Goal: Task Accomplishment & Management: Manage account settings

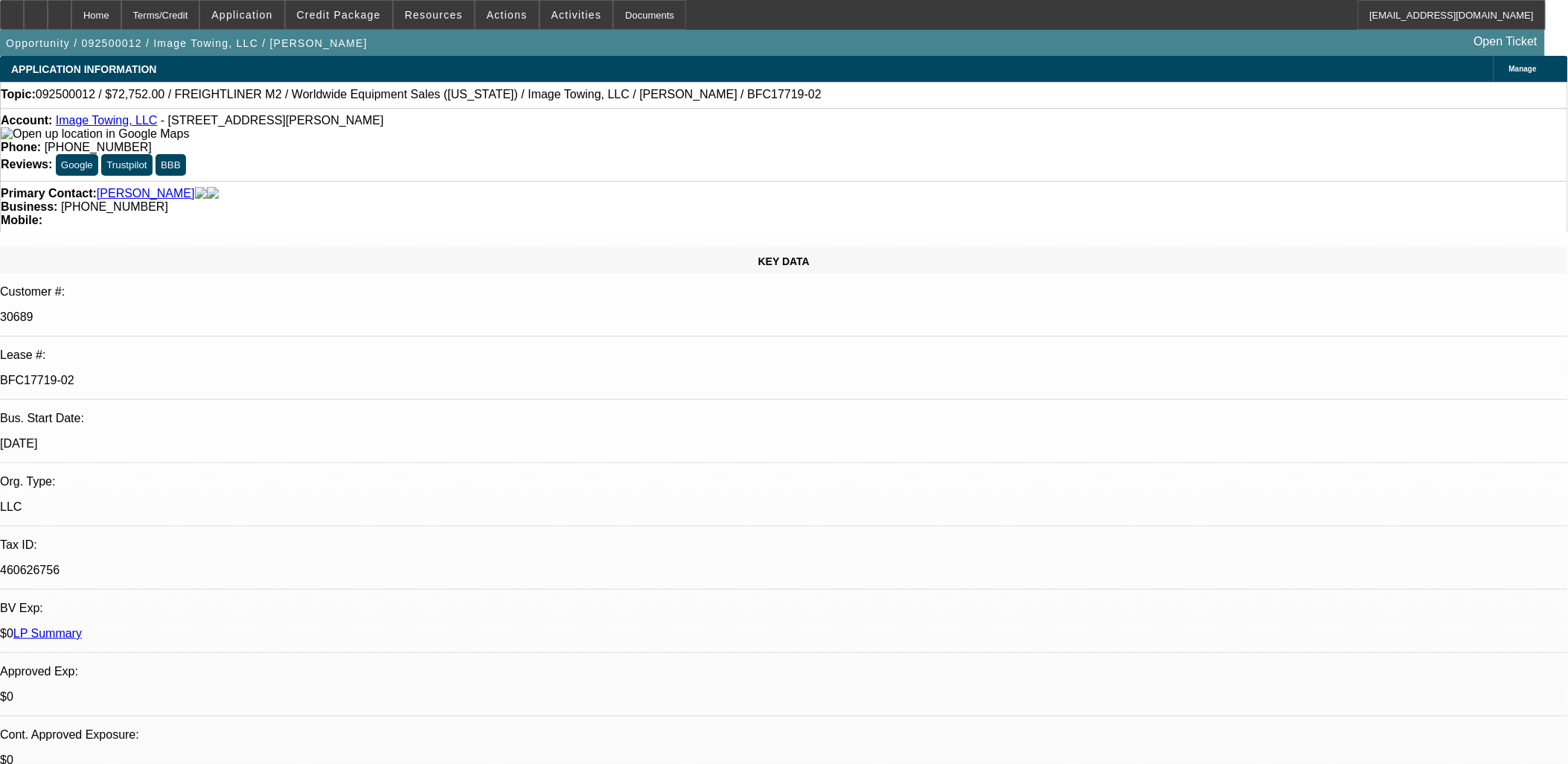
select select "0"
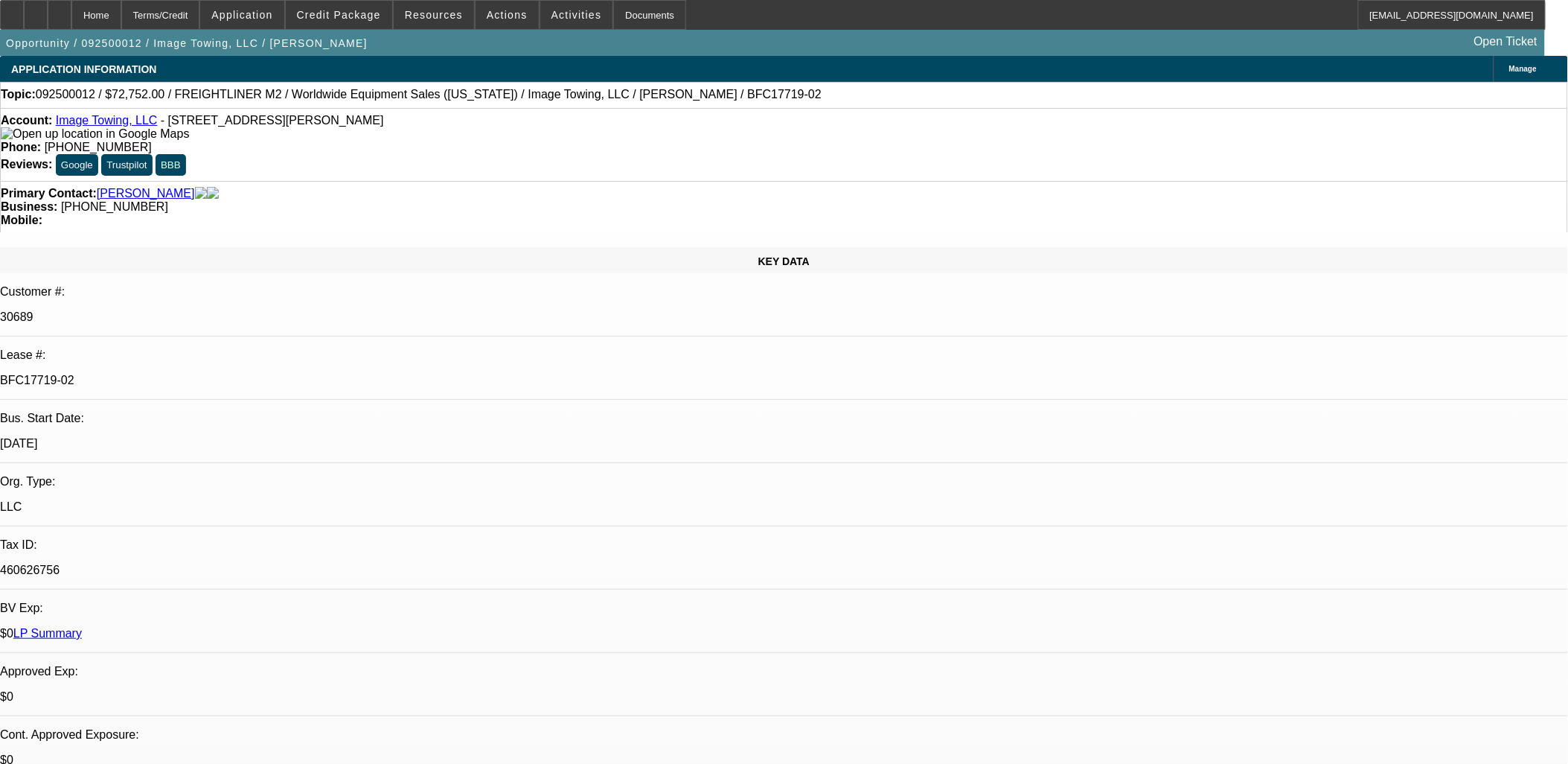
select select "0"
select select "1"
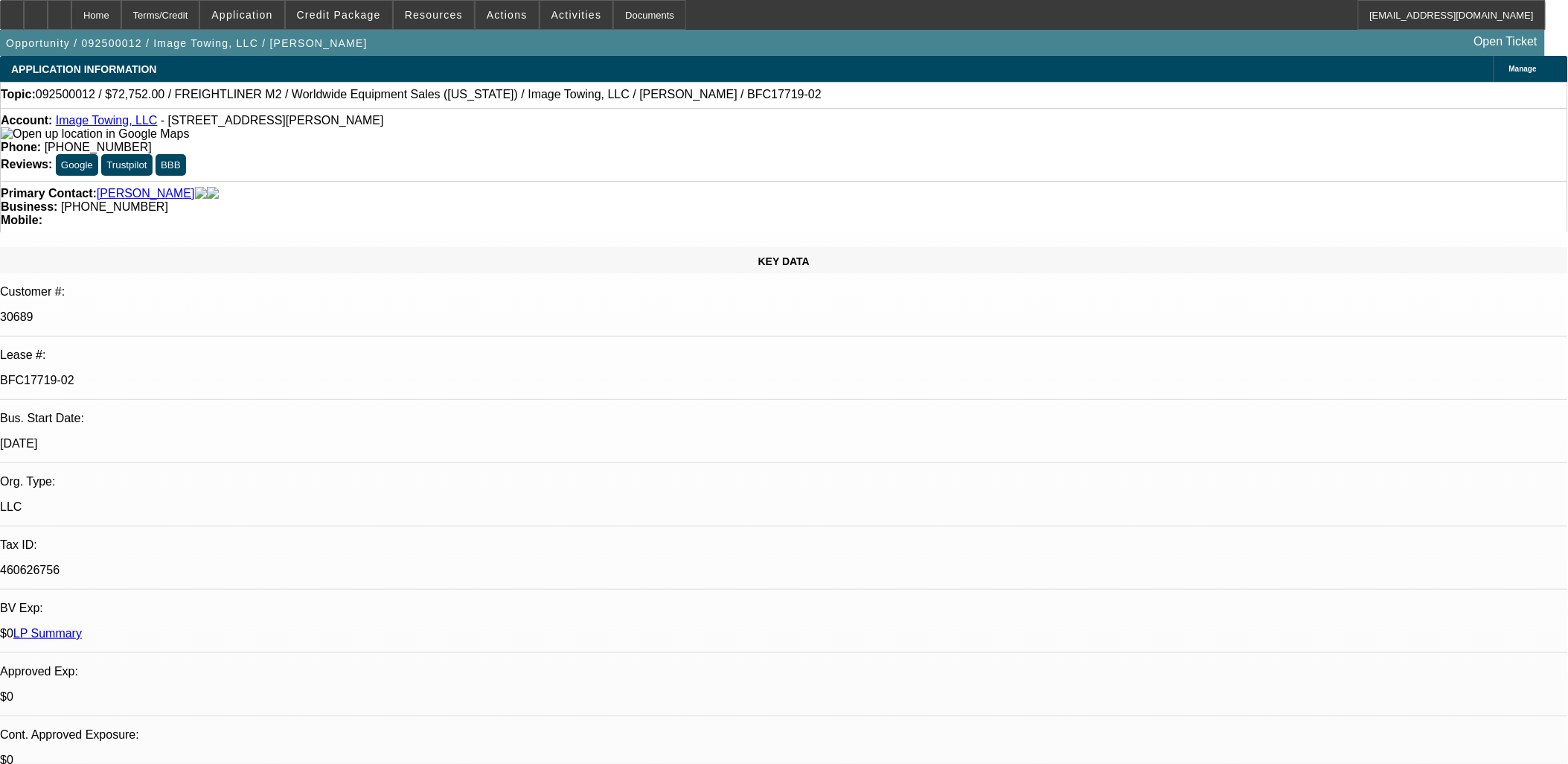
select select "1"
select select "6"
select select "1"
select select "6"
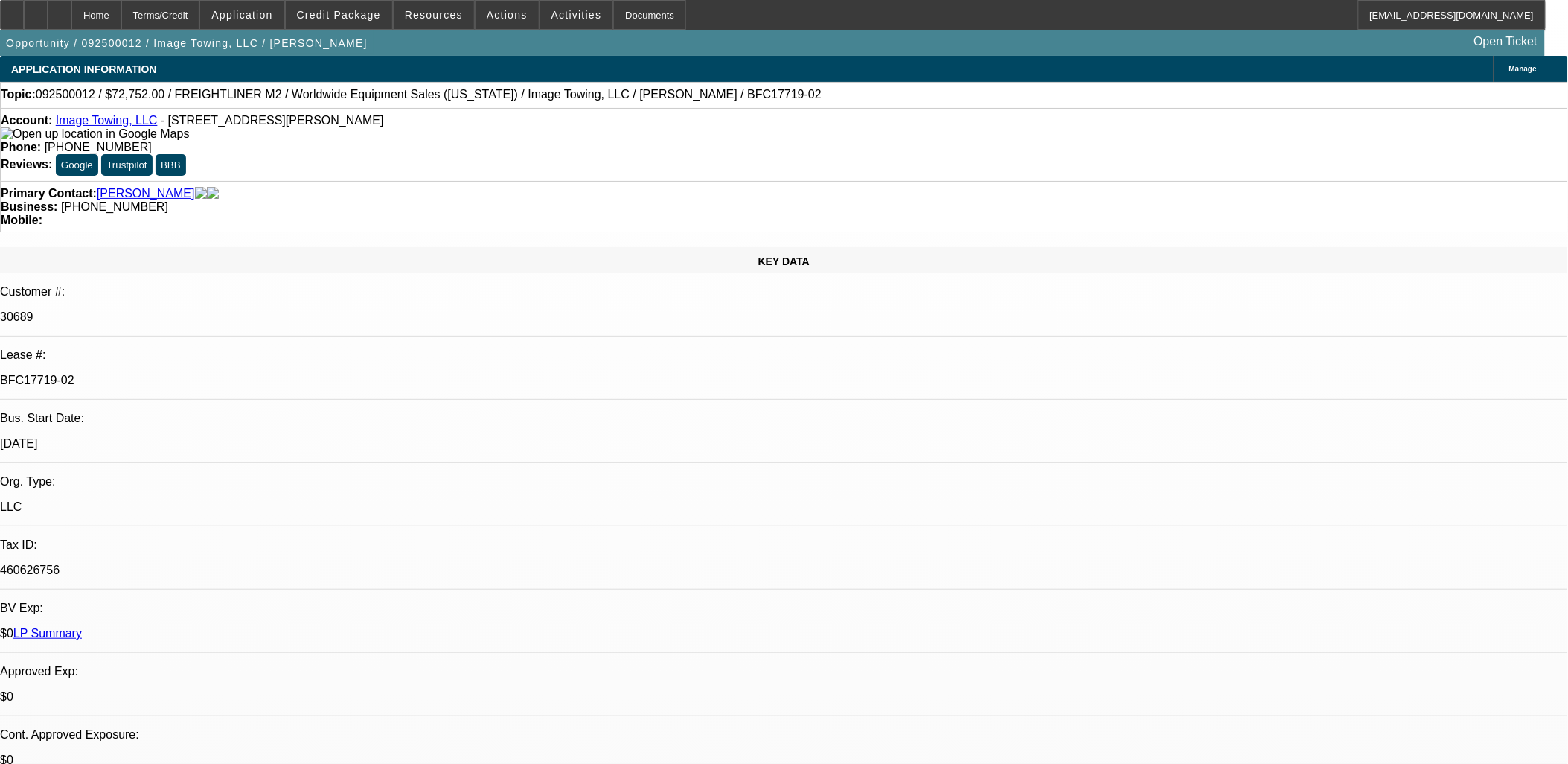
select select "1"
select select "6"
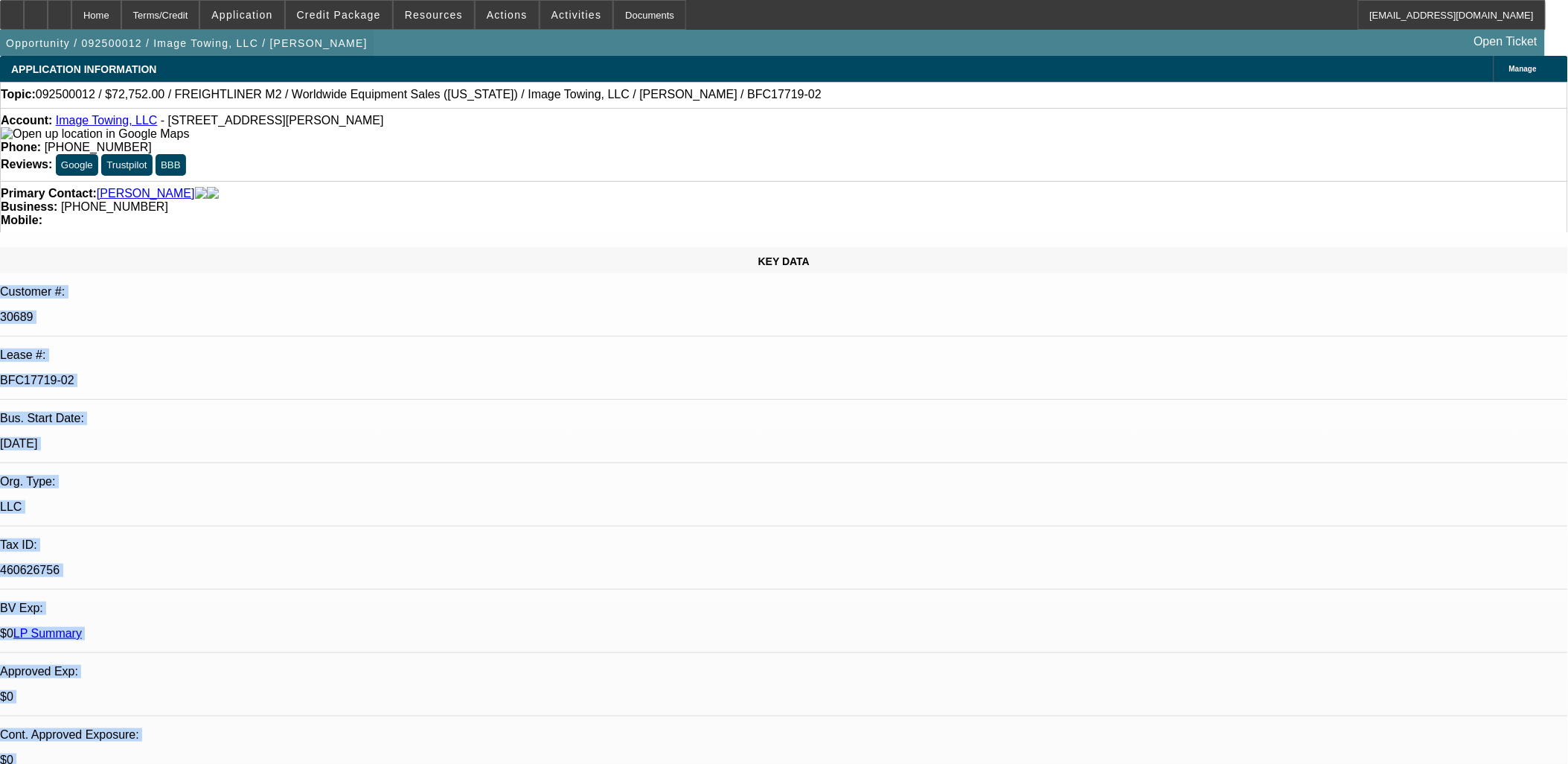
drag, startPoint x: 1255, startPoint y: 535, endPoint x: 15, endPoint y: 36, distance: 1336.6
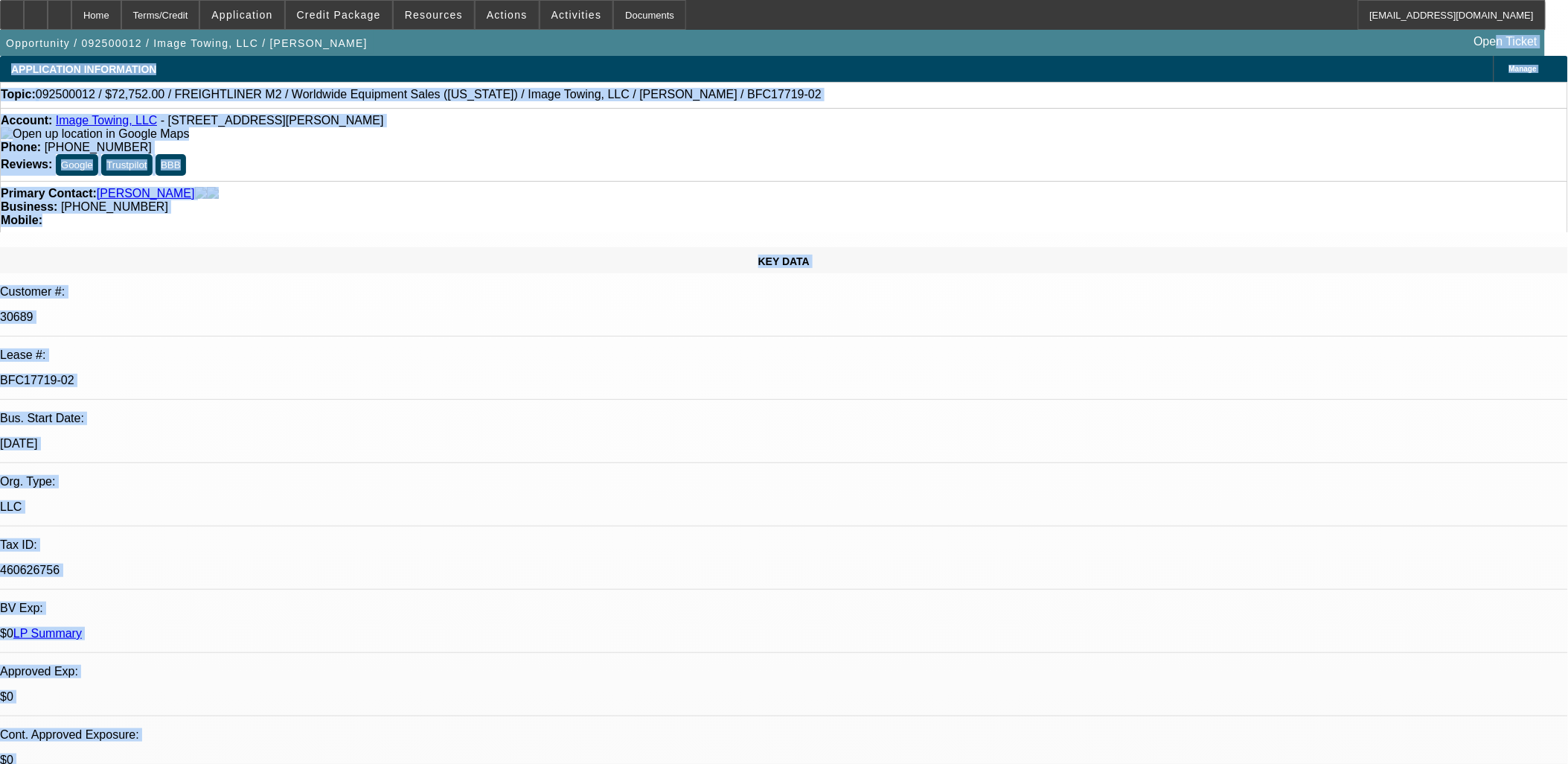
click at [307, 690] on p "$0" at bounding box center [784, 697] width 1568 height 14
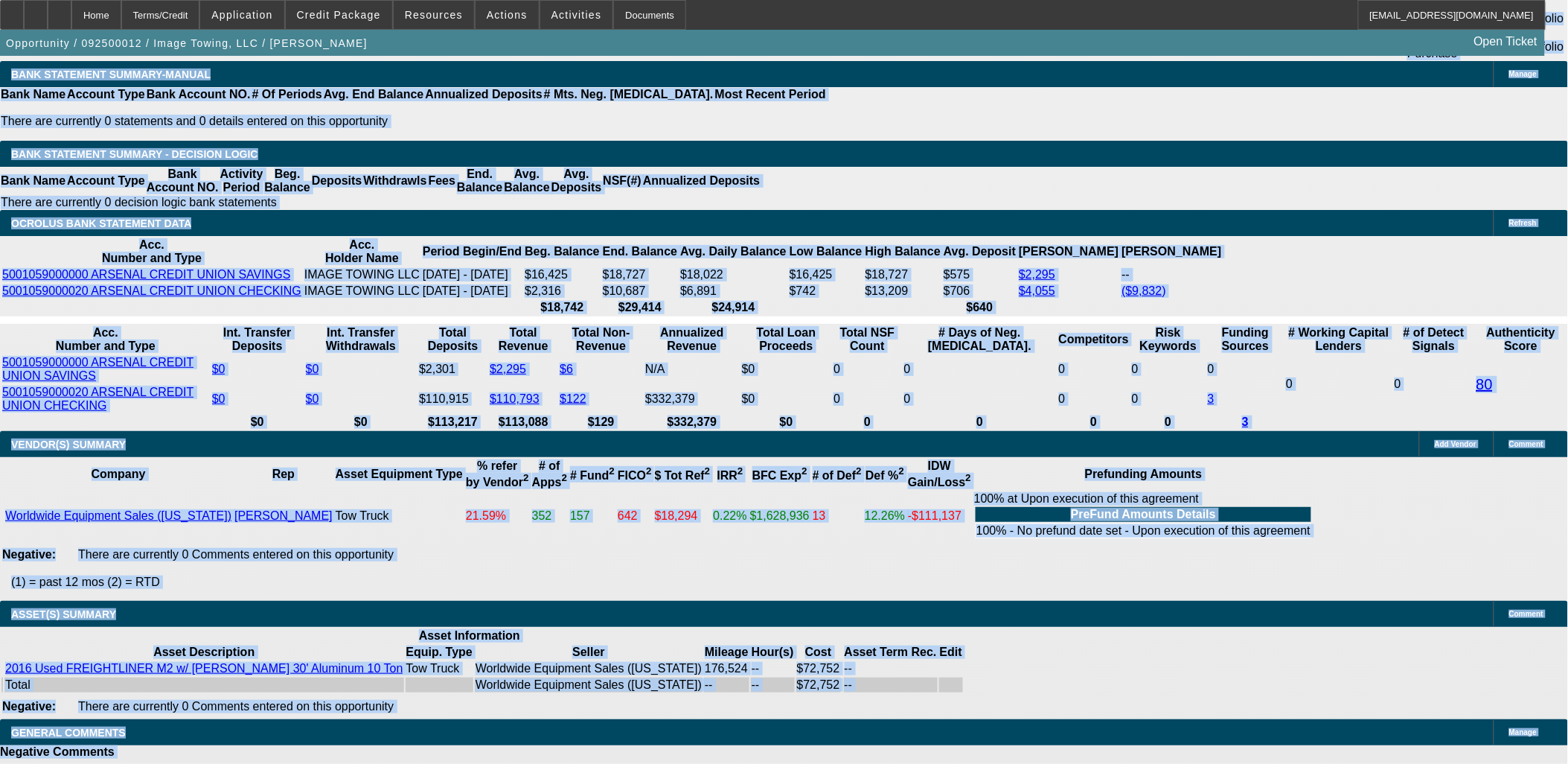
drag, startPoint x: 5, startPoint y: 58, endPoint x: 1277, endPoint y: 655, distance: 1405.1
click at [1277, 655] on div "APPLICATION INFORMATION Manage Topic: 092500012 / $72,752.00 / FREIGHTLINER M2 …" at bounding box center [784, 216] width 1568 height 5950
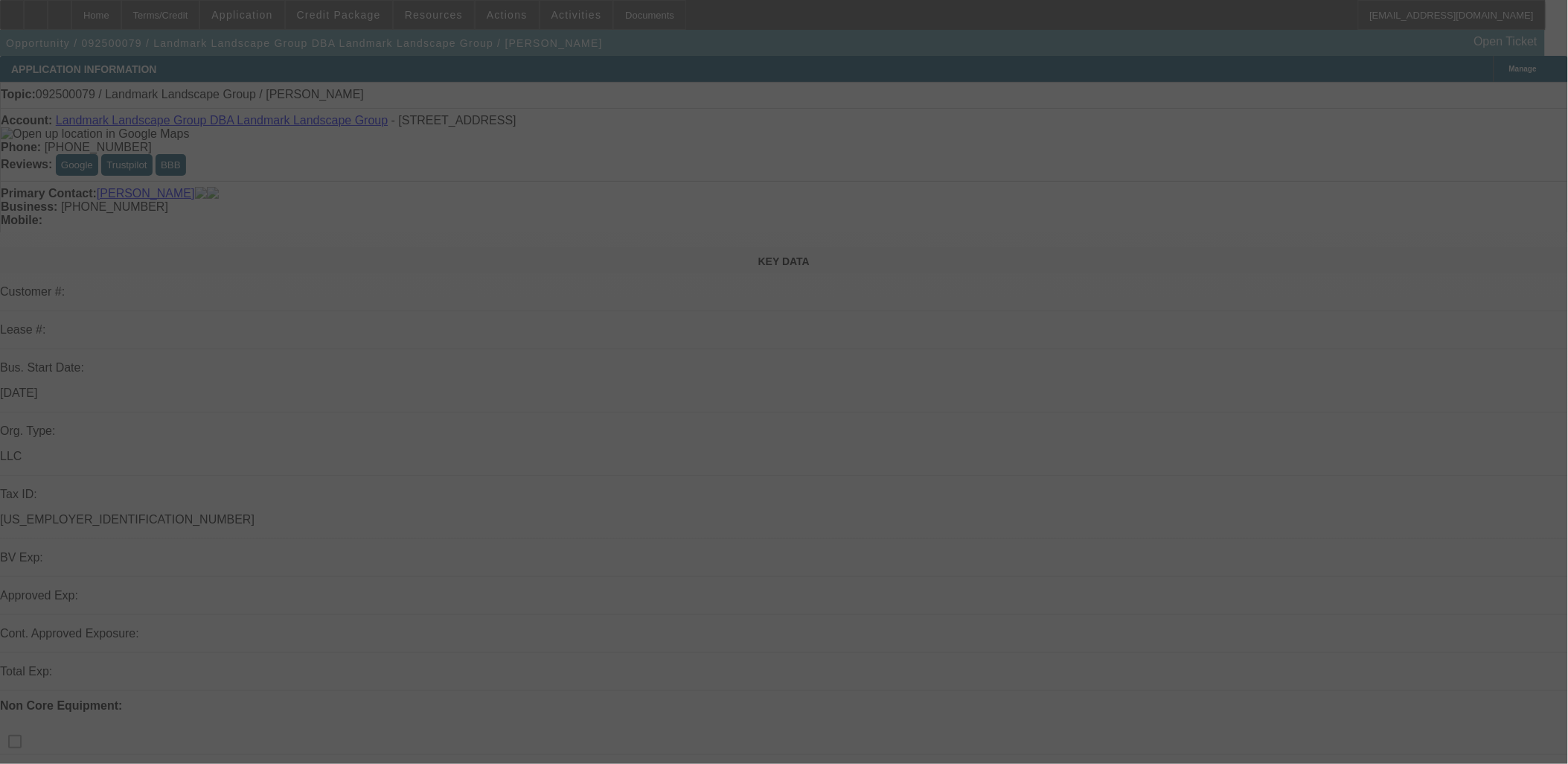
select select "0"
select select "2"
select select "0.1"
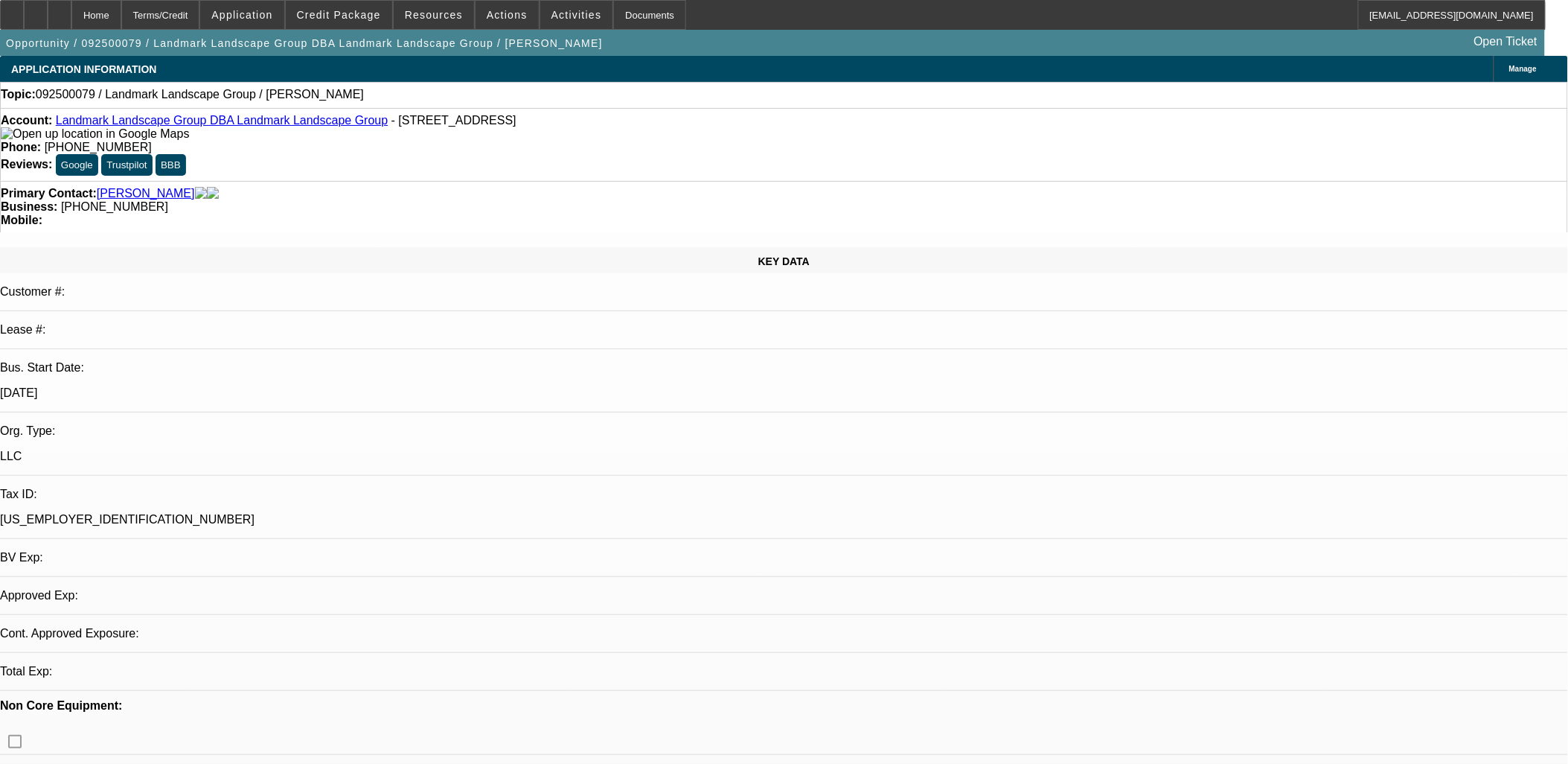
select select "1"
select select "2"
select select "4"
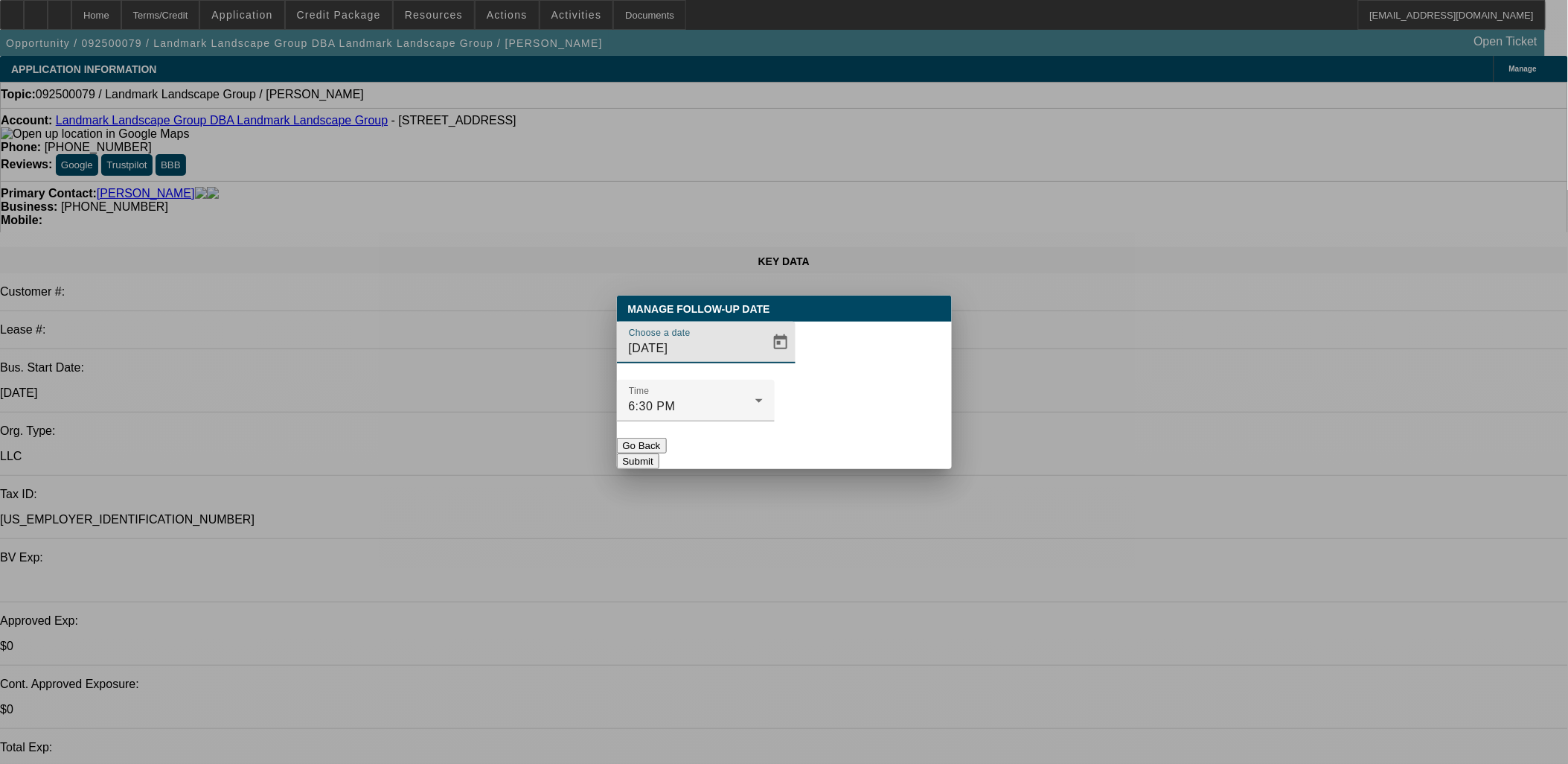
click at [731, 358] on input "9/16/2025" at bounding box center [695, 349] width 134 height 18
click at [763, 360] on span "Open calendar" at bounding box center [780, 342] width 36 height 36
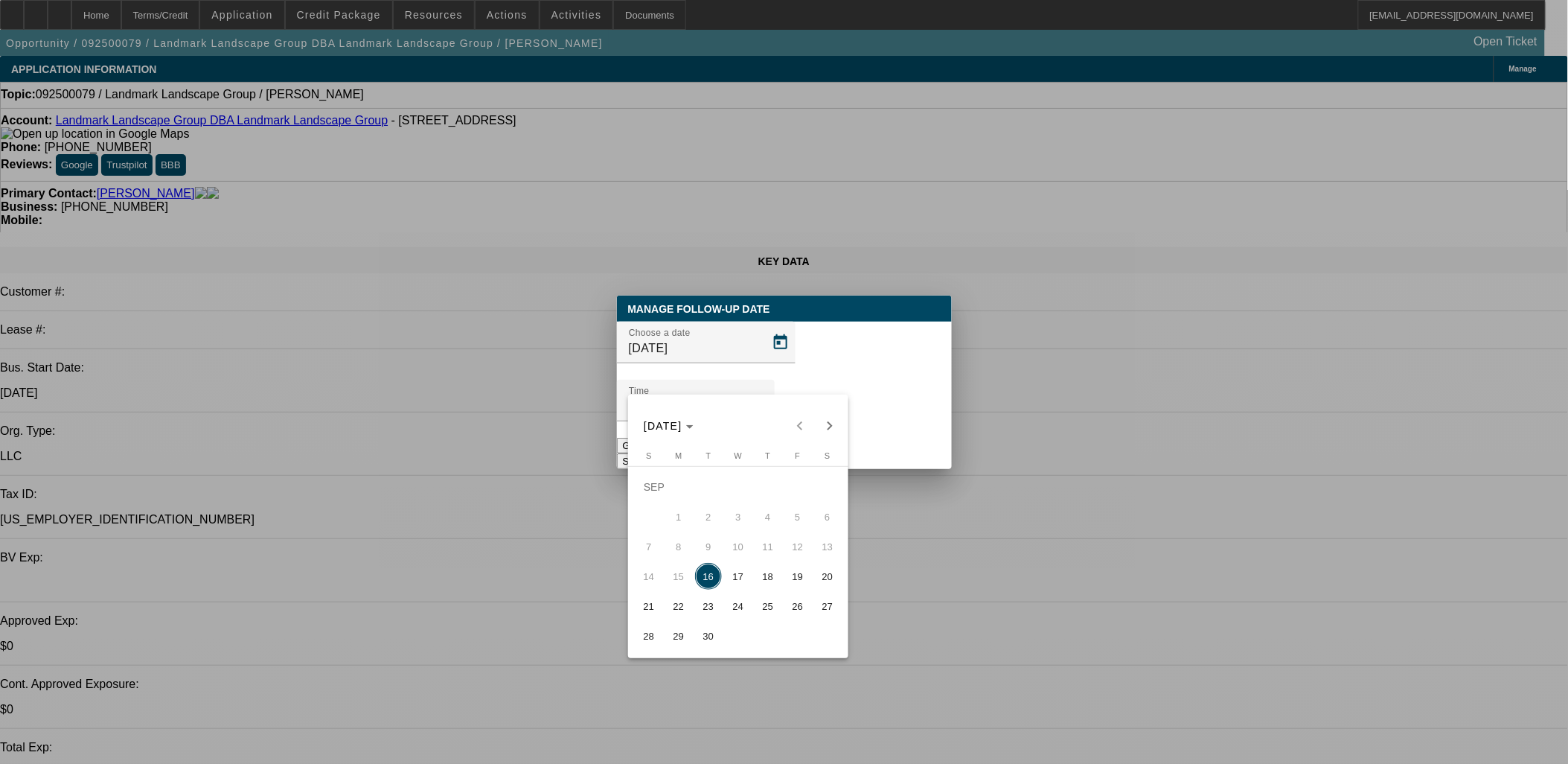
click at [779, 583] on span "18" at bounding box center [767, 576] width 27 height 27
type input "9/18/2025"
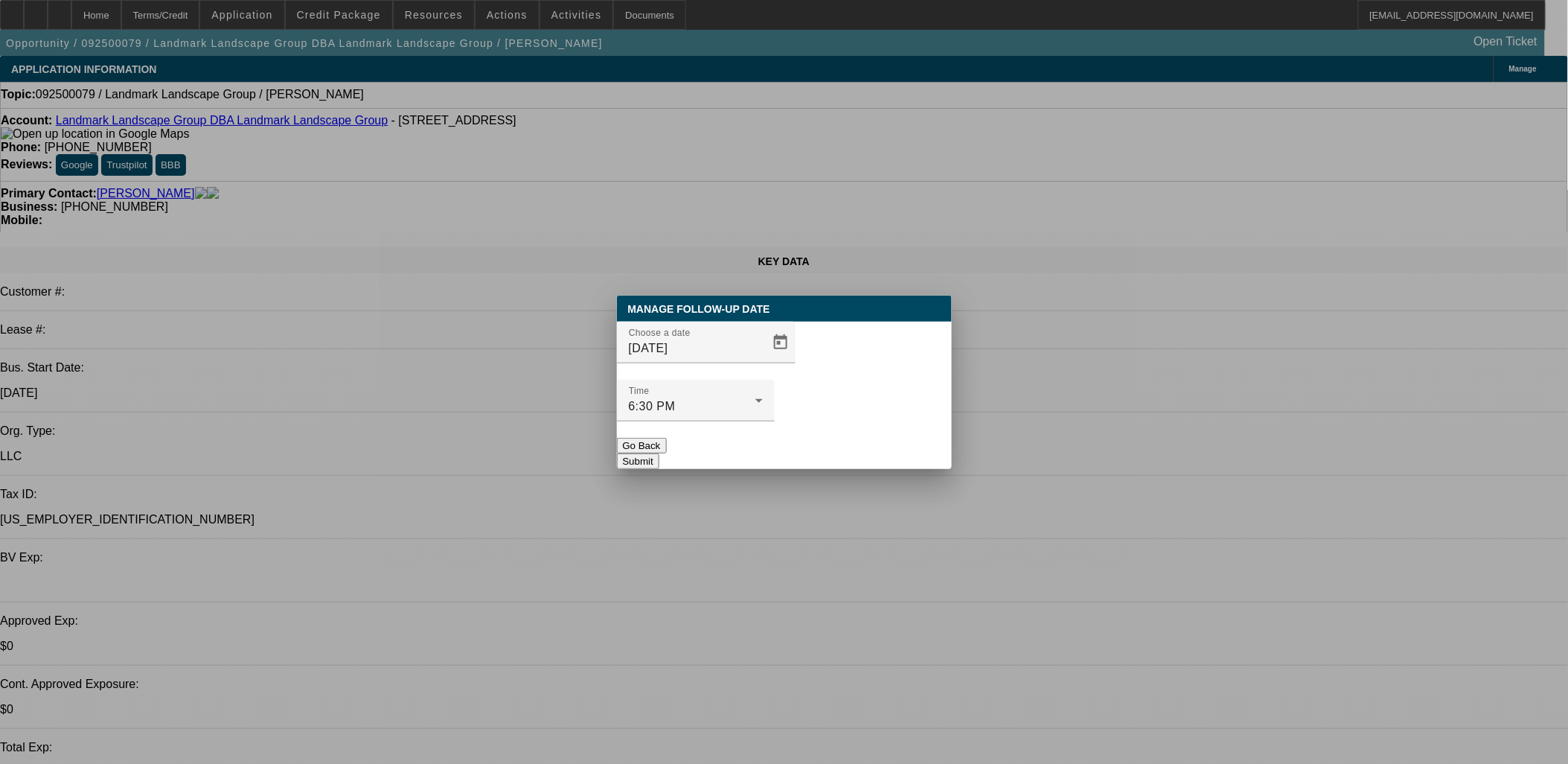
click at [660, 453] on button "Submit" at bounding box center [638, 461] width 43 height 16
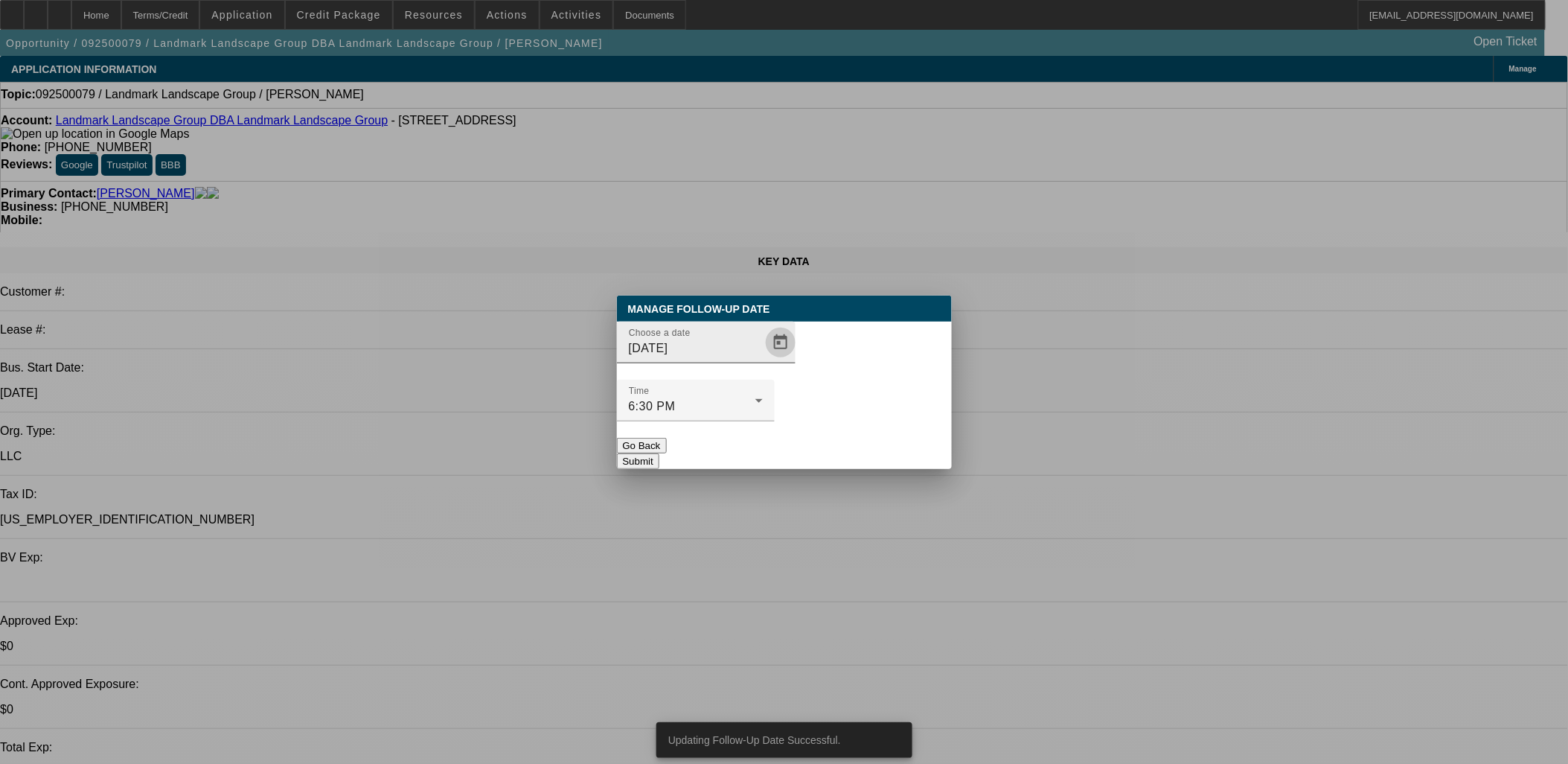
click at [763, 360] on span "Open calendar" at bounding box center [780, 342] width 36 height 36
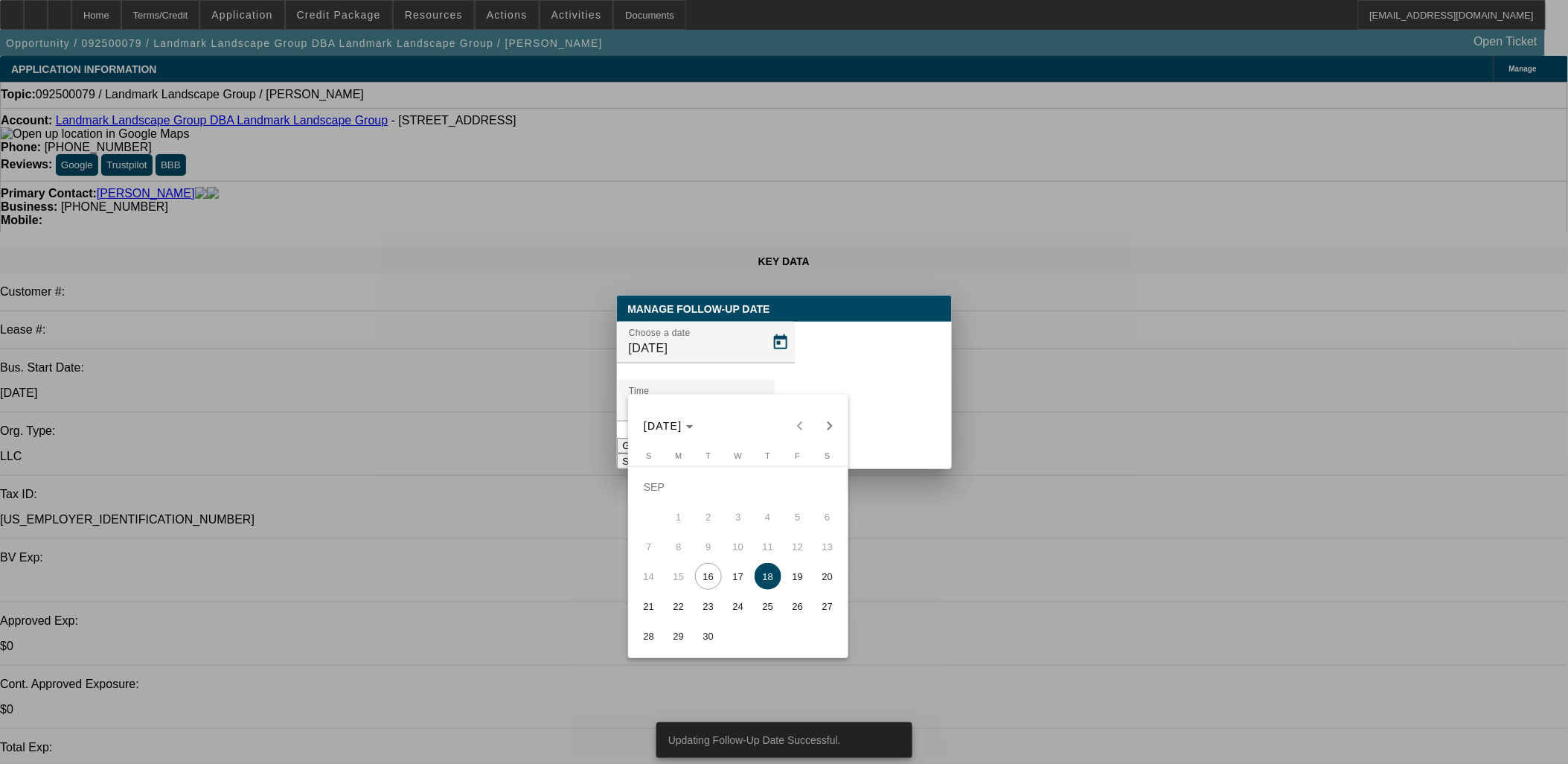
click at [917, 436] on div at bounding box center [784, 382] width 1568 height 764
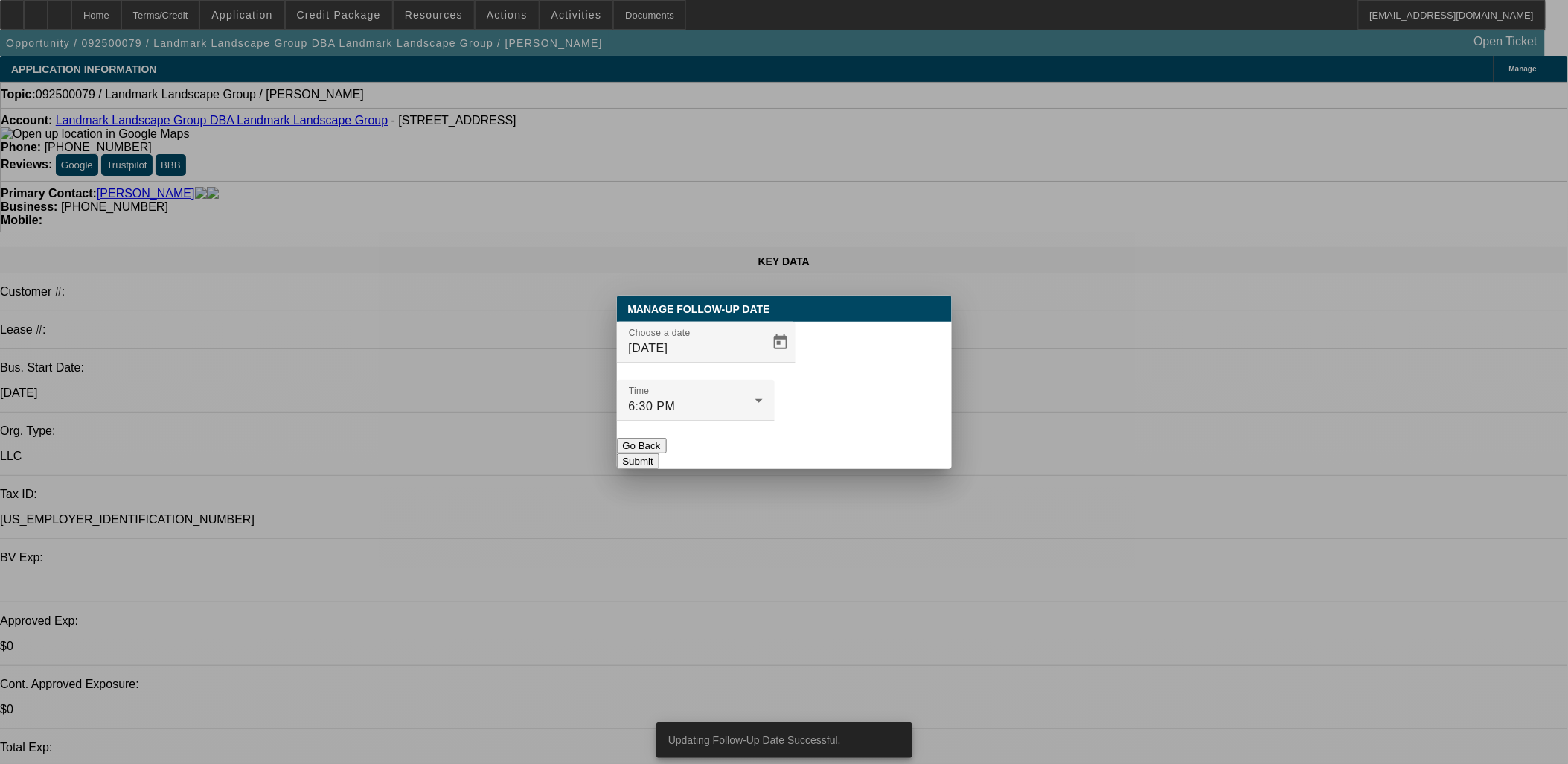
click at [660, 453] on button "Submit" at bounding box center [638, 461] width 43 height 16
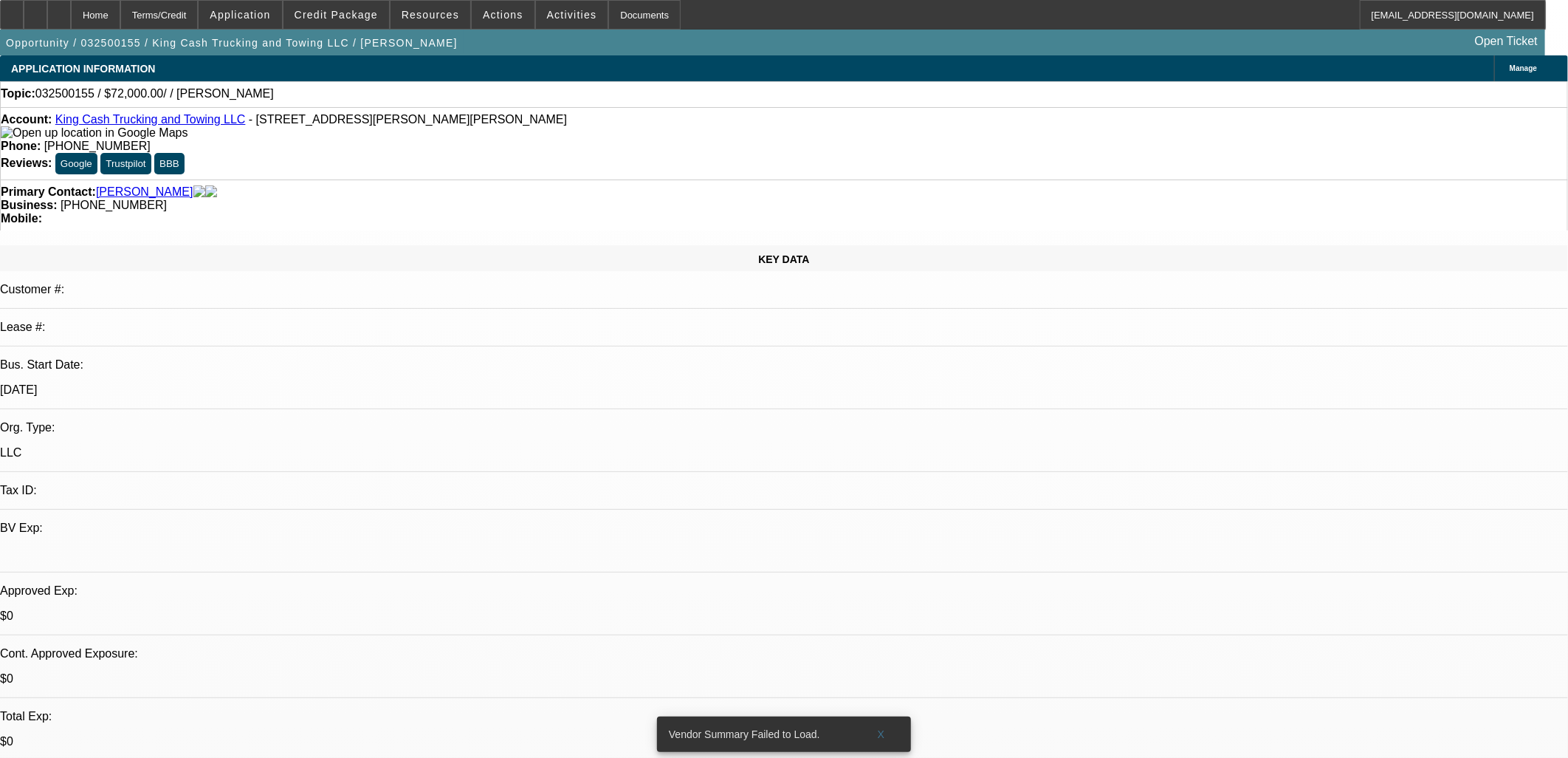
select select "0"
select select "2"
select select "0.1"
select select "4"
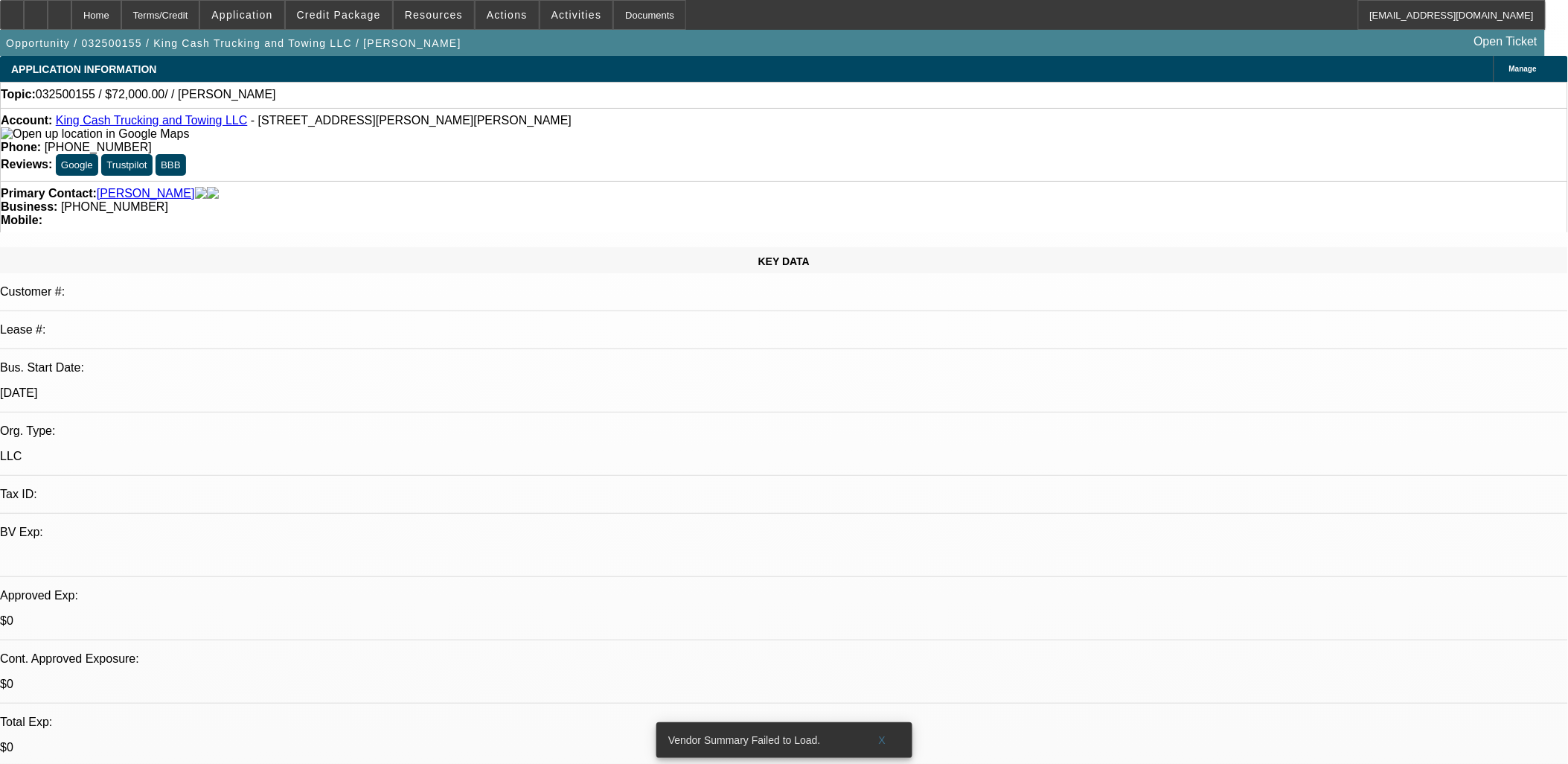
drag, startPoint x: 1281, startPoint y: 147, endPoint x: 1278, endPoint y: 159, distance: 12.4
click at [339, 181] on div "Primary Contact: Ingram, Jason Business: (314) 339-0290 Mobile:" at bounding box center [784, 207] width 1568 height 52
click at [205, 121] on link "King Cash Trucking and Towing LLC" at bounding box center [152, 120] width 192 height 13
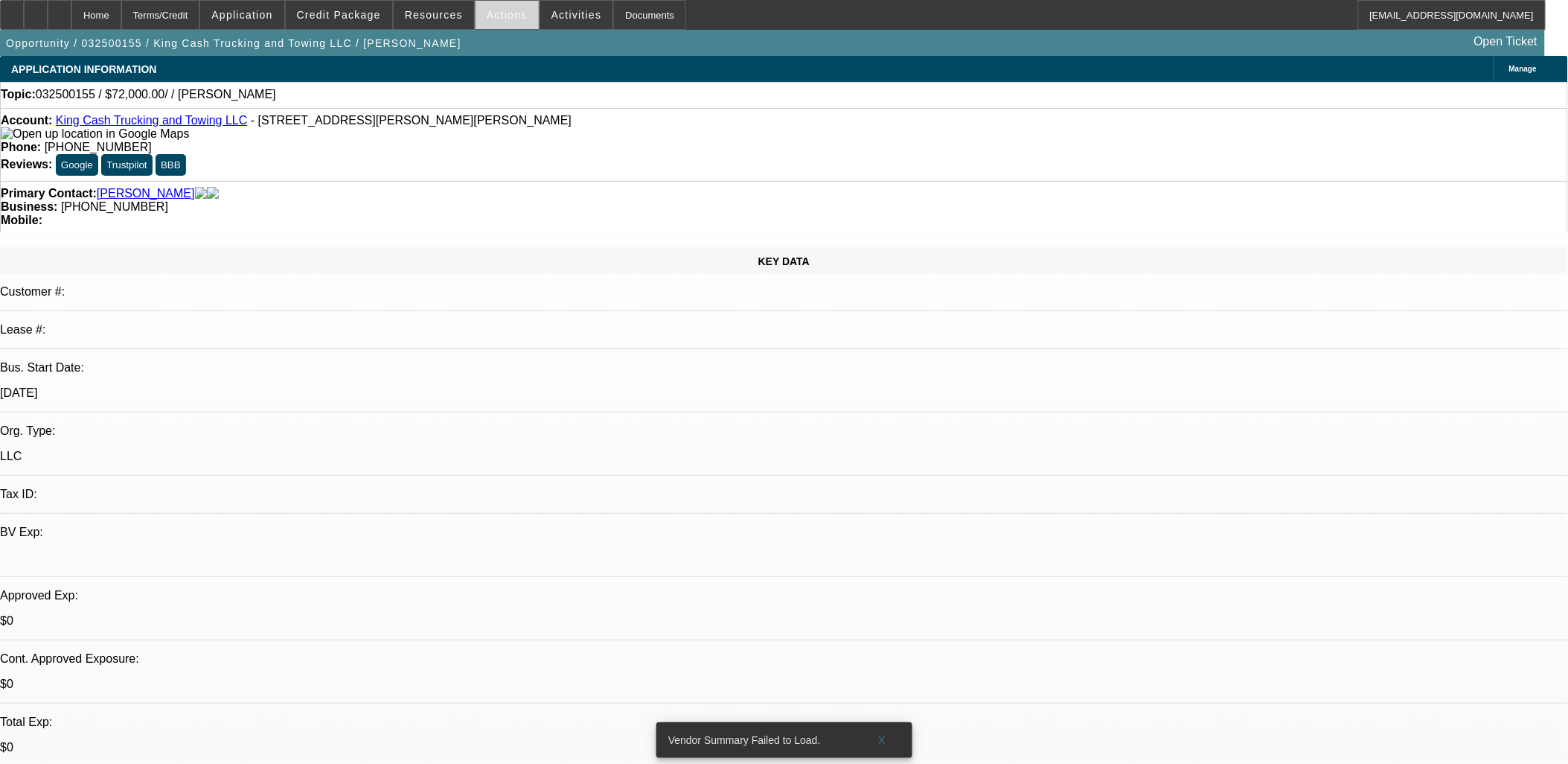
click at [507, 19] on span "Actions" at bounding box center [507, 15] width 41 height 12
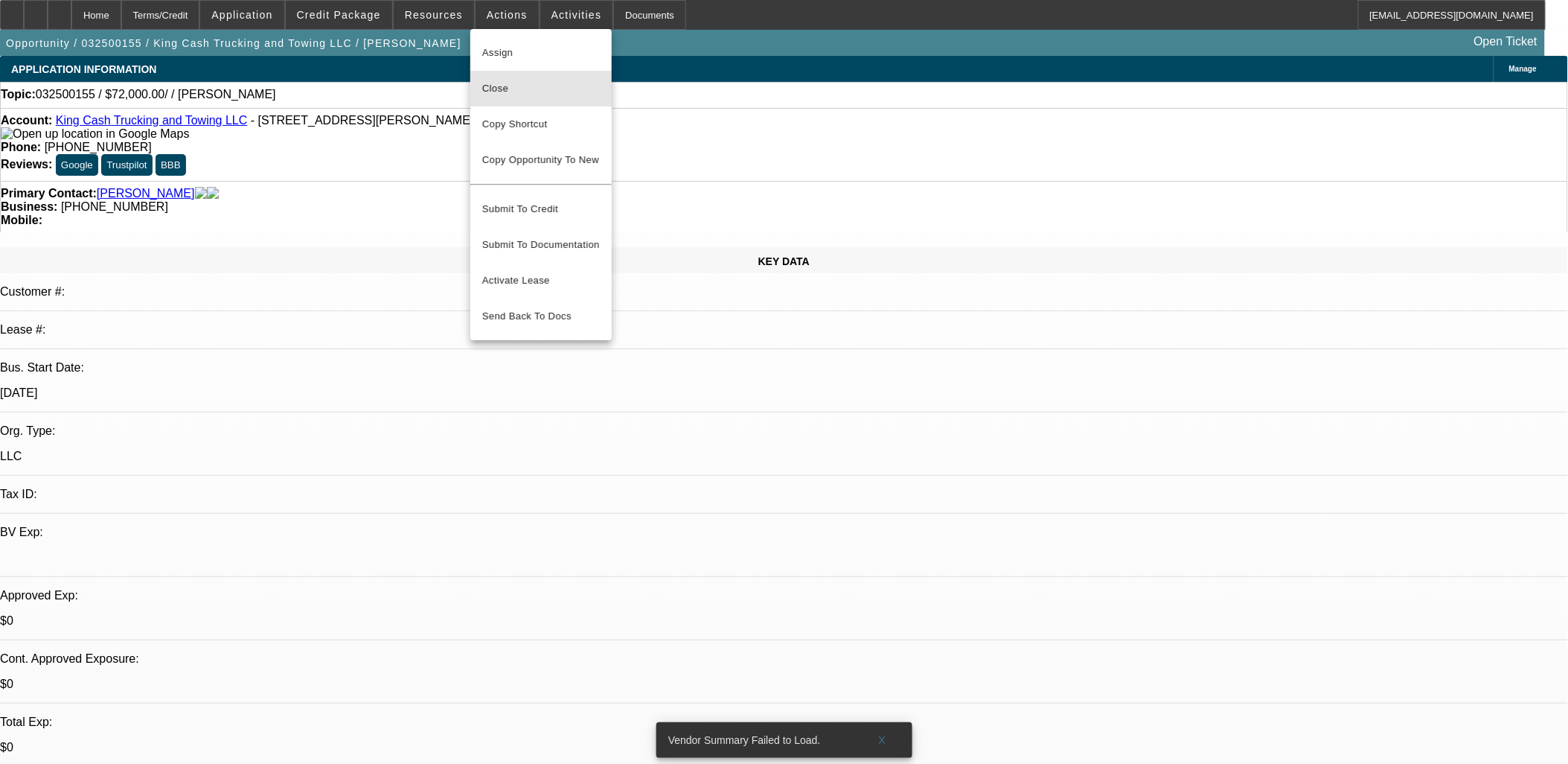
click at [532, 93] on span "Close" at bounding box center [540, 89] width 118 height 18
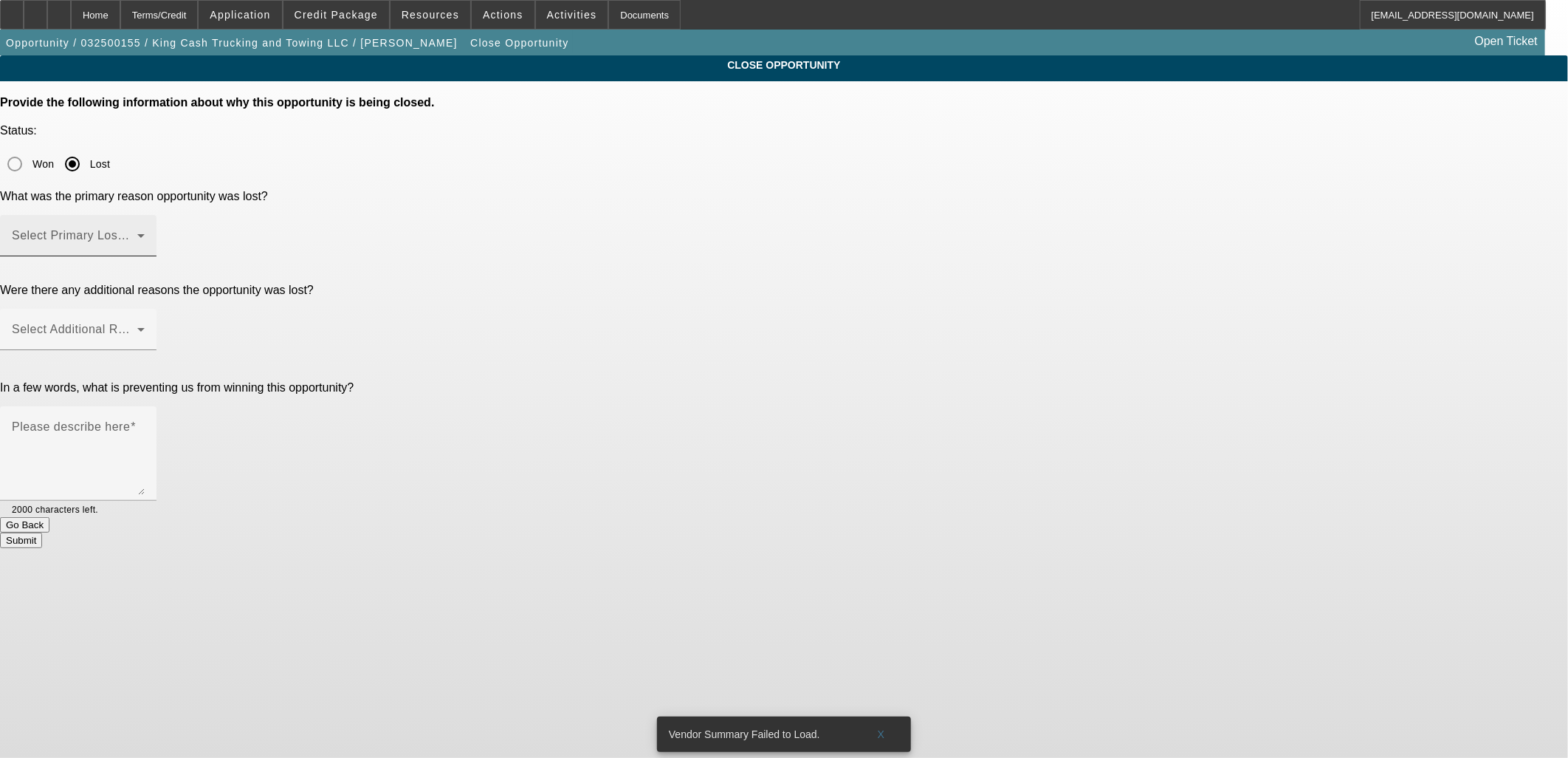
click at [168, 229] on mat-label "Select Primary Lost Reason" at bounding box center [90, 235] width 156 height 13
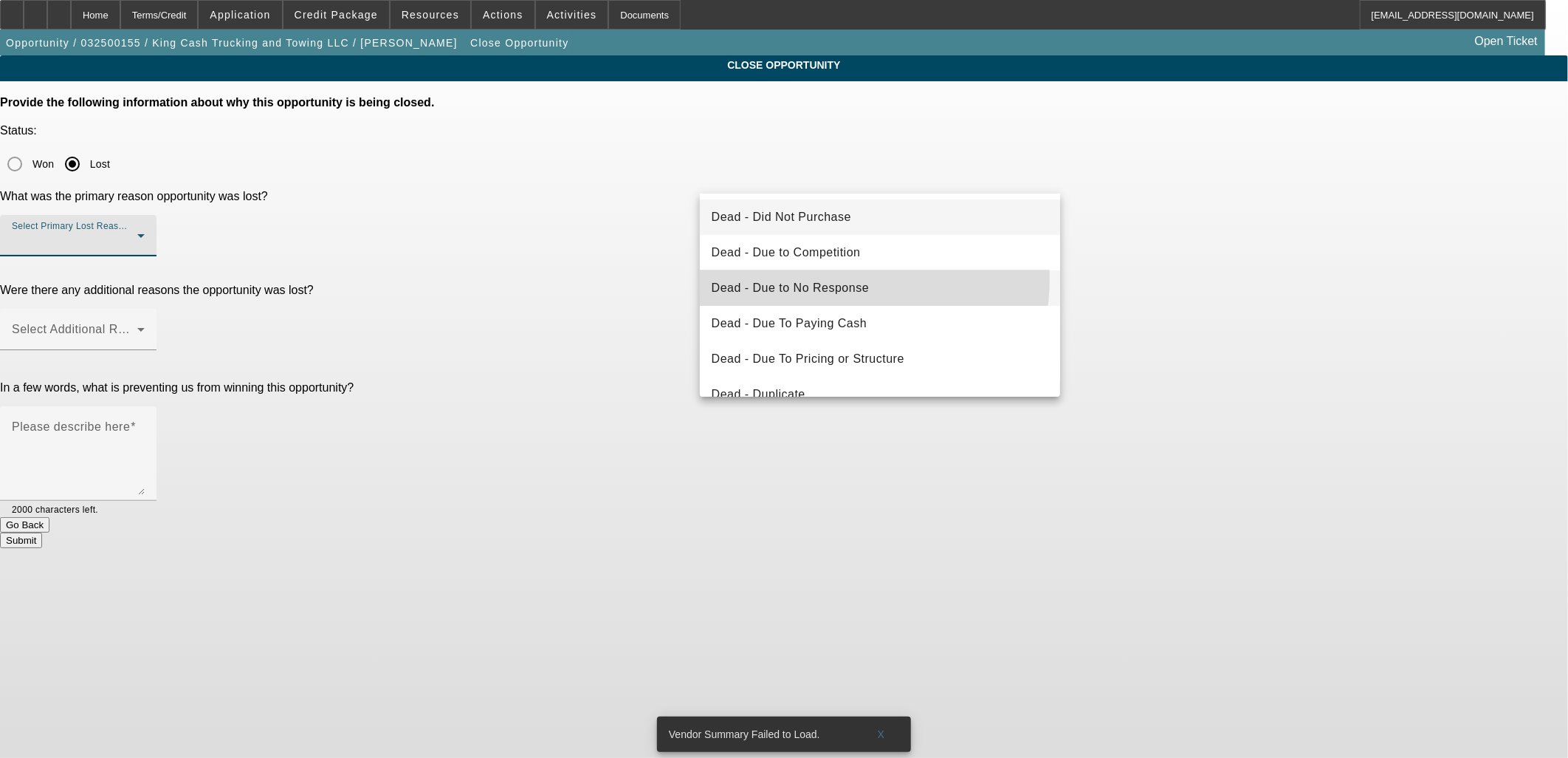
click at [829, 280] on span "Dead - Due to No Response" at bounding box center [791, 289] width 158 height 18
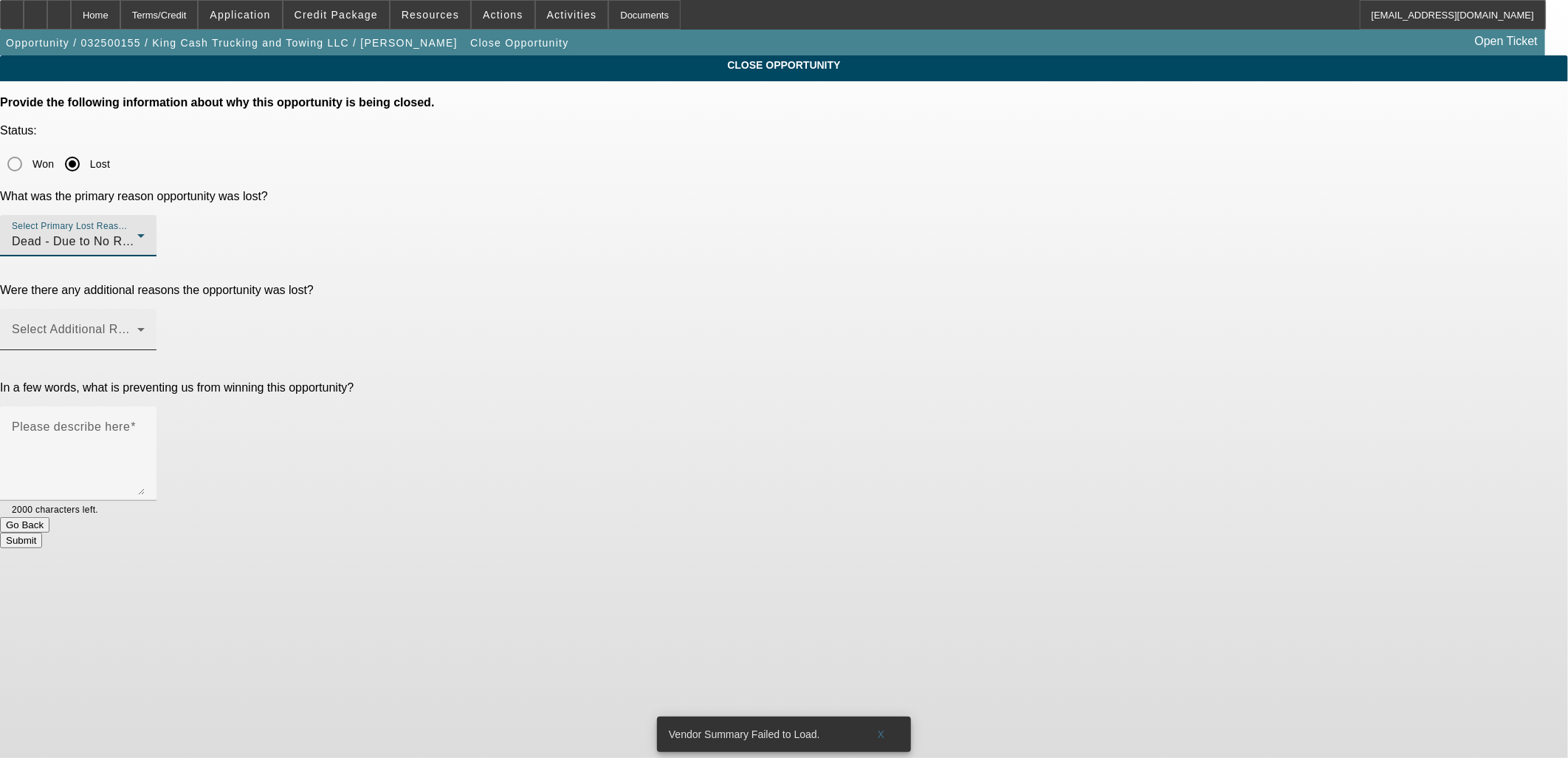
click at [137, 326] on span at bounding box center [75, 335] width 126 height 18
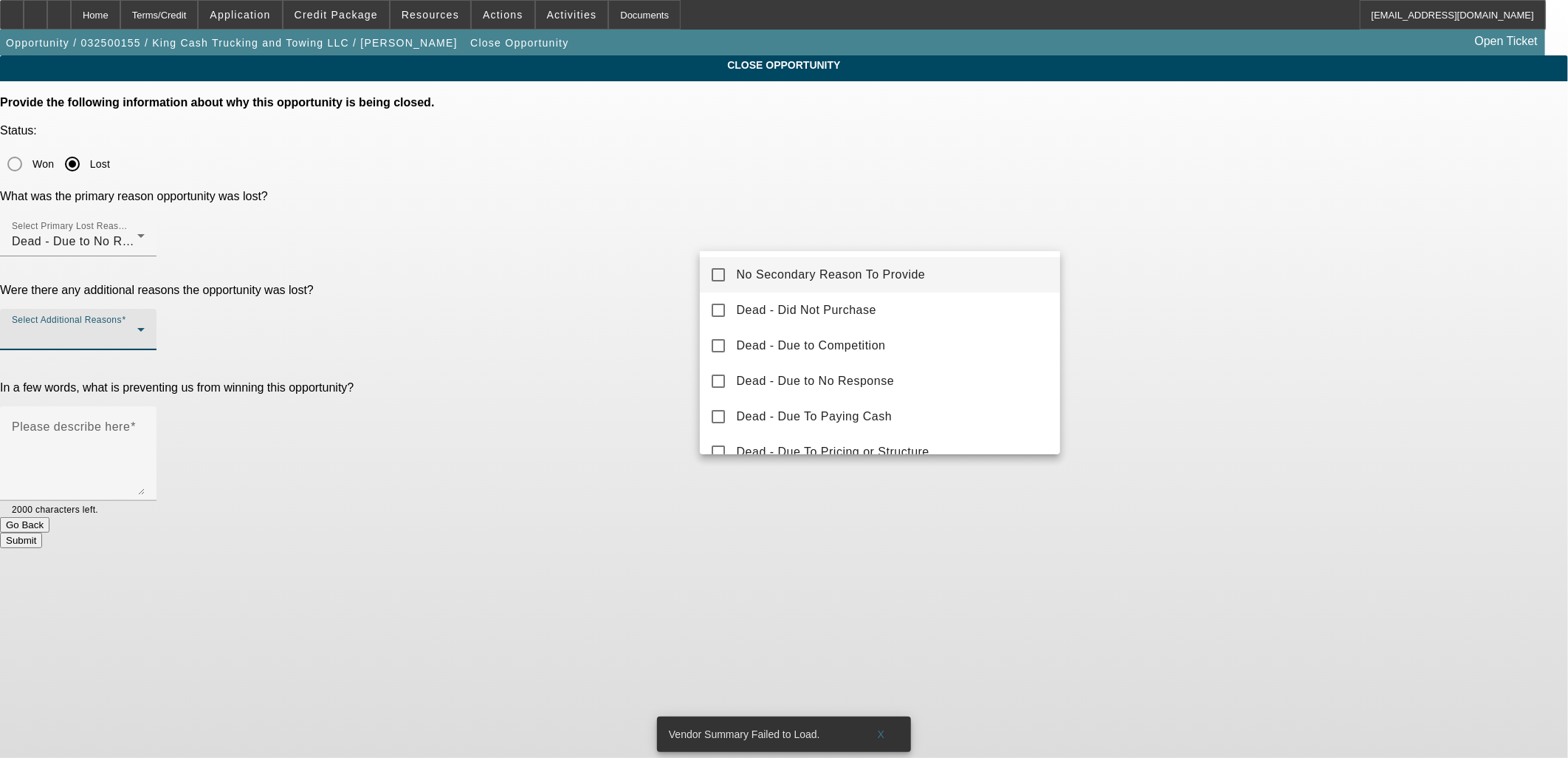
drag, startPoint x: 860, startPoint y: 270, endPoint x: 875, endPoint y: 274, distance: 15.5
click at [862, 271] on span "No Secondary Reason To Provide" at bounding box center [831, 275] width 189 height 18
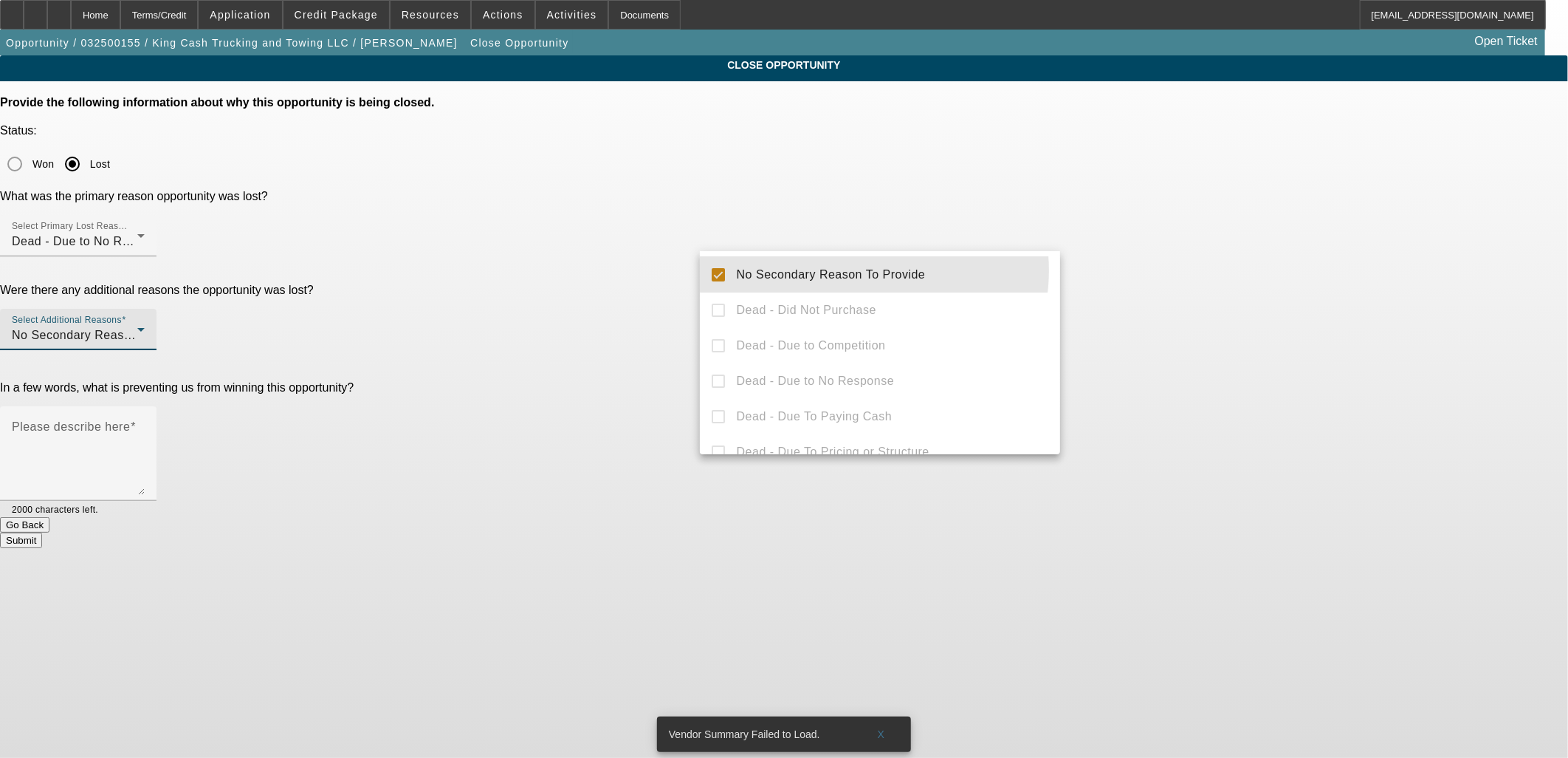
click at [1276, 249] on div at bounding box center [784, 379] width 1568 height 758
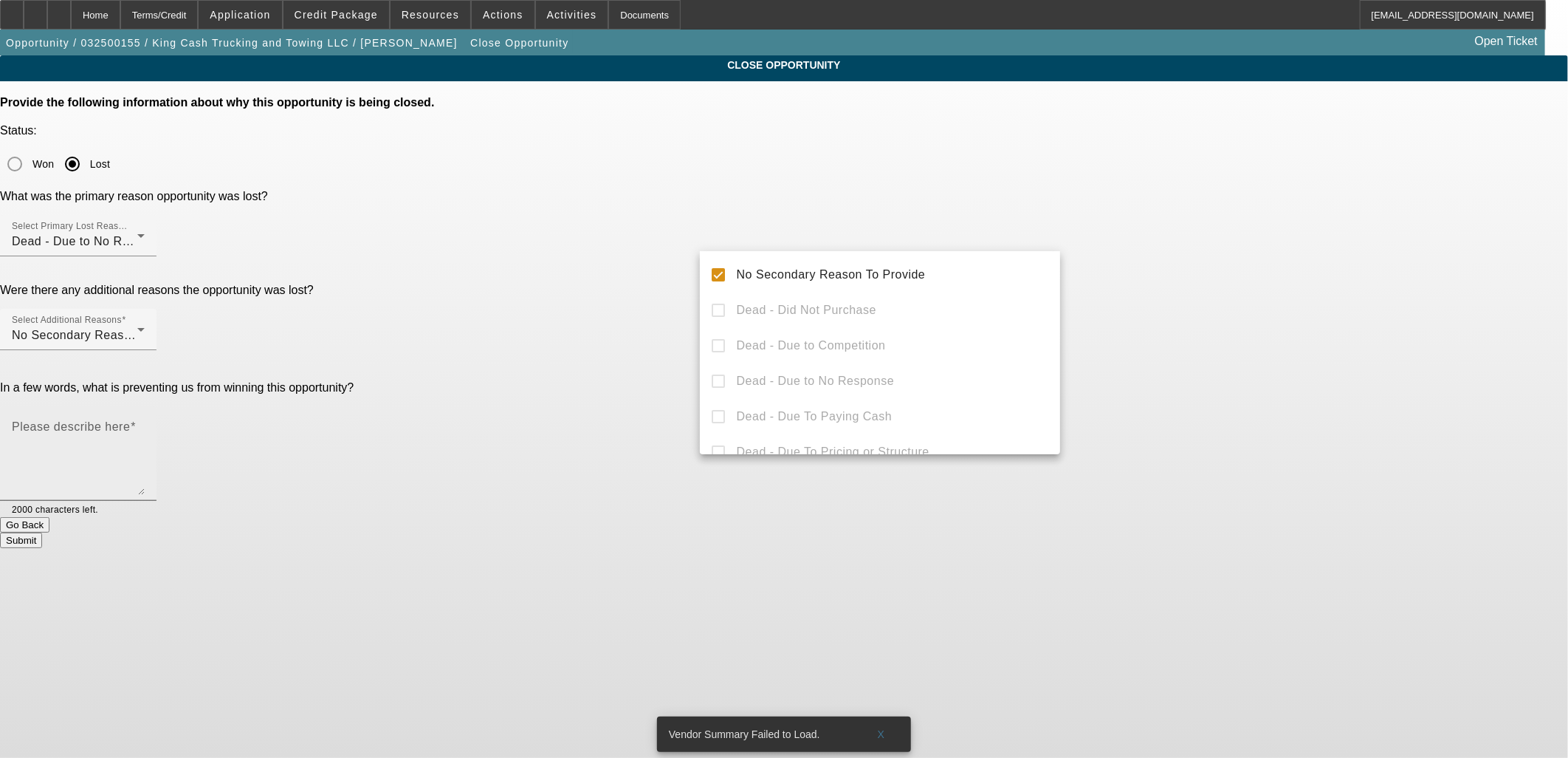
click at [145, 424] on textarea "Please describe here" at bounding box center [78, 460] width 133 height 71
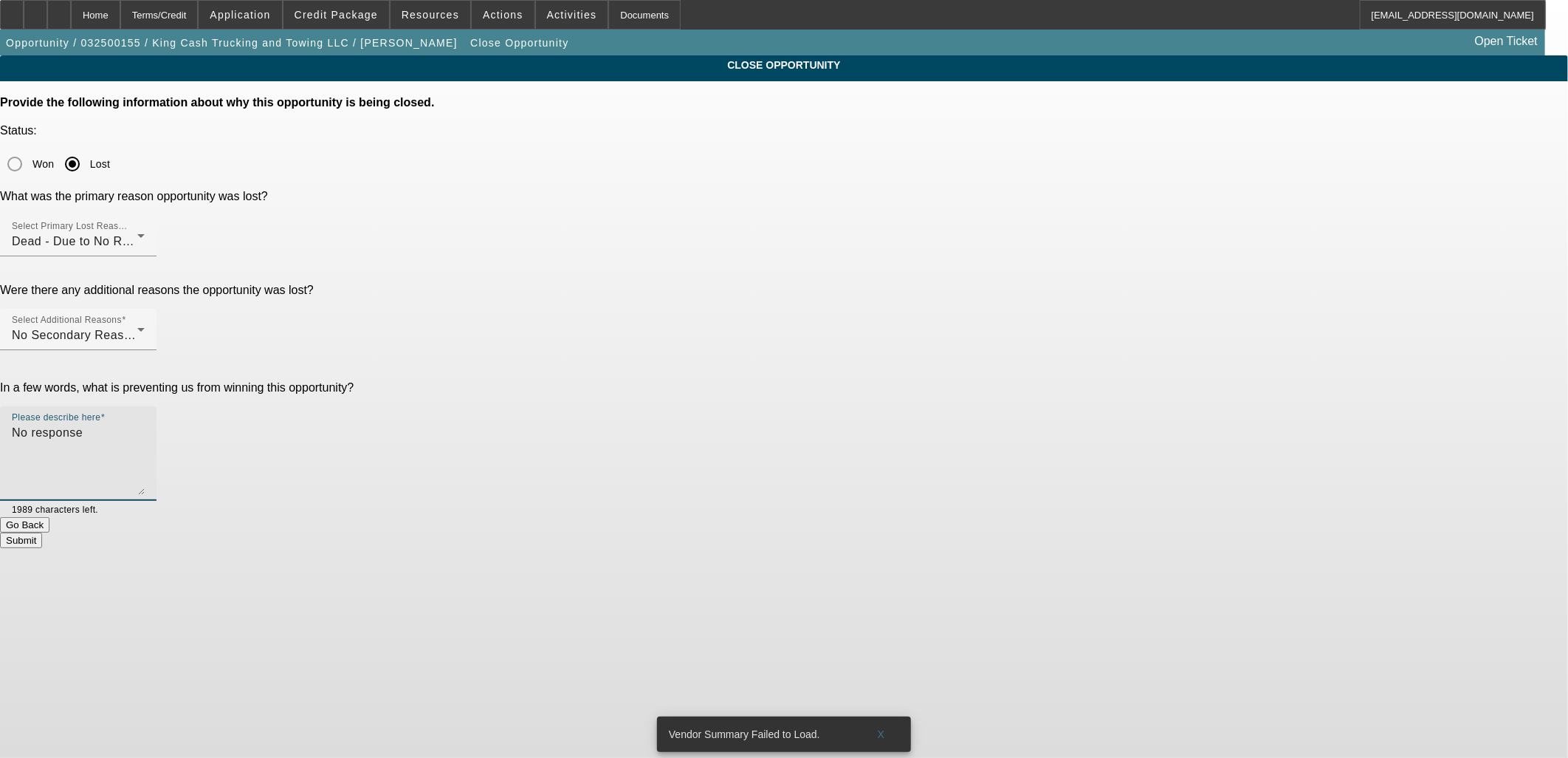
type textarea "No response"
click at [858, 533] on div "Submit" at bounding box center [784, 540] width 1568 height 16
click at [42, 533] on button "Submit" at bounding box center [21, 540] width 42 height 16
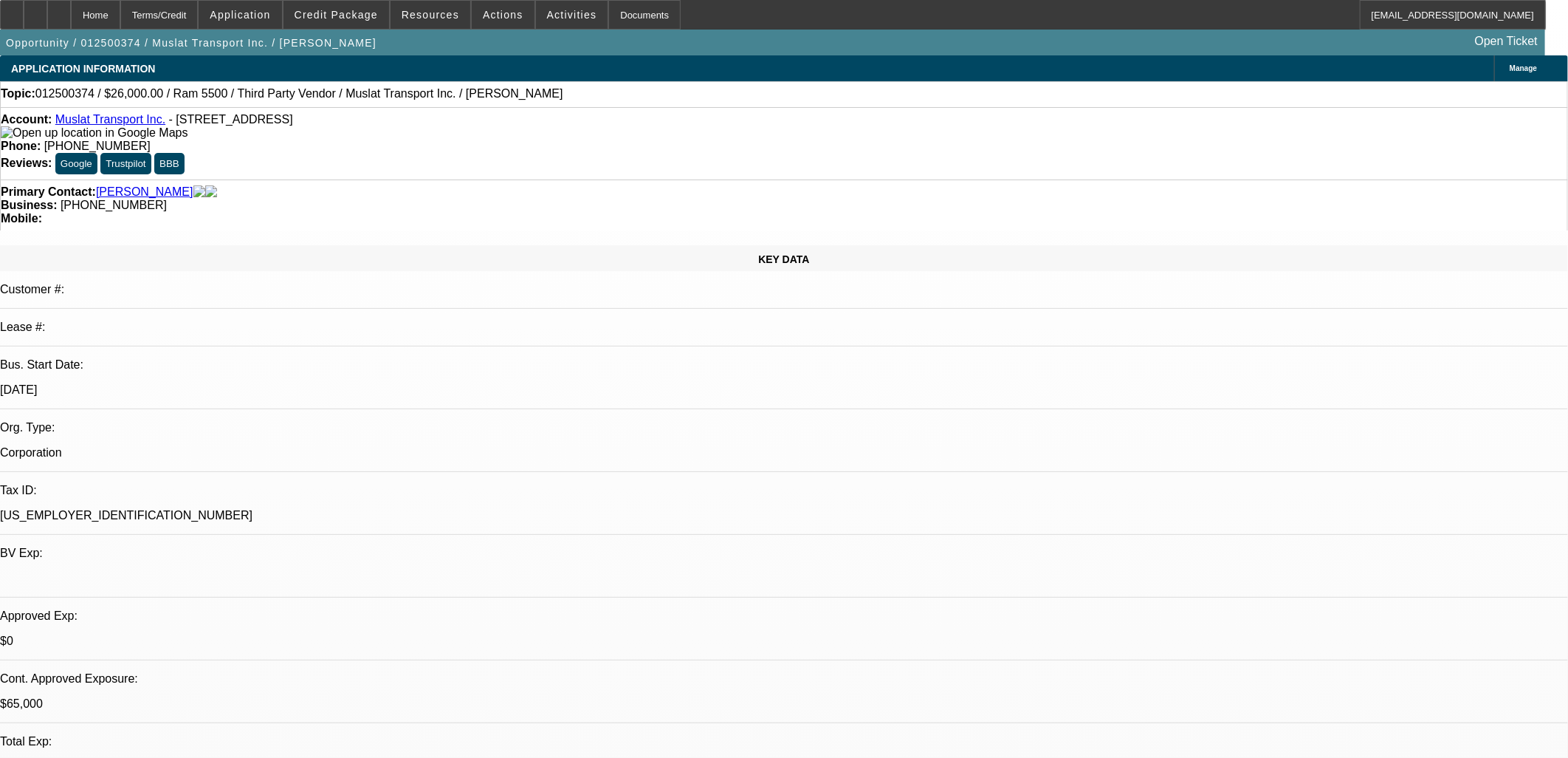
select select "0"
select select "2"
select select "0.1"
select select "4"
select select "0"
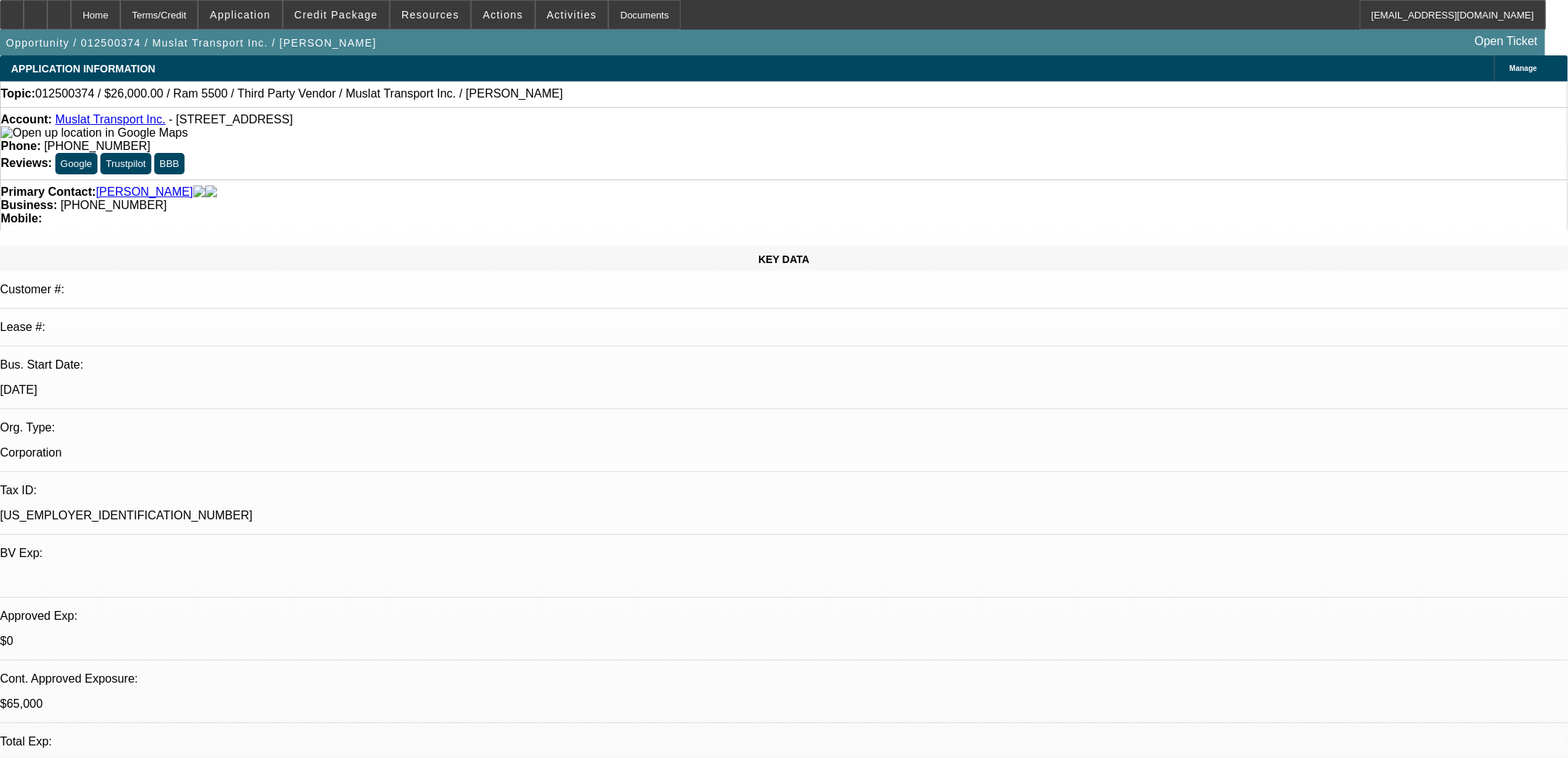
select select "2"
select select "0.1"
select select "4"
select select "0"
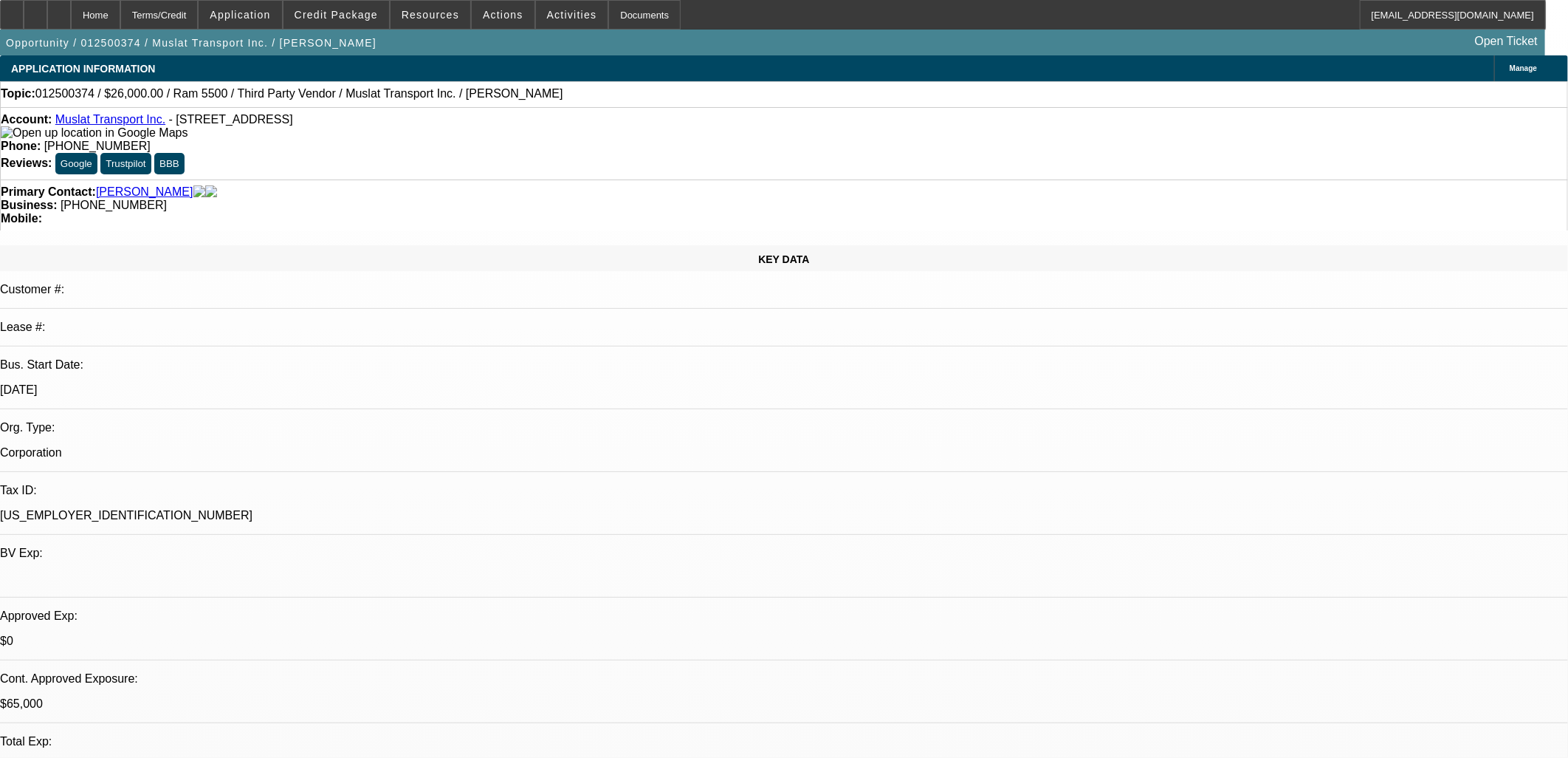
select select "2"
select select "0.1"
select select "4"
select select "0"
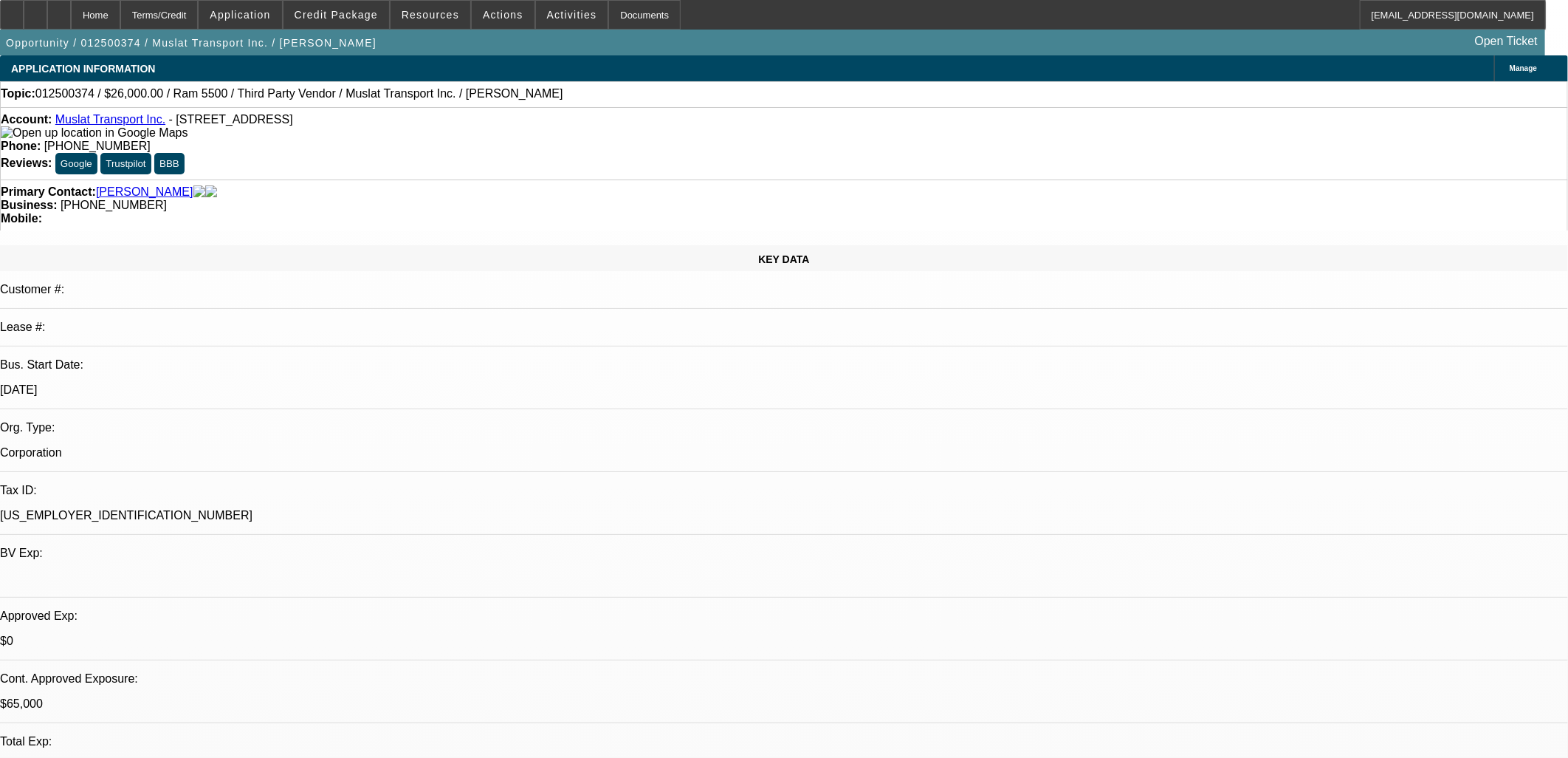
select select "2"
select select "0.1"
select select "4"
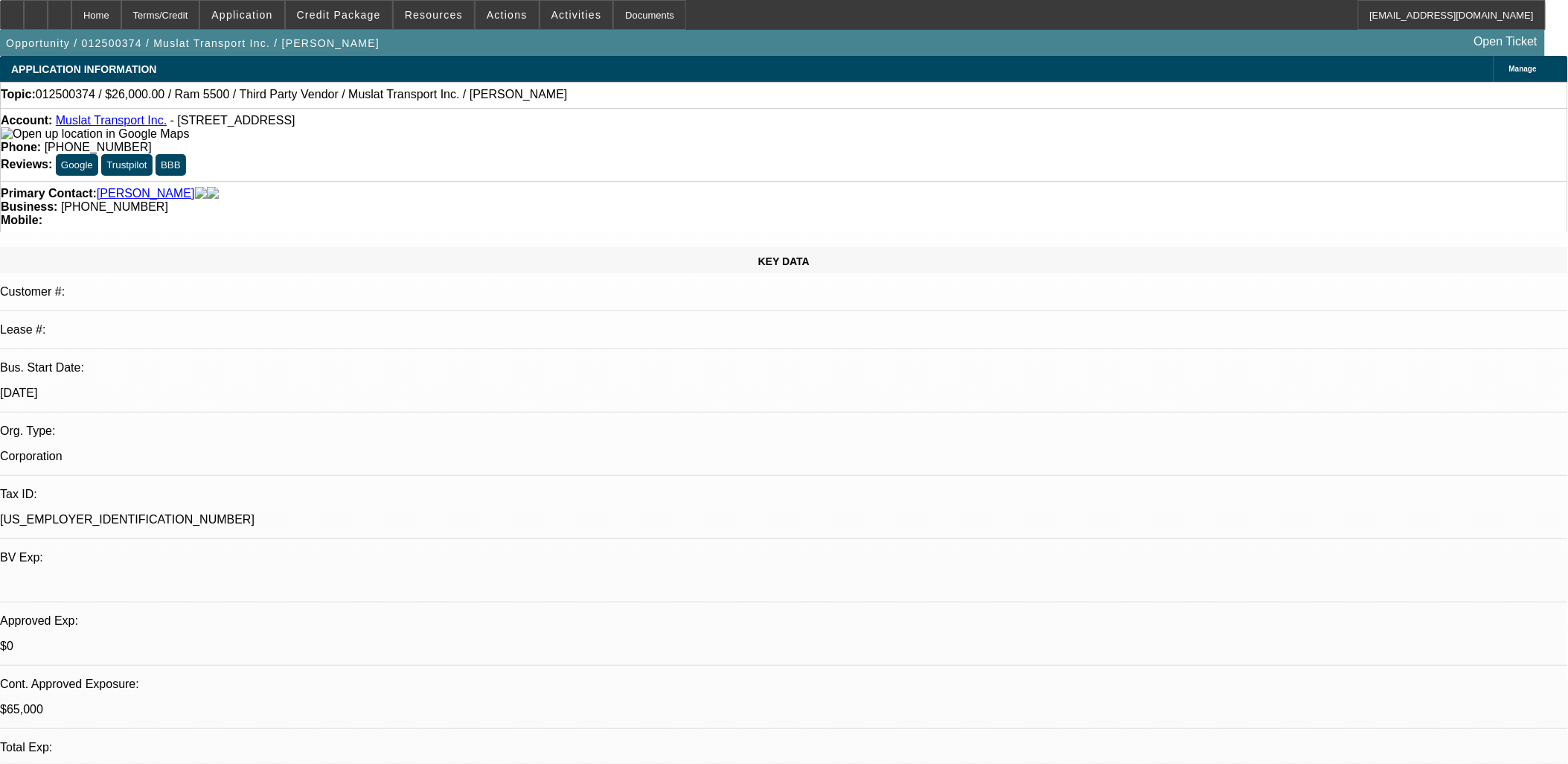
scroll to position [2256, 0]
drag, startPoint x: 1230, startPoint y: 181, endPoint x: 1233, endPoint y: 189, distance: 8.5
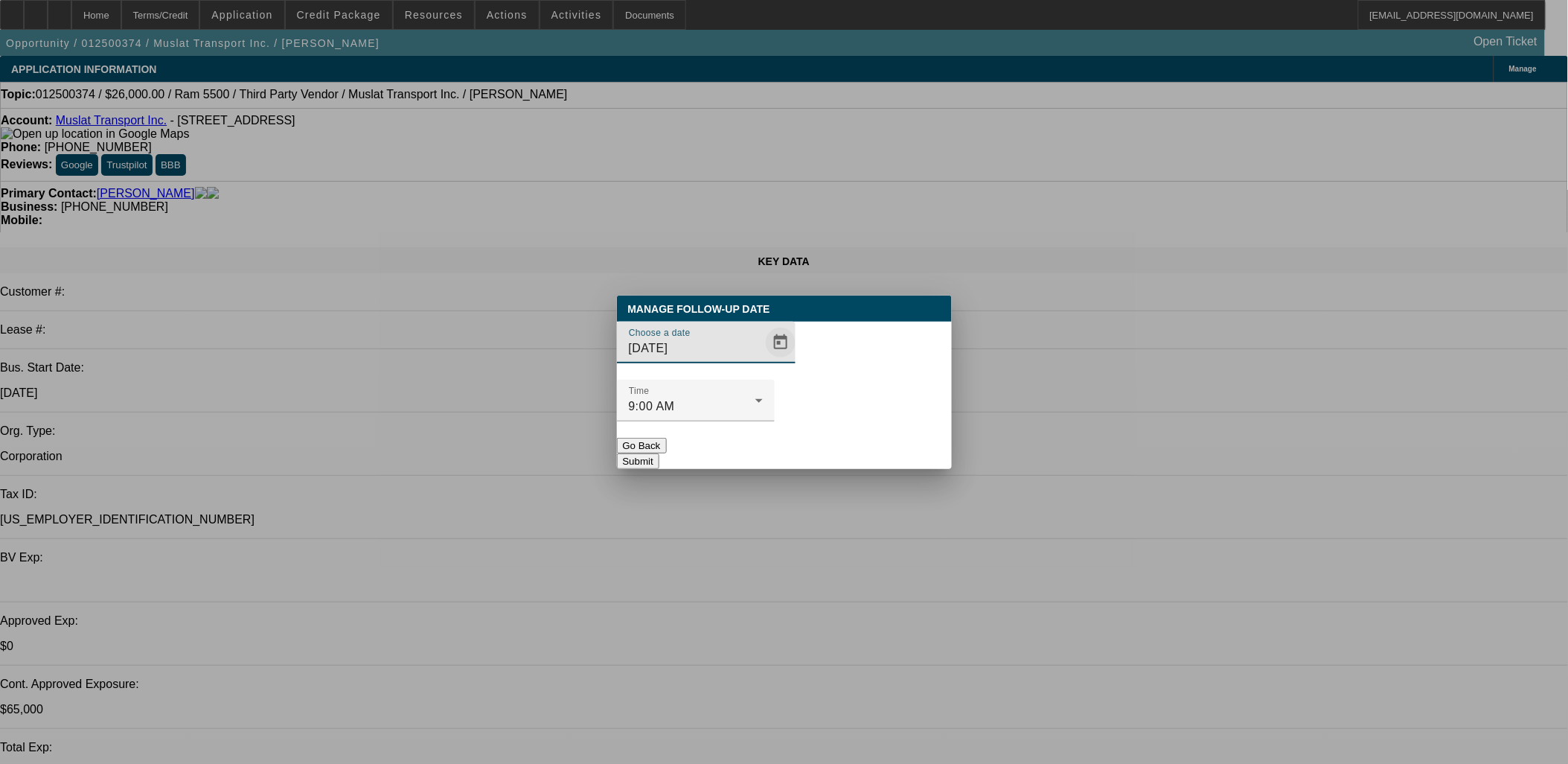
click at [763, 360] on span "Open calendar" at bounding box center [780, 342] width 36 height 36
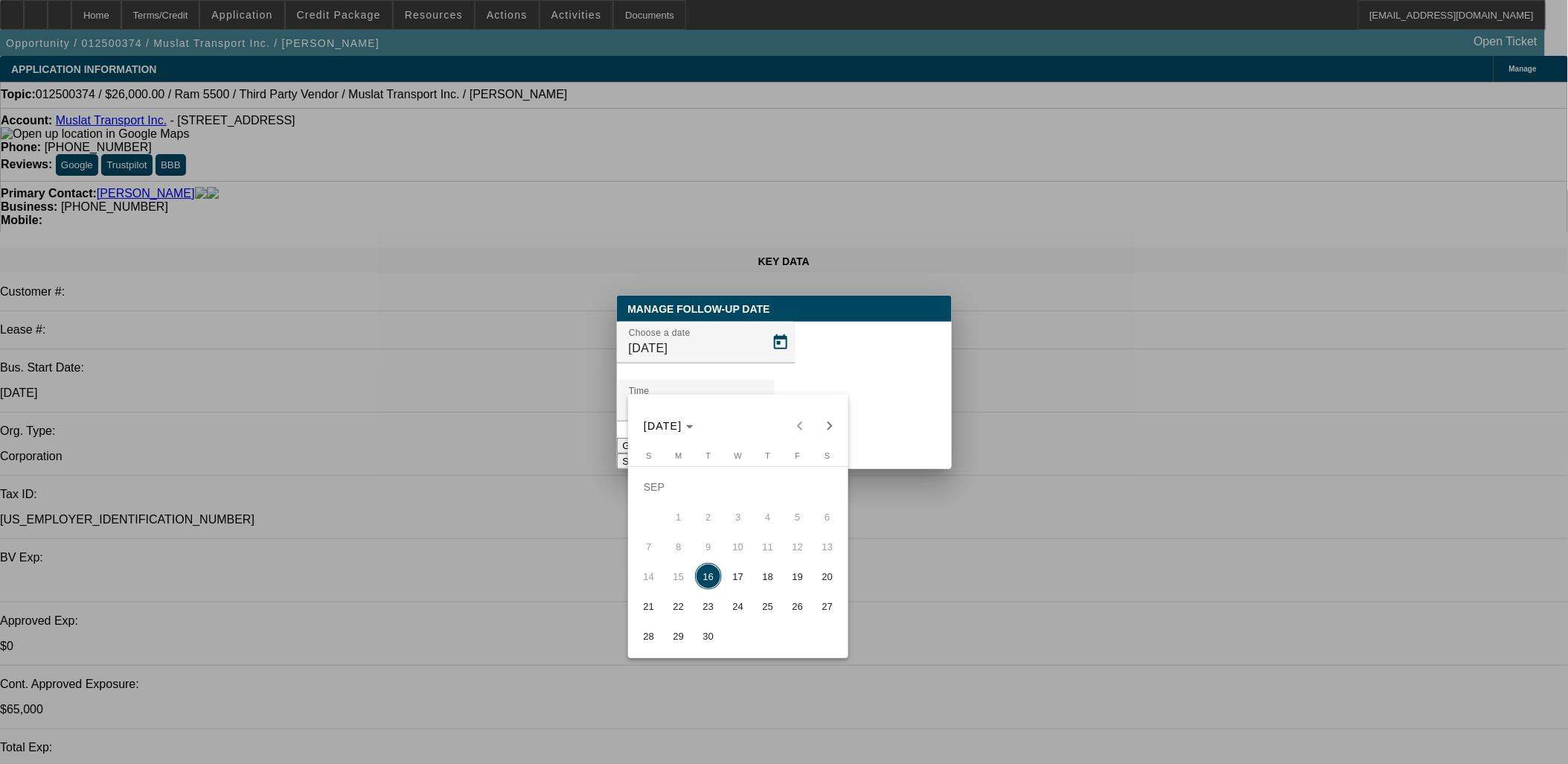
click at [710, 631] on span "30" at bounding box center [708, 636] width 27 height 27
type input "9/30/2025"
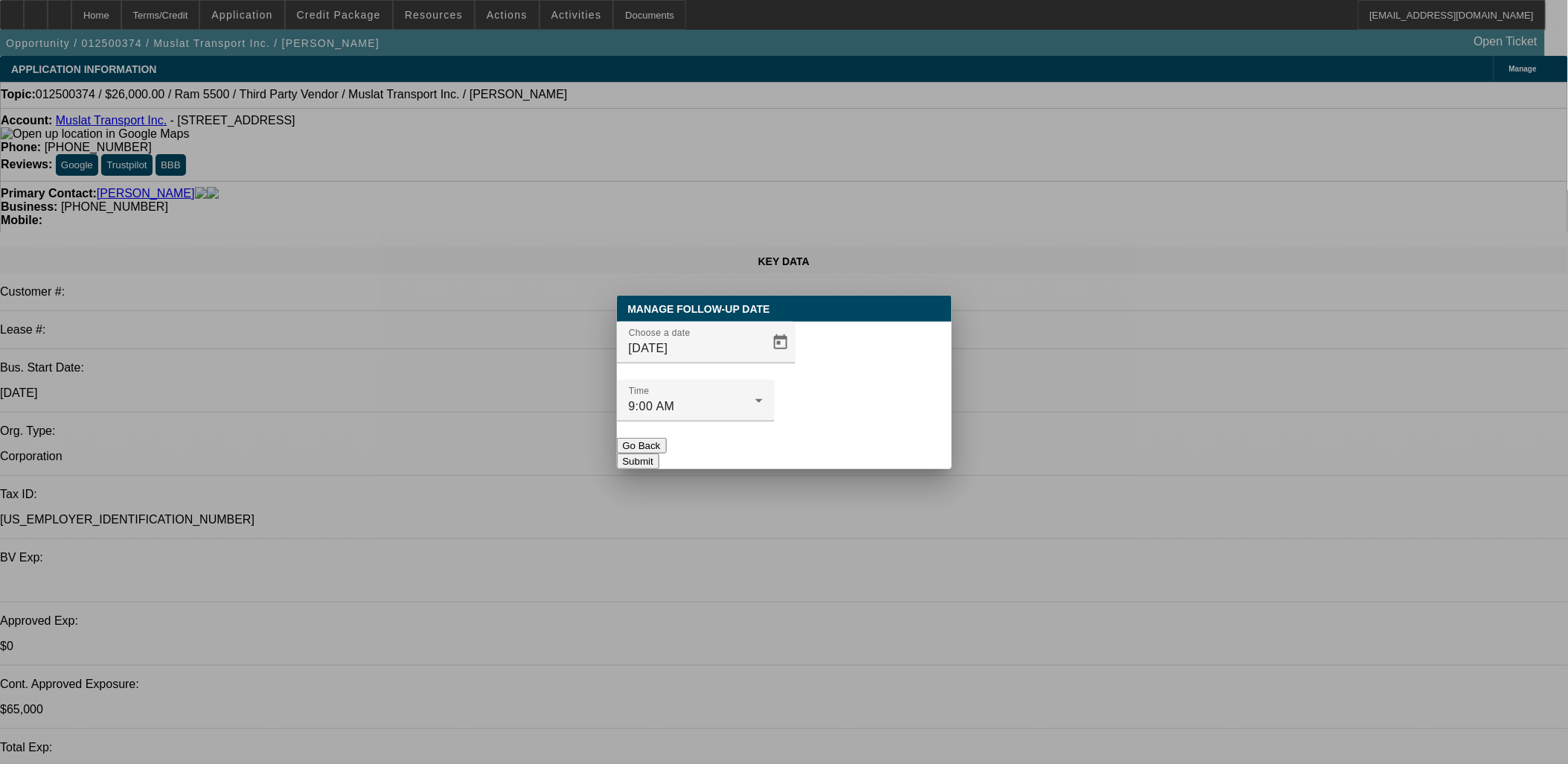
click at [660, 453] on button "Submit" at bounding box center [638, 461] width 43 height 16
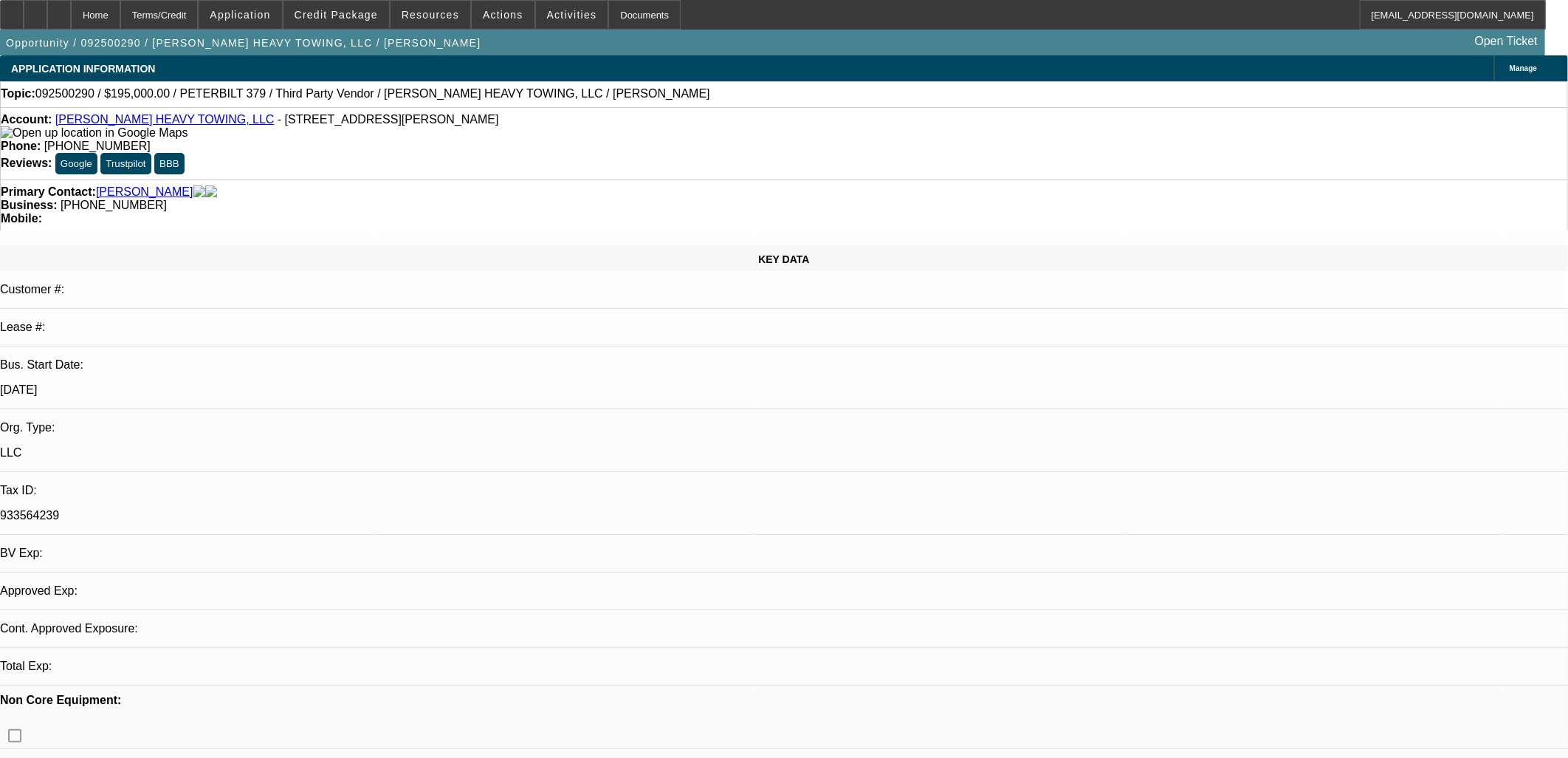
select select "0"
select select "2"
select select "0.1"
select select "4"
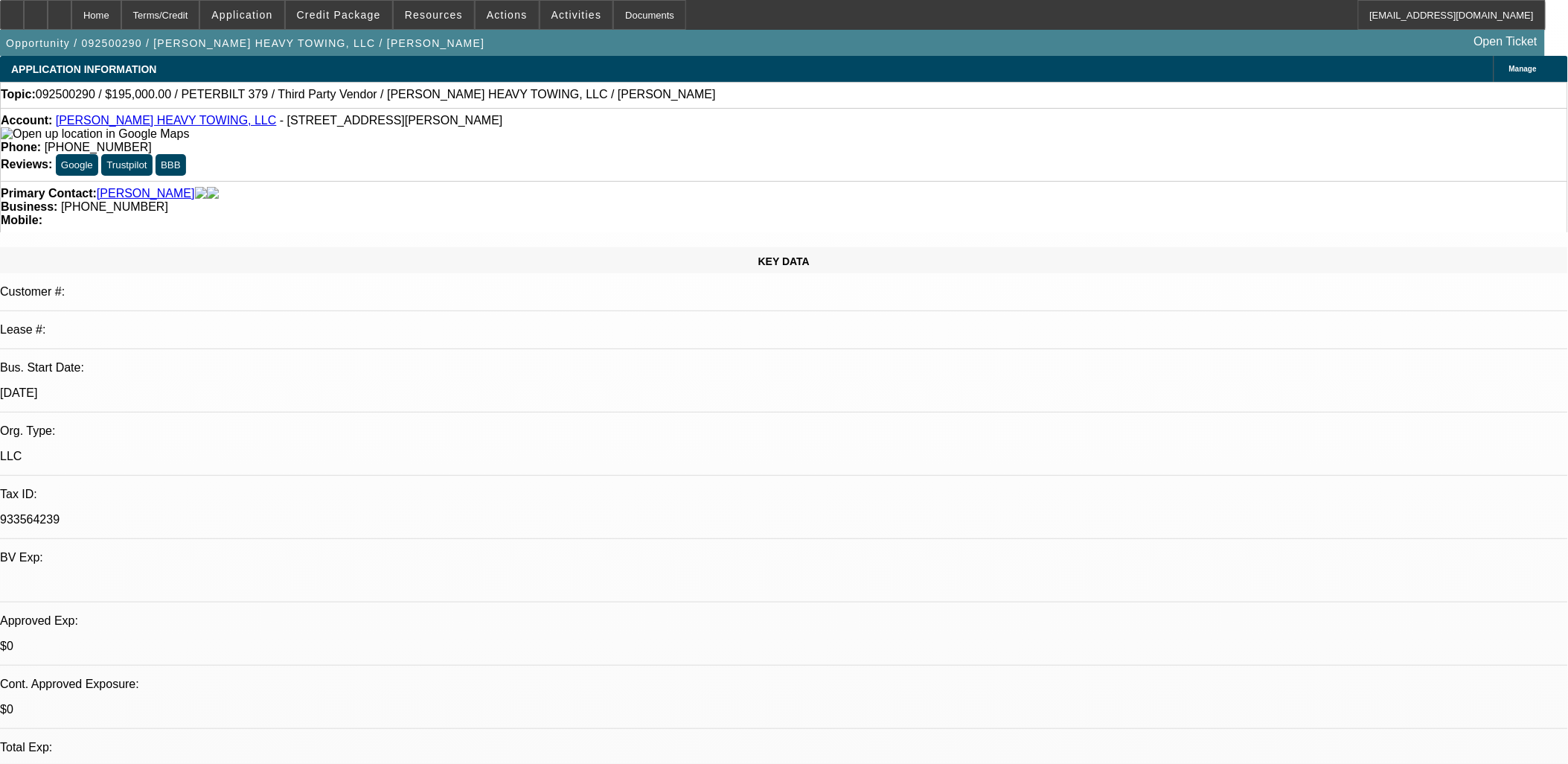
drag, startPoint x: 1262, startPoint y: 182, endPoint x: 1252, endPoint y: 183, distance: 10.0
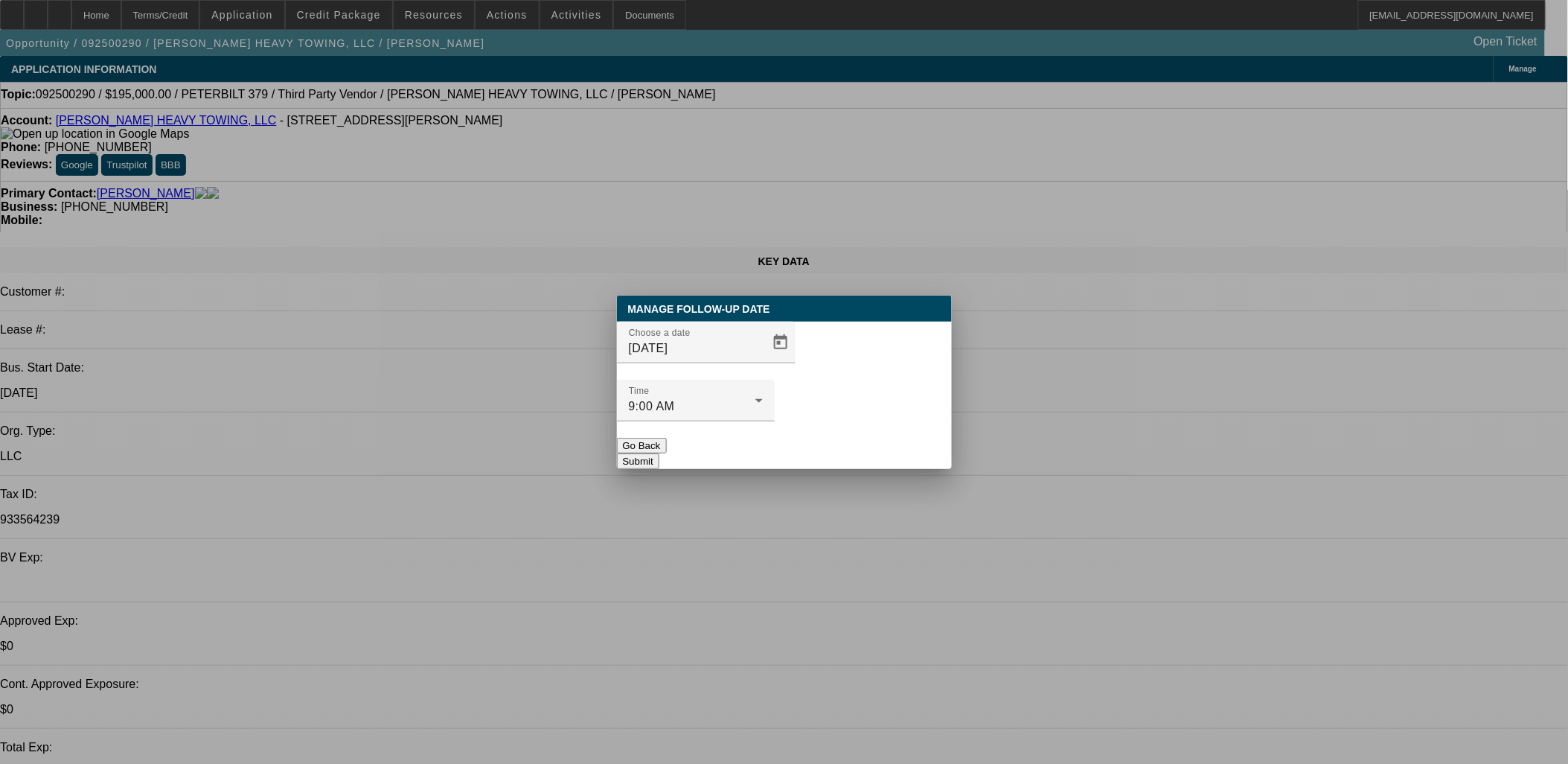
drag, startPoint x: 734, startPoint y: 368, endPoint x: 765, endPoint y: 398, distance: 43.1
click at [763, 358] on div at bounding box center [779, 342] width 33 height 30
drag, startPoint x: 759, startPoint y: 368, endPoint x: 757, endPoint y: 376, distance: 8.2
click at [763, 360] on span "Open calendar" at bounding box center [780, 342] width 36 height 36
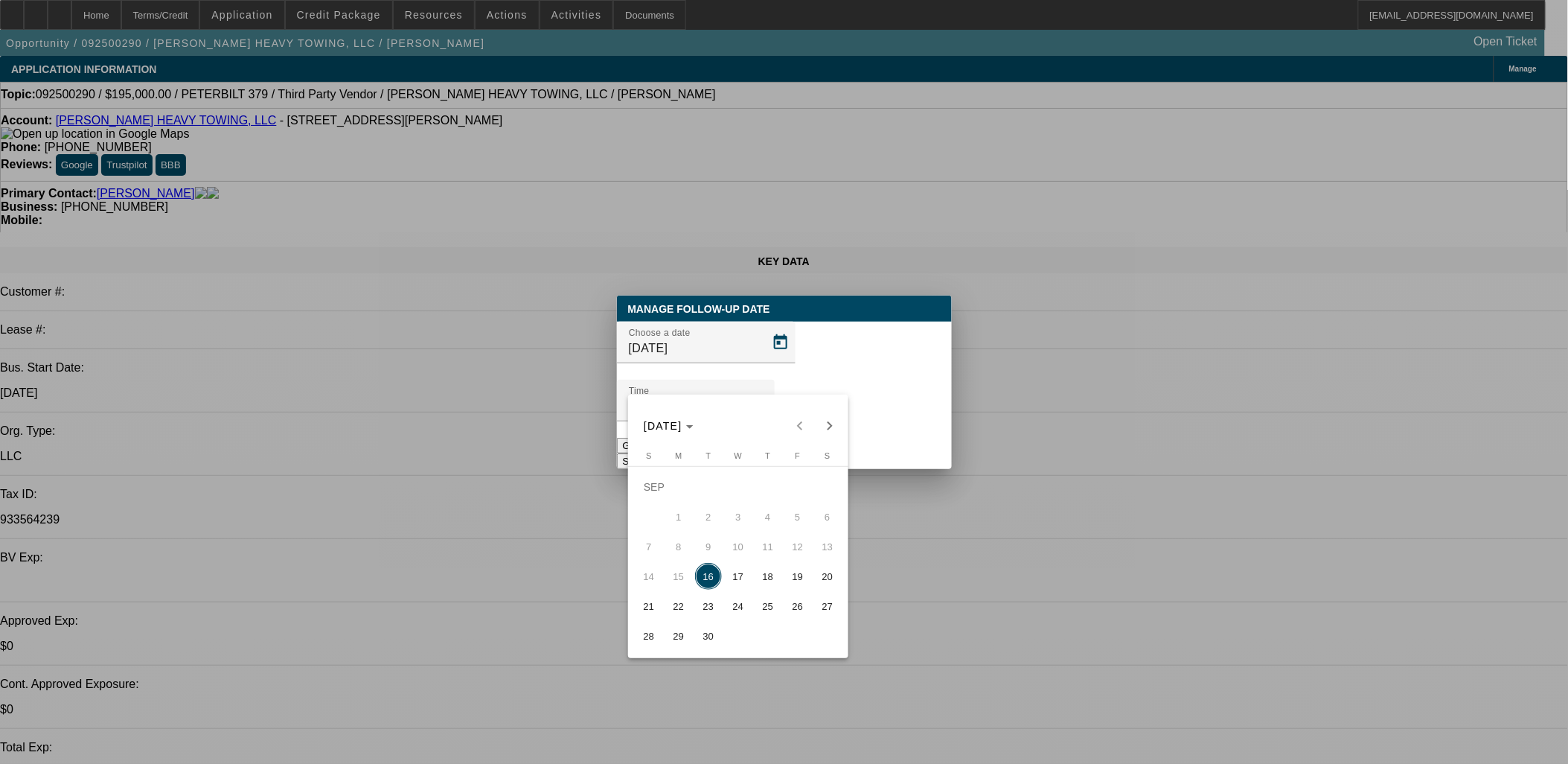
click at [776, 575] on span "18" at bounding box center [767, 576] width 27 height 27
type input "9/18/2025"
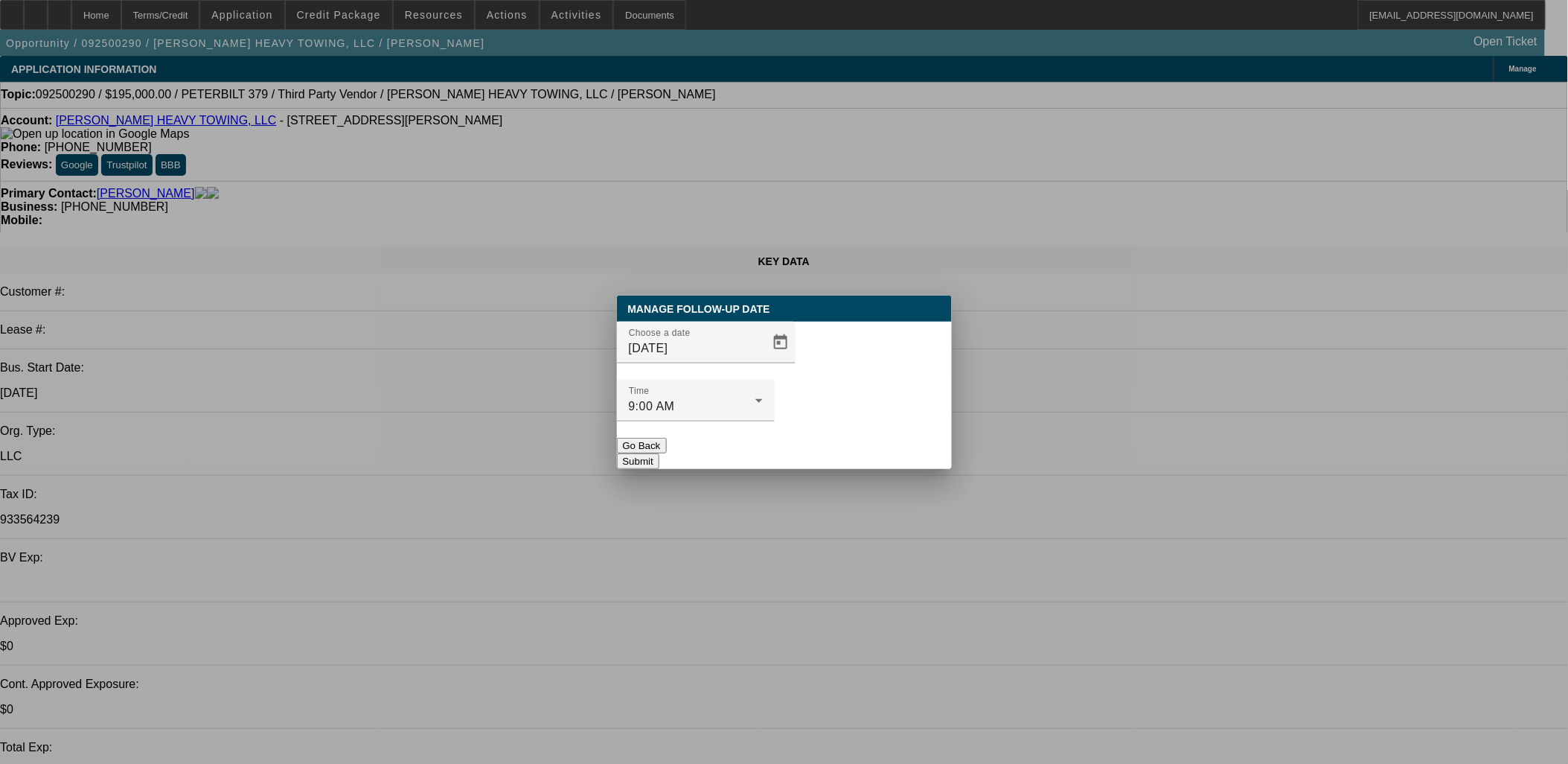
click at [660, 453] on button "Submit" at bounding box center [638, 461] width 43 height 16
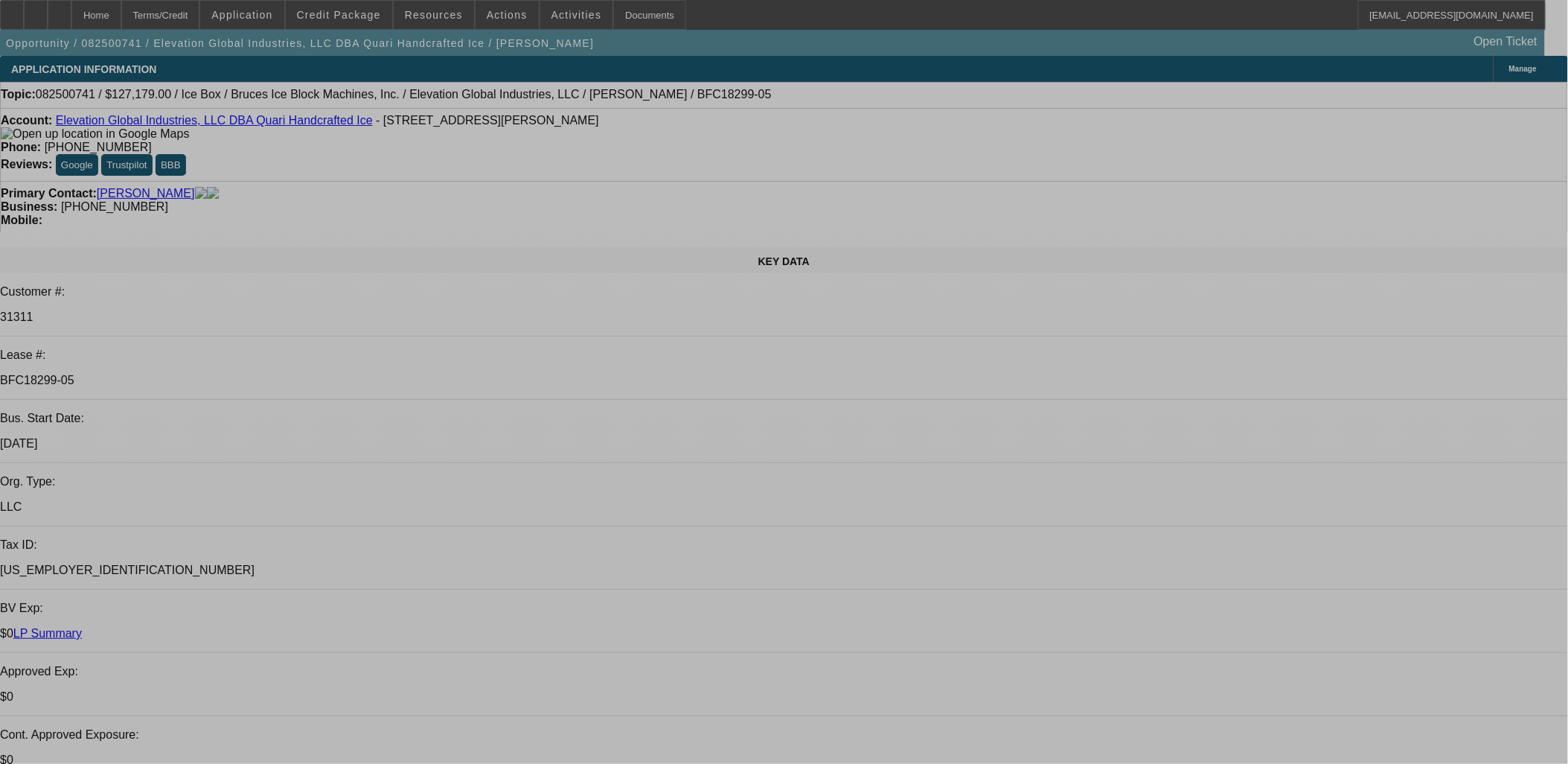
select select "0"
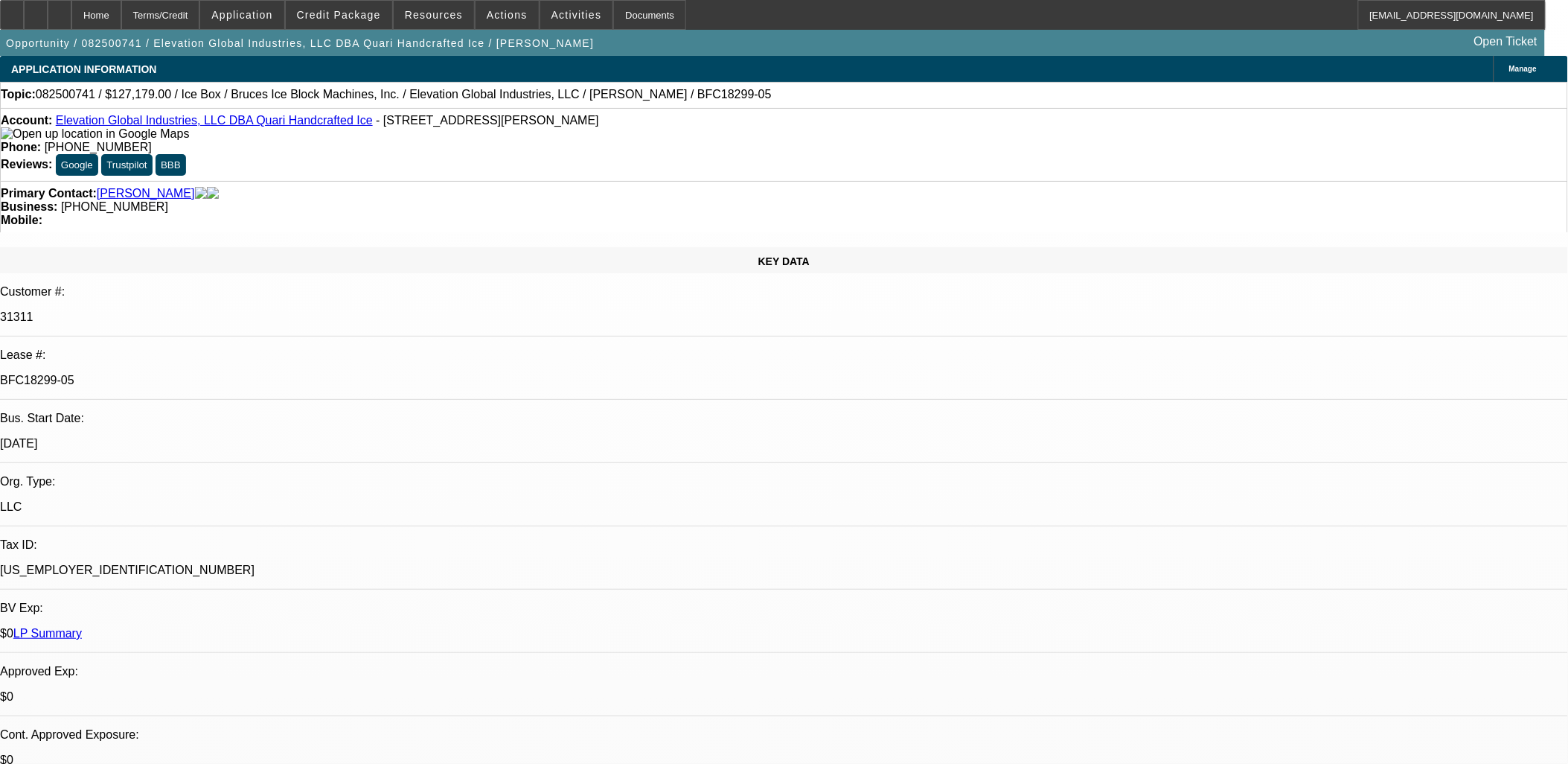
select select "0"
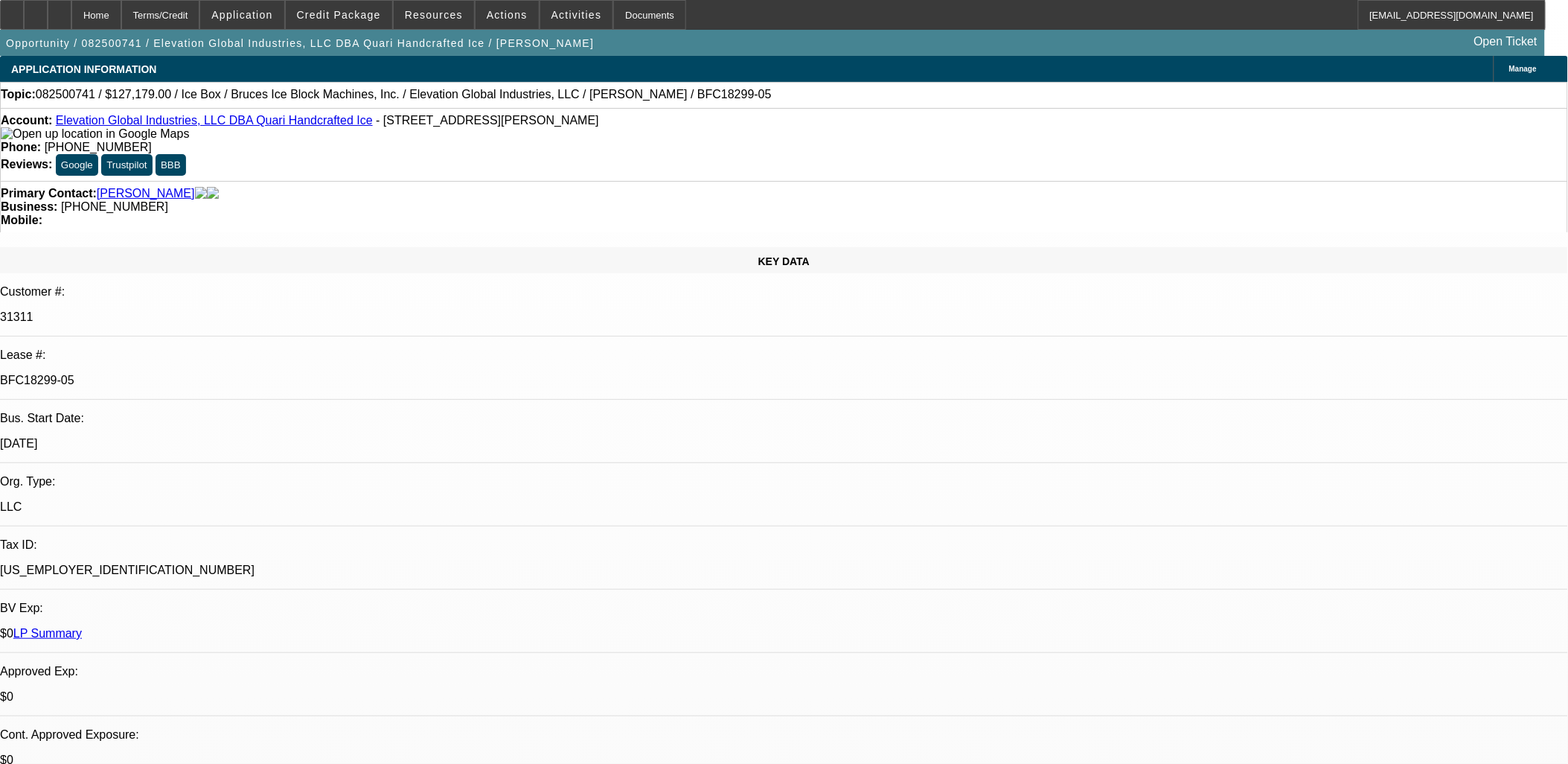
select select "0"
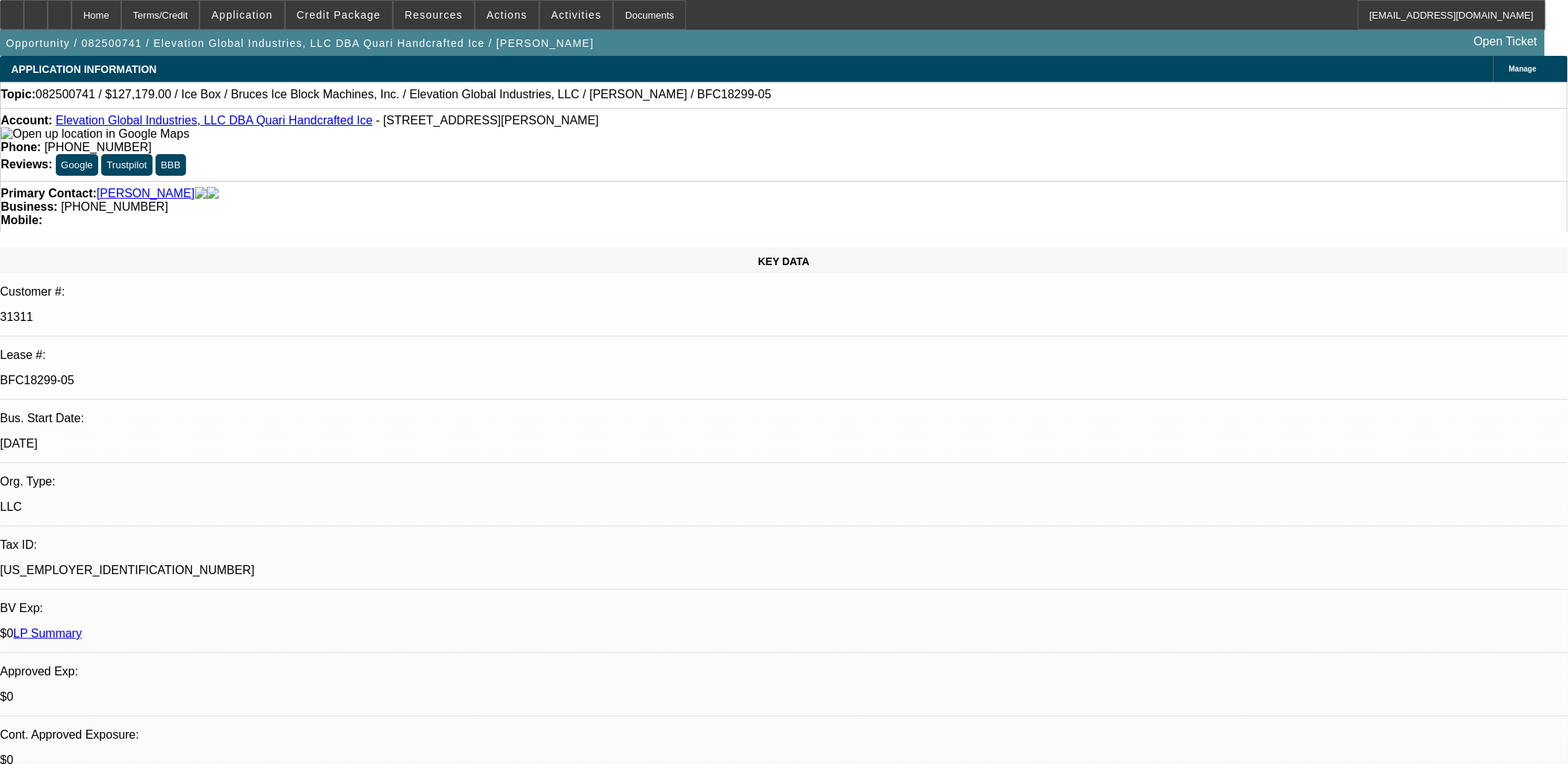
select select "0"
select select "1"
select select "6"
select select "1"
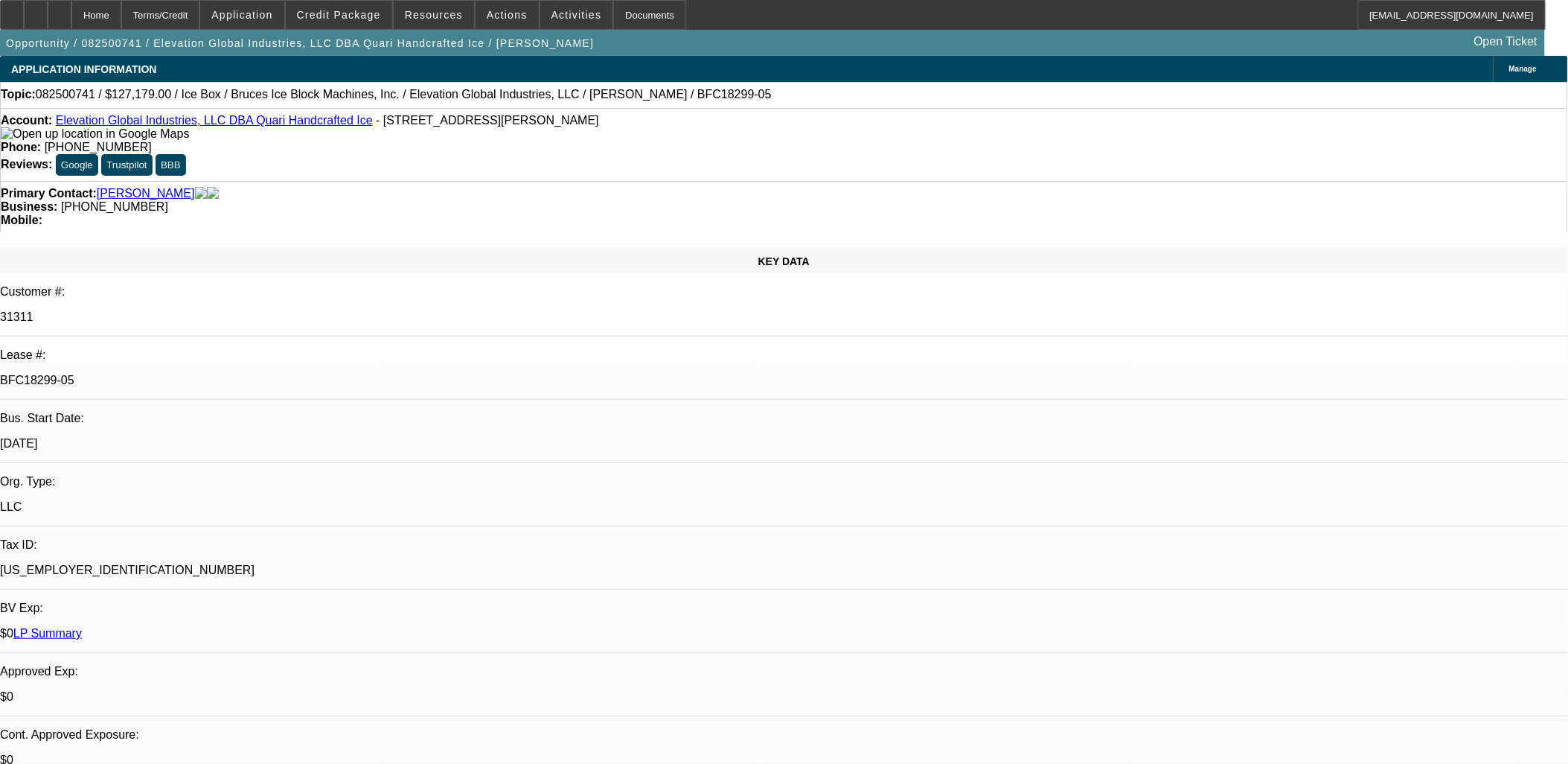
select select "1"
select select "6"
select select "1"
select select "6"
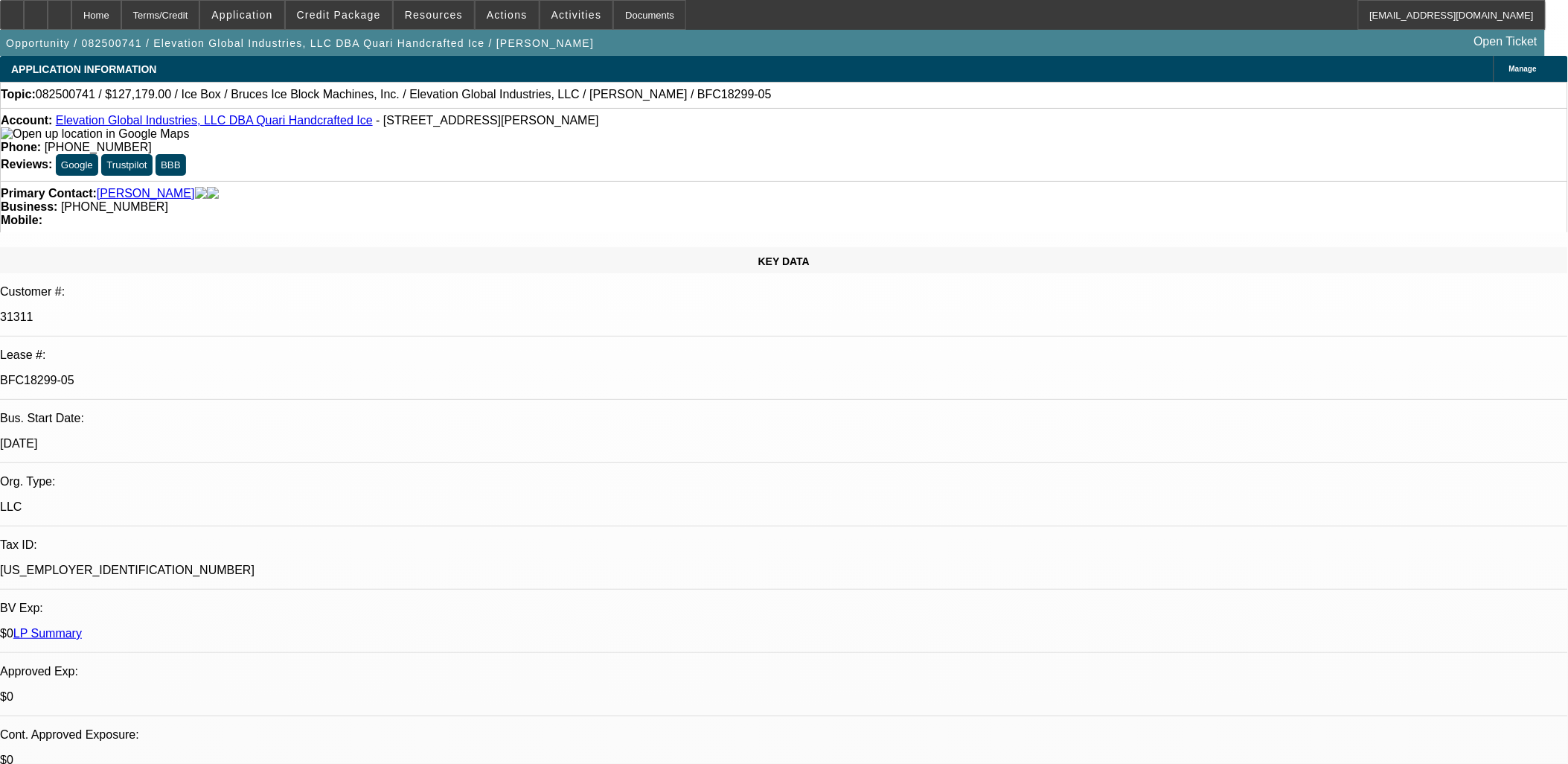
select select "1"
select select "6"
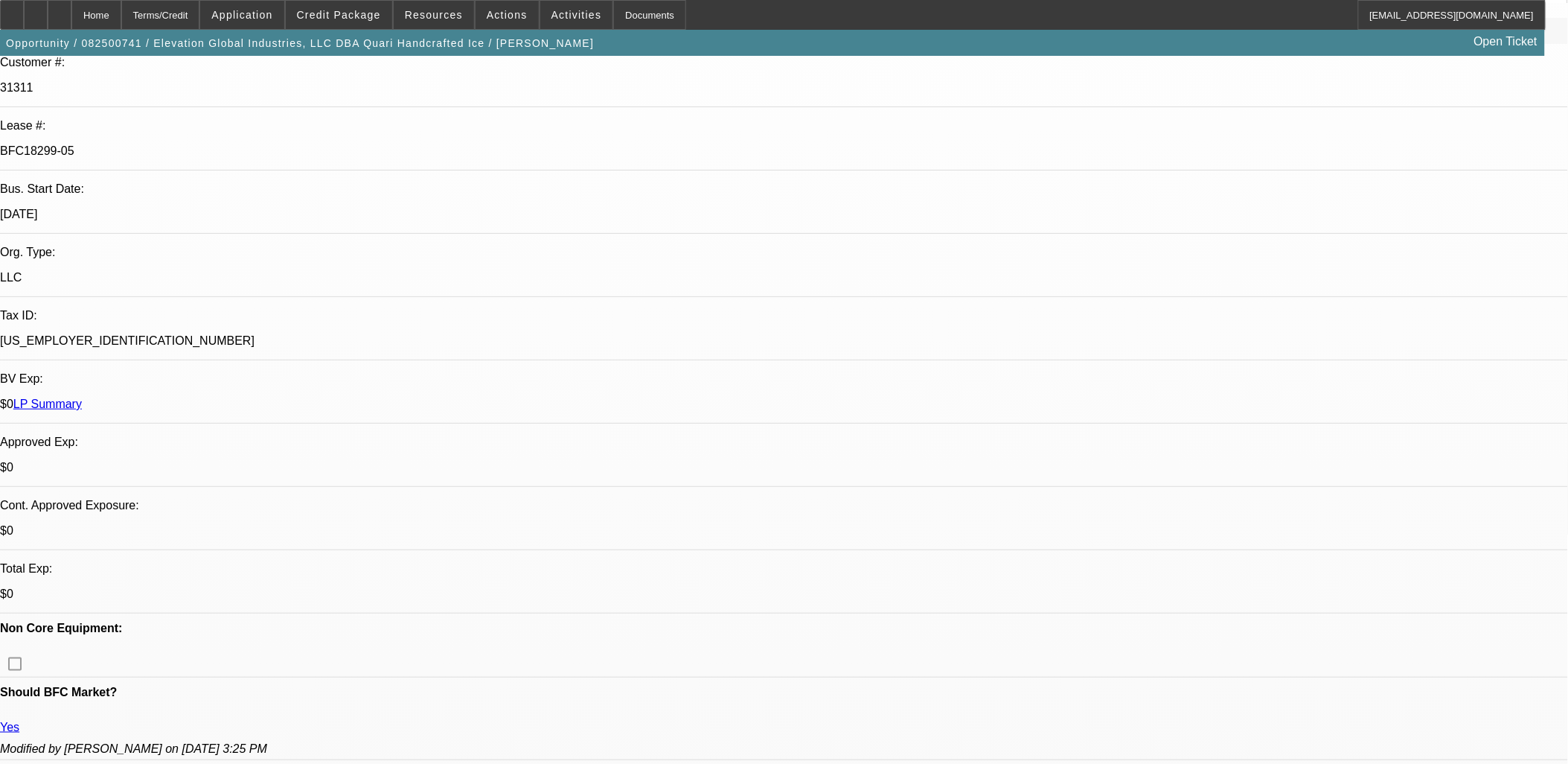
scroll to position [317, 0]
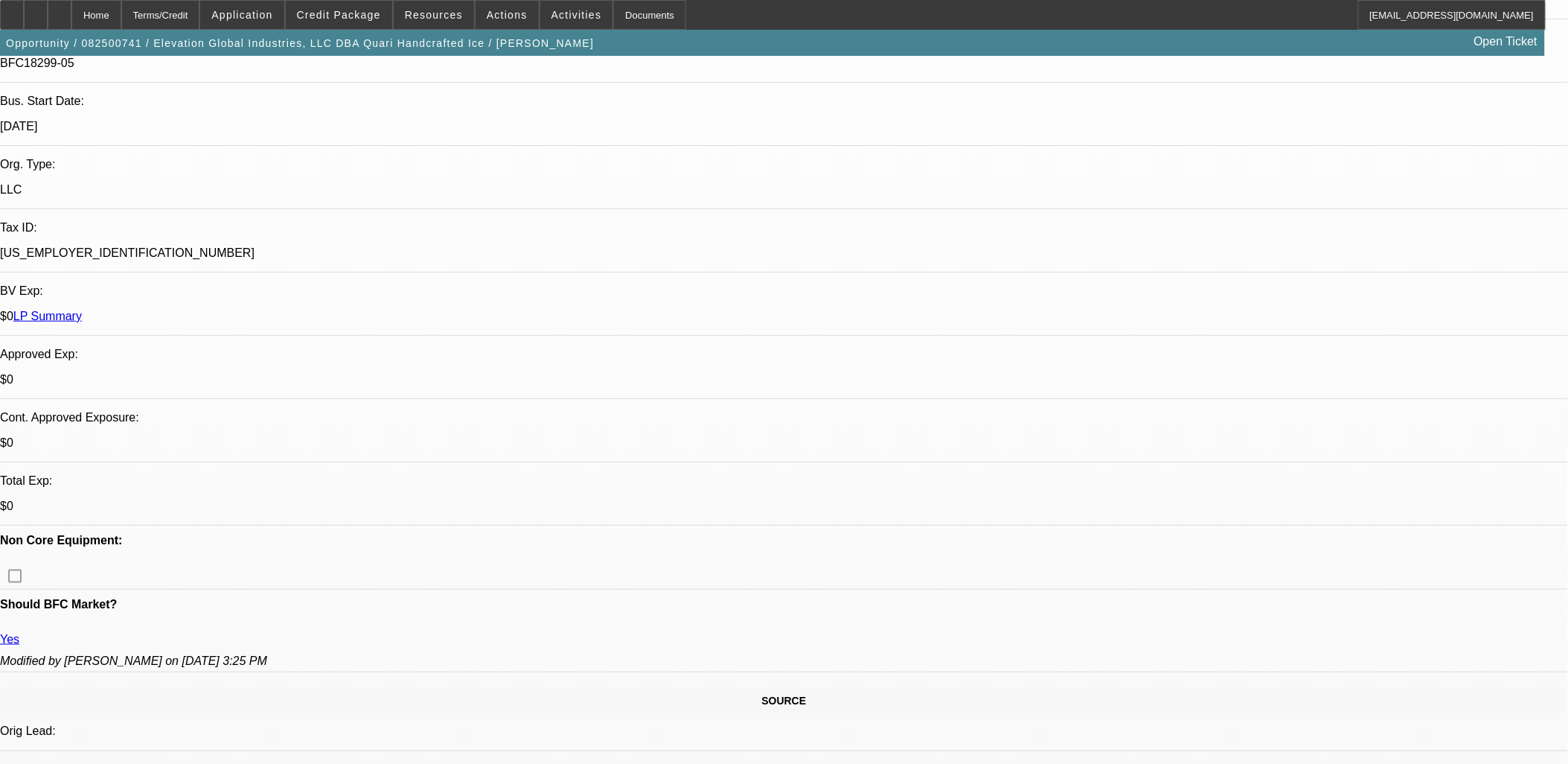
drag, startPoint x: 8, startPoint y: 499, endPoint x: 597, endPoint y: 693, distance: 620.1
drag, startPoint x: 597, startPoint y: 693, endPoint x: 11, endPoint y: 248, distance: 735.8
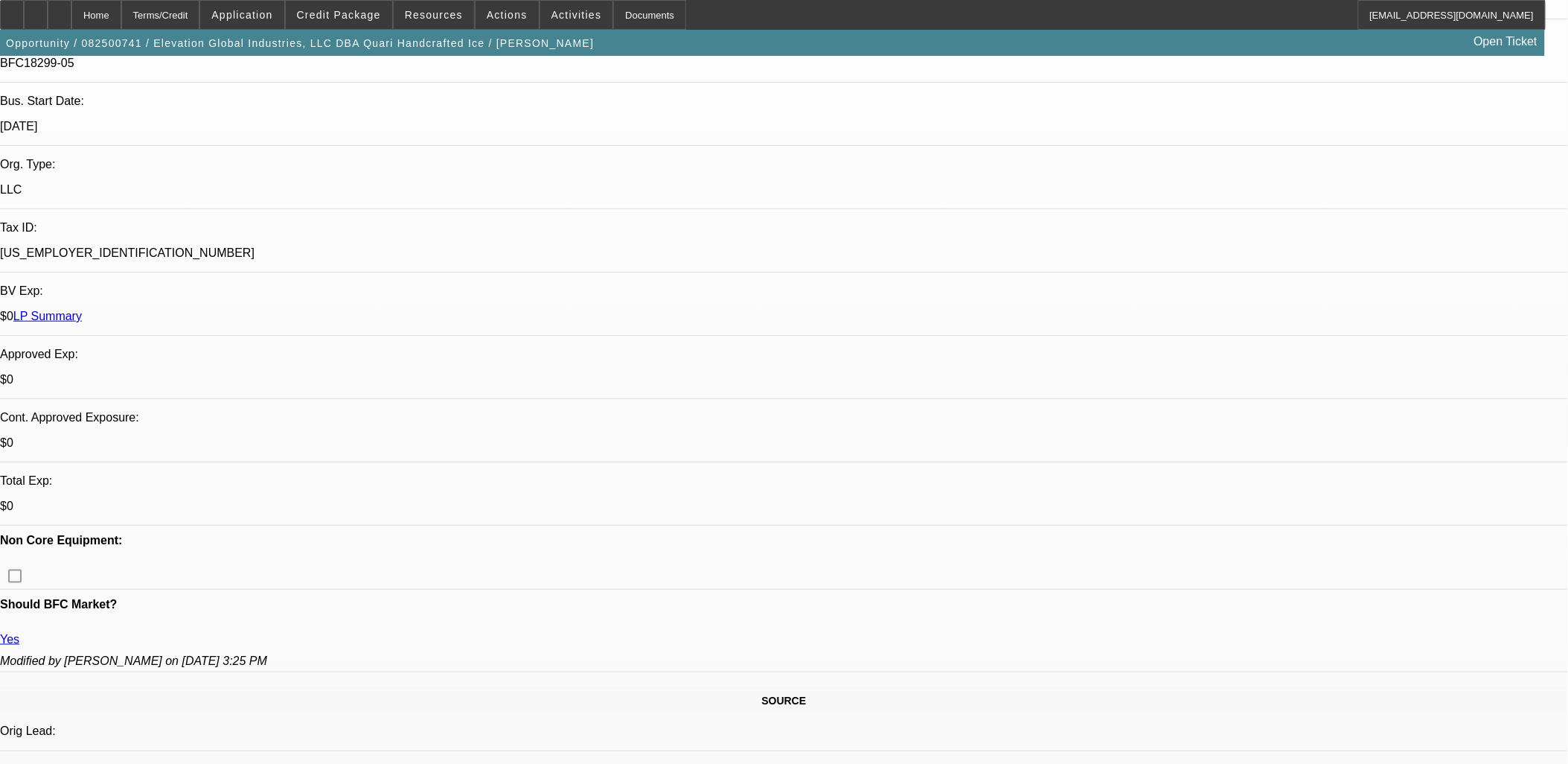
drag, startPoint x: 14, startPoint y: 243, endPoint x: 543, endPoint y: 695, distance: 695.8
drag, startPoint x: 543, startPoint y: 695, endPoint x: 11, endPoint y: 246, distance: 696.2
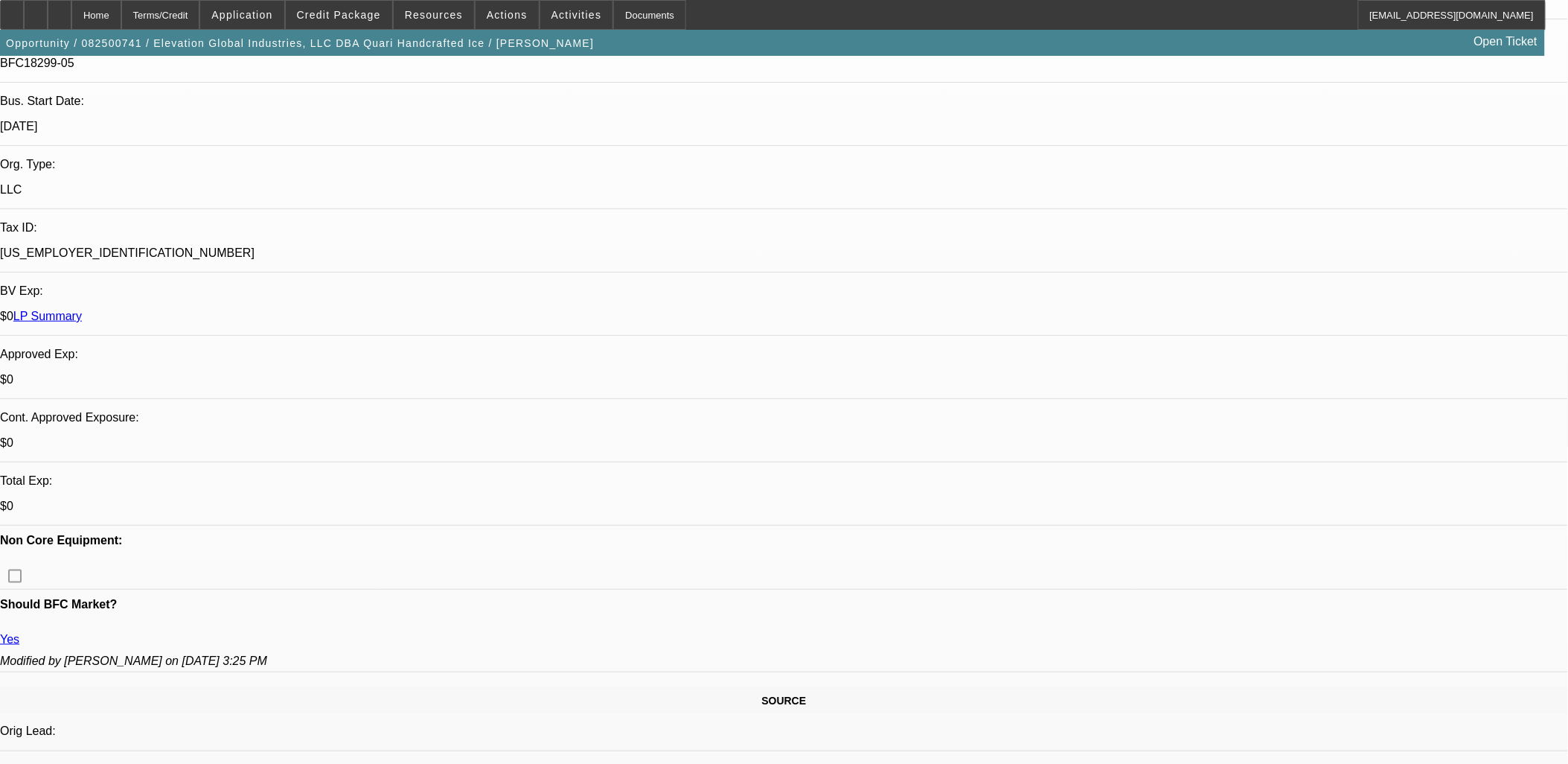
drag, startPoint x: 11, startPoint y: 246, endPoint x: 537, endPoint y: 695, distance: 691.6
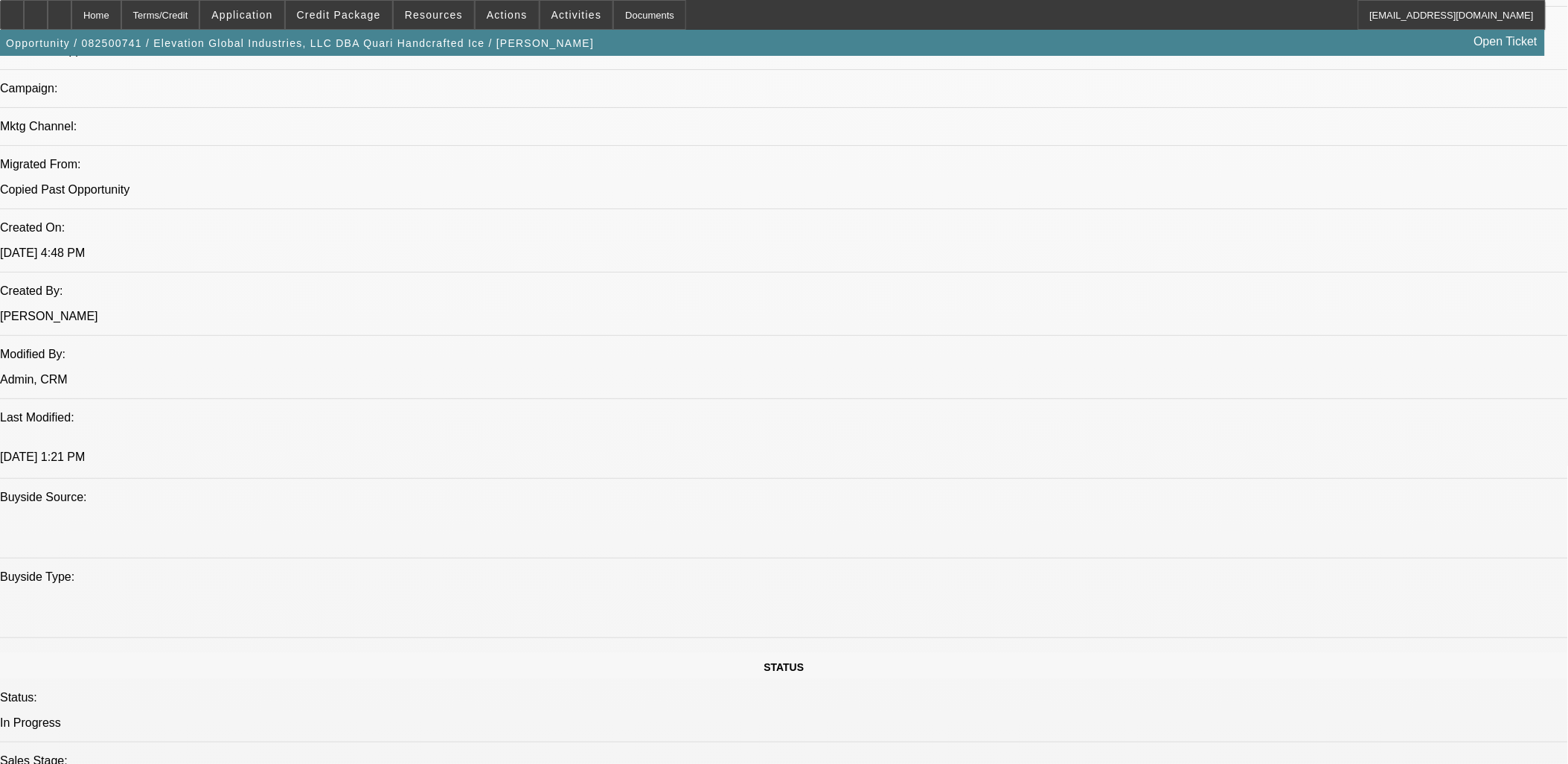
scroll to position [482, 0]
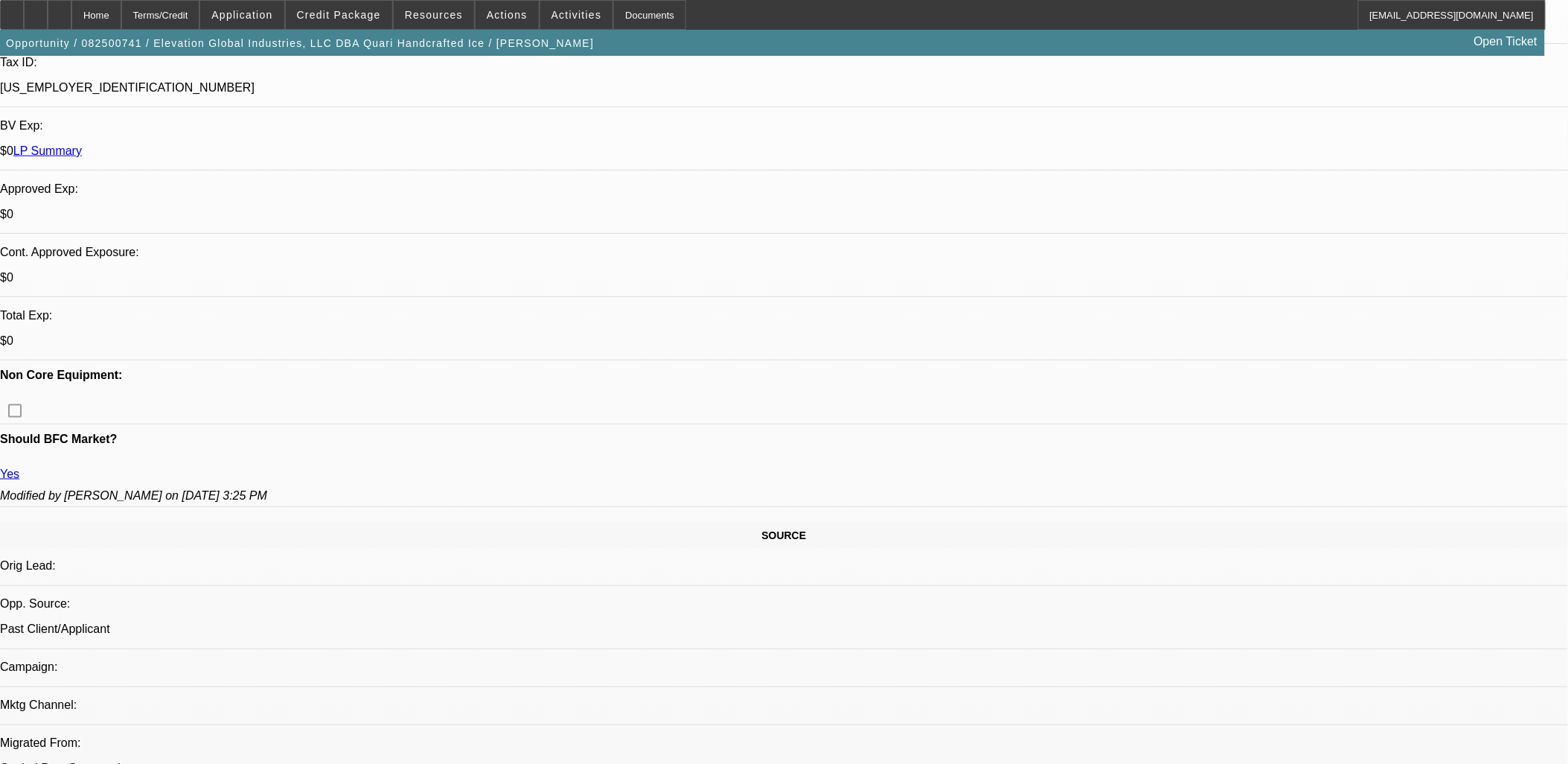
drag, startPoint x: 1121, startPoint y: 589, endPoint x: 1057, endPoint y: 574, distance: 65.7
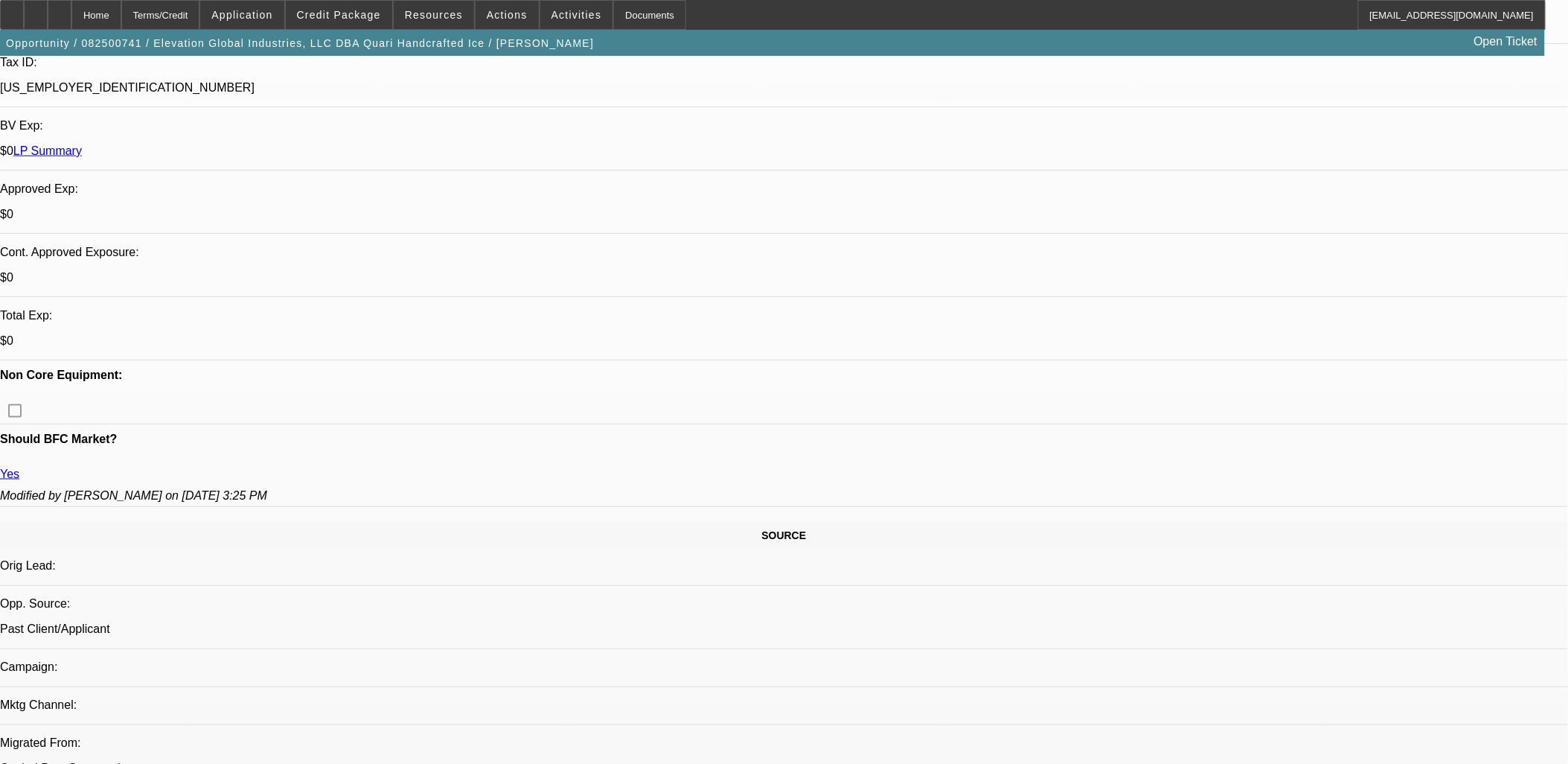
drag, startPoint x: 1057, startPoint y: 574, endPoint x: 1487, endPoint y: 597, distance: 430.6
drag, startPoint x: 1487, startPoint y: 597, endPoint x: 1061, endPoint y: 579, distance: 426.4
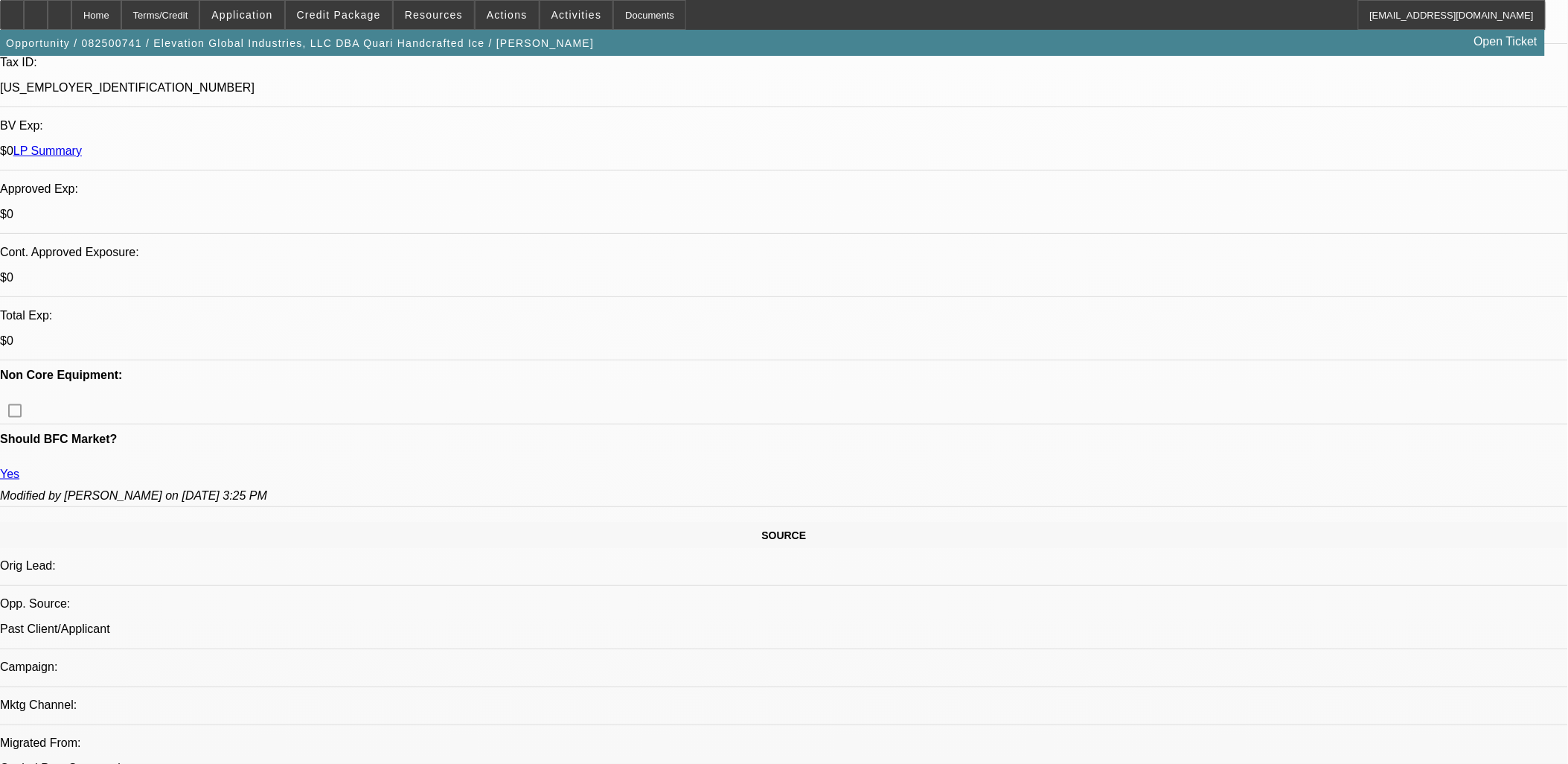
drag, startPoint x: 1061, startPoint y: 579, endPoint x: 1520, endPoint y: 614, distance: 460.3
drag, startPoint x: 1520, startPoint y: 614, endPoint x: 1513, endPoint y: 615, distance: 7.1
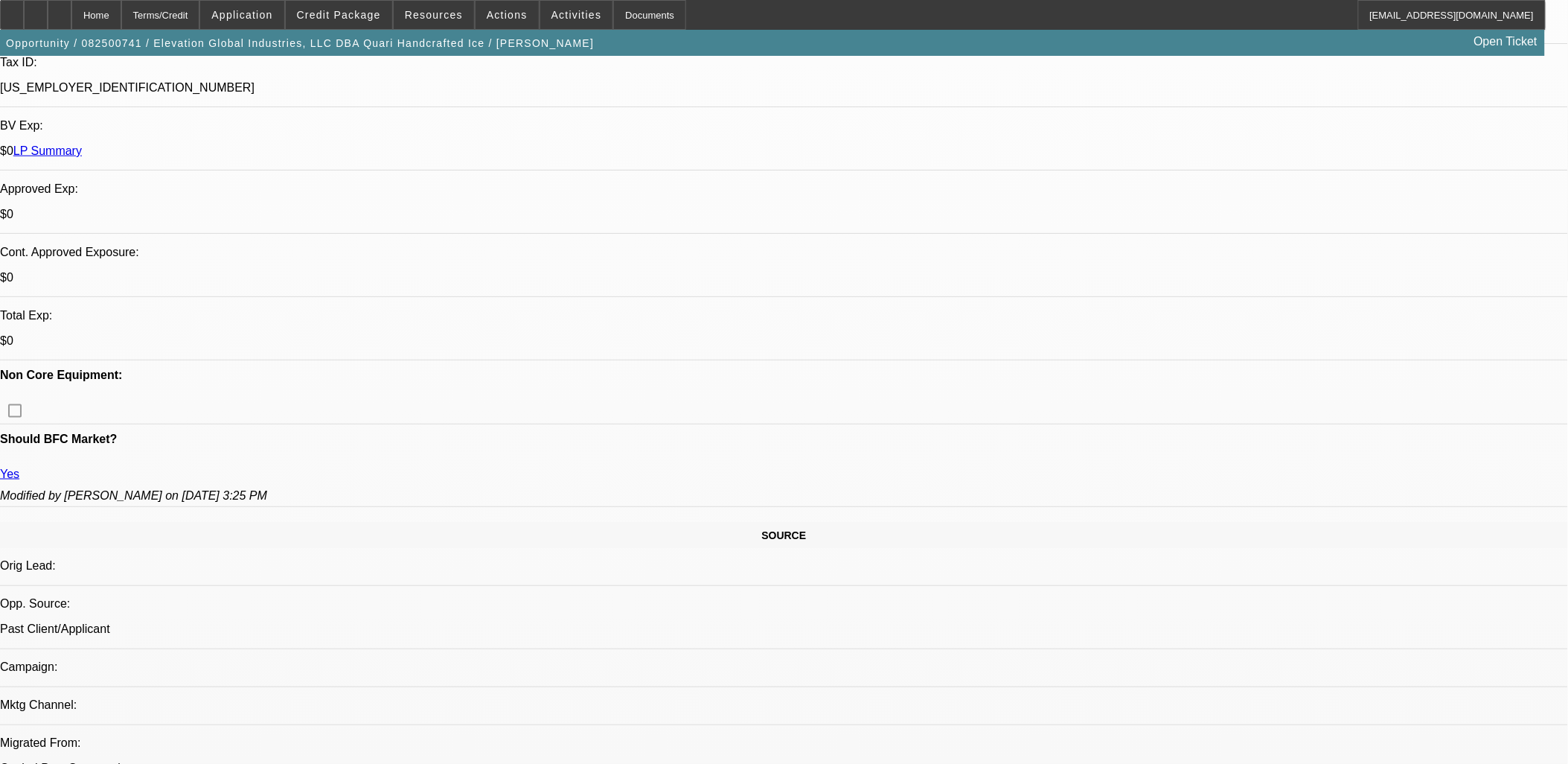
drag, startPoint x: 1516, startPoint y: 607, endPoint x: 1060, endPoint y: 492, distance: 470.3
drag, startPoint x: 1060, startPoint y: 494, endPoint x: 1512, endPoint y: 592, distance: 462.5
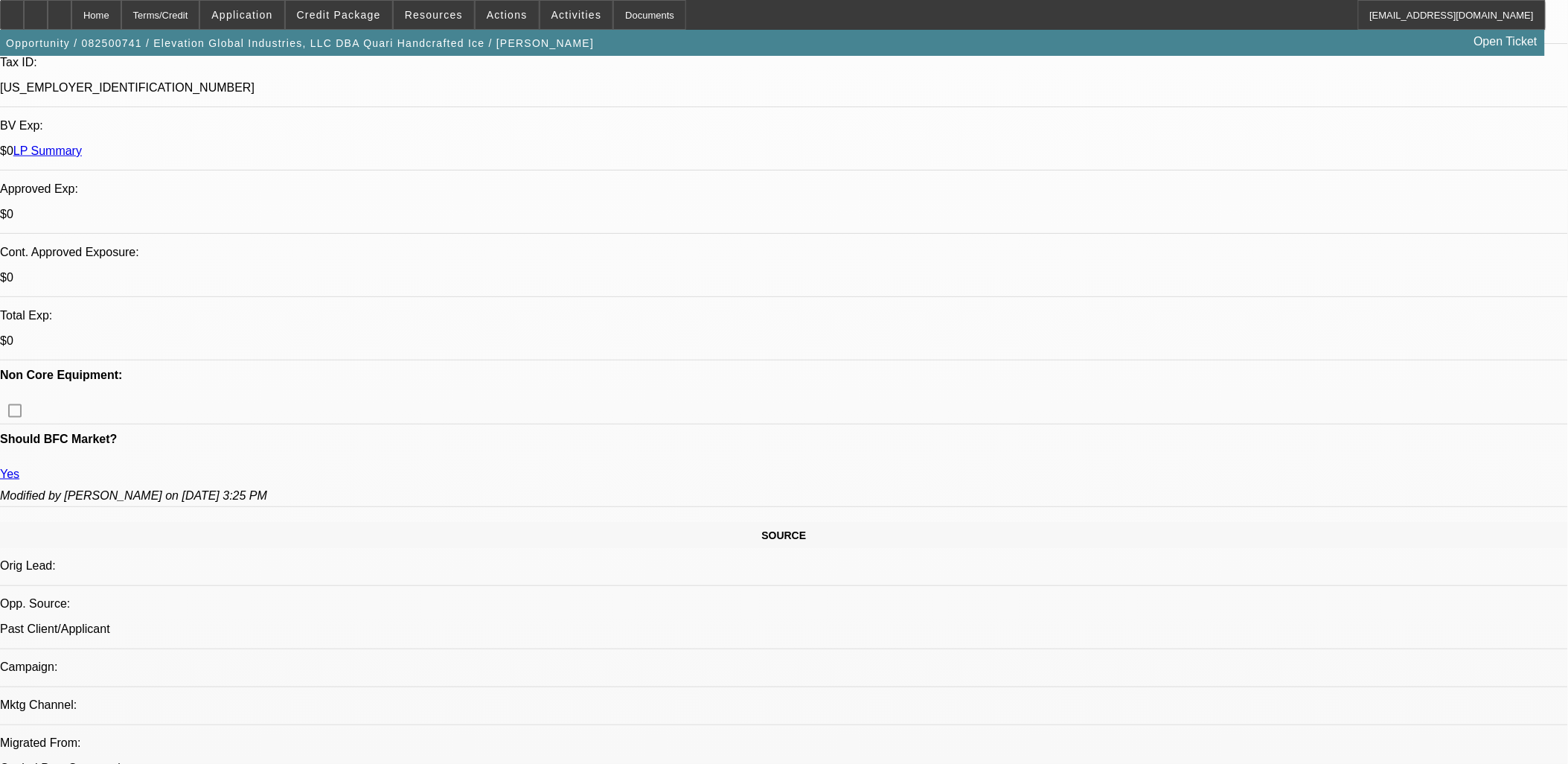
drag, startPoint x: 1510, startPoint y: 589, endPoint x: 1060, endPoint y: 500, distance: 458.7
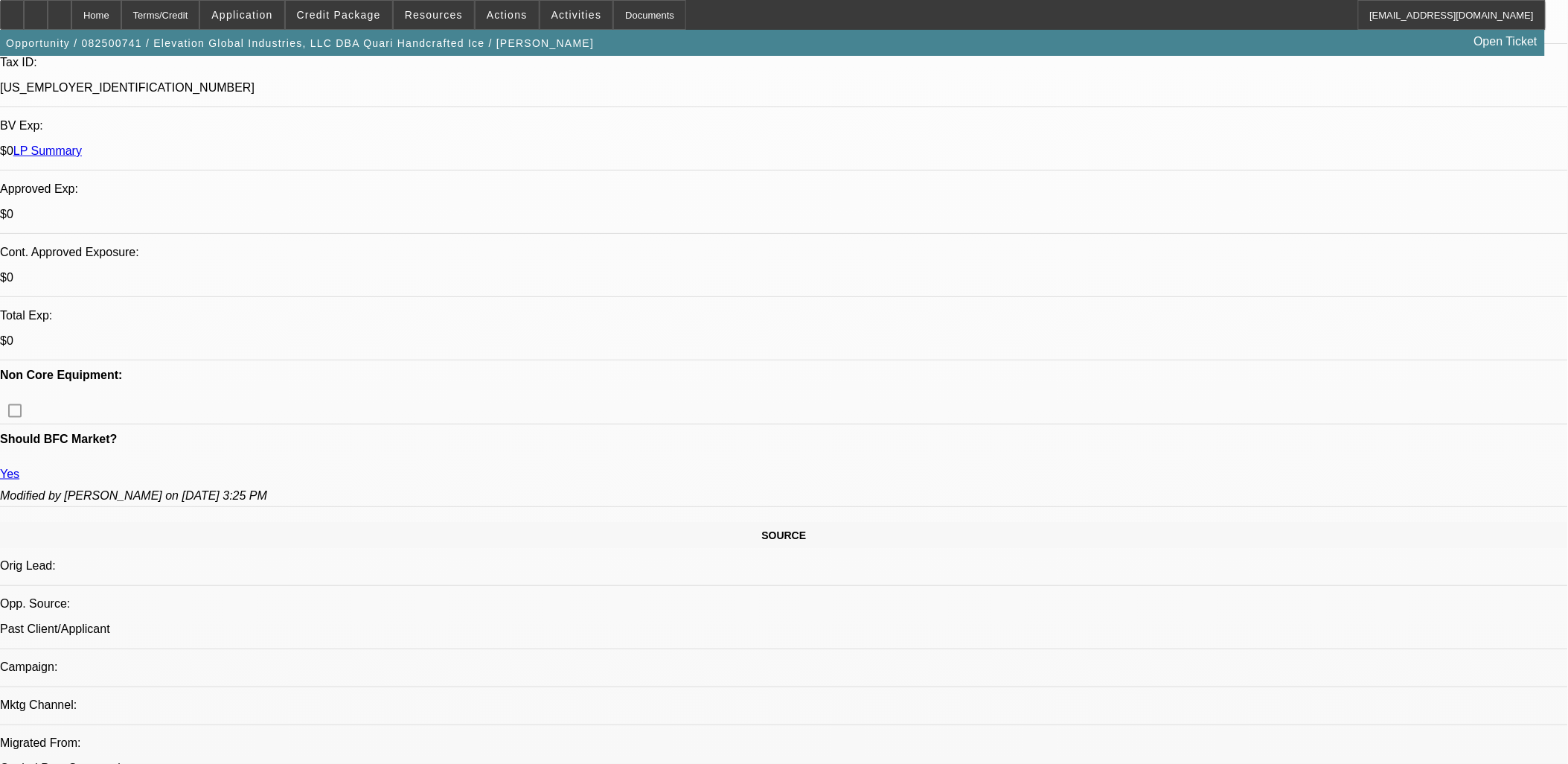
drag, startPoint x: 1060, startPoint y: 500, endPoint x: 1493, endPoint y: 597, distance: 443.7
drag, startPoint x: 1488, startPoint y: 586, endPoint x: 1058, endPoint y: 488, distance: 441.0
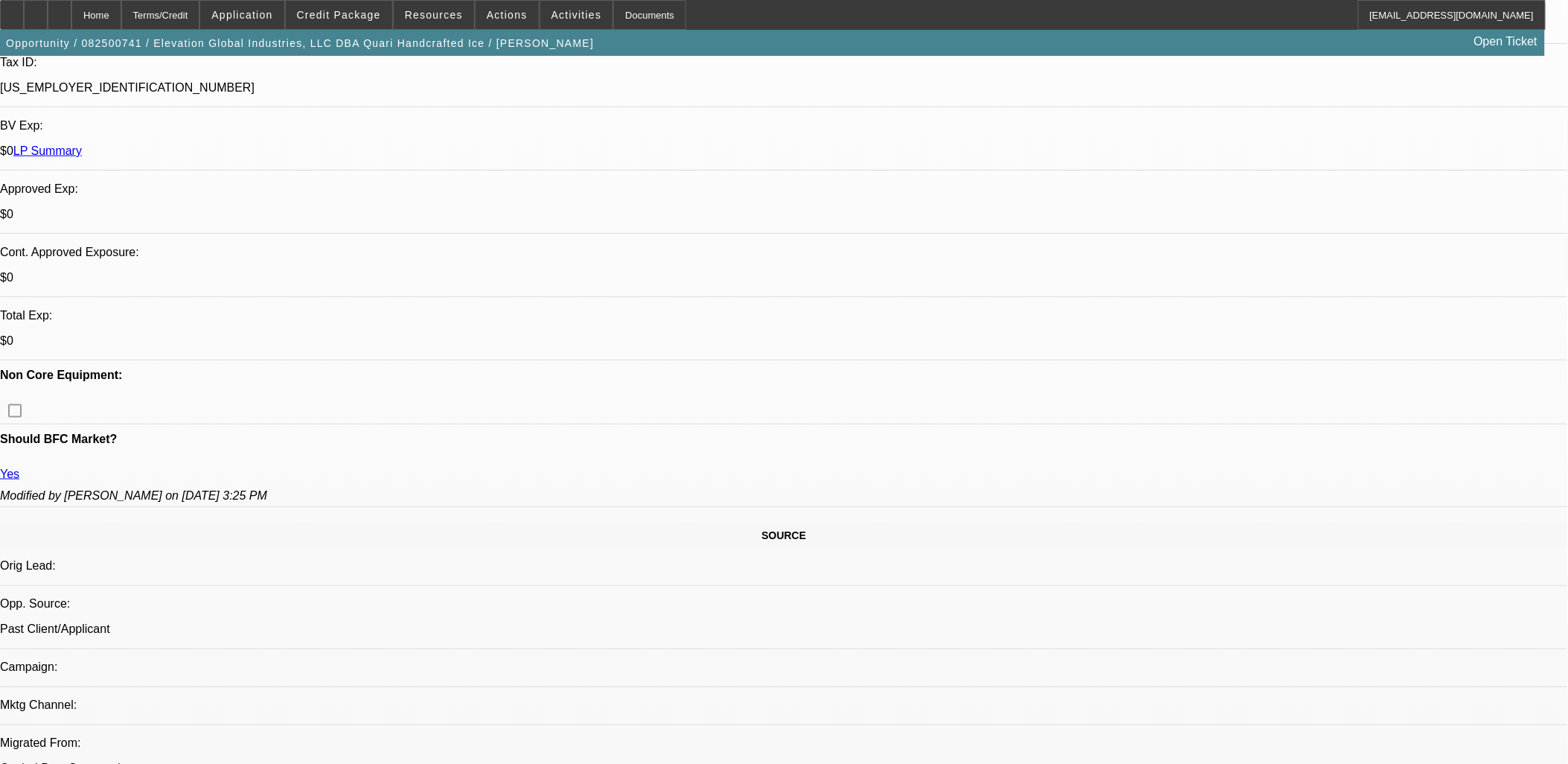
drag, startPoint x: 1176, startPoint y: 294, endPoint x: 1179, endPoint y: 270, distance: 24.2
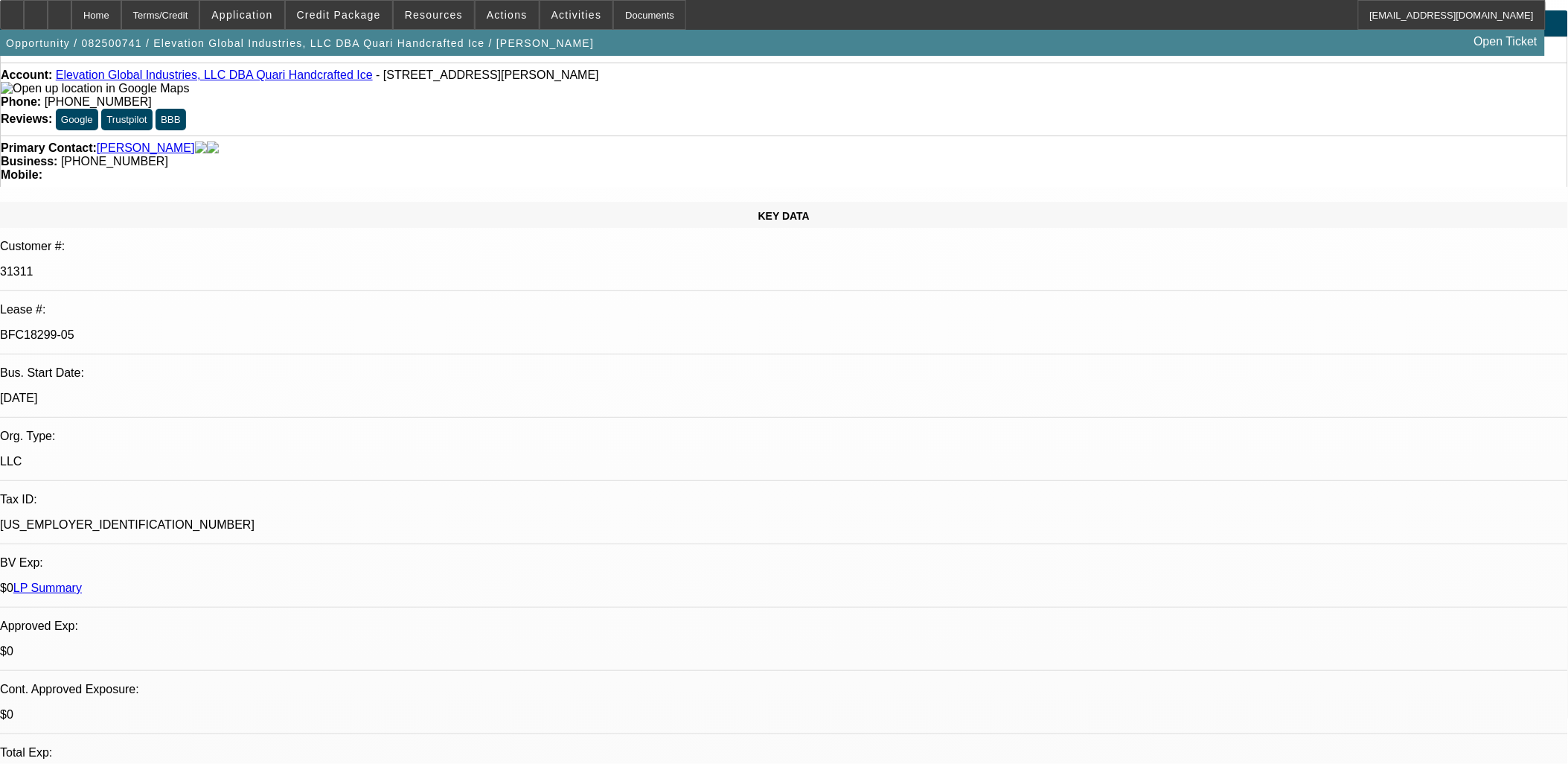
scroll to position [0, 0]
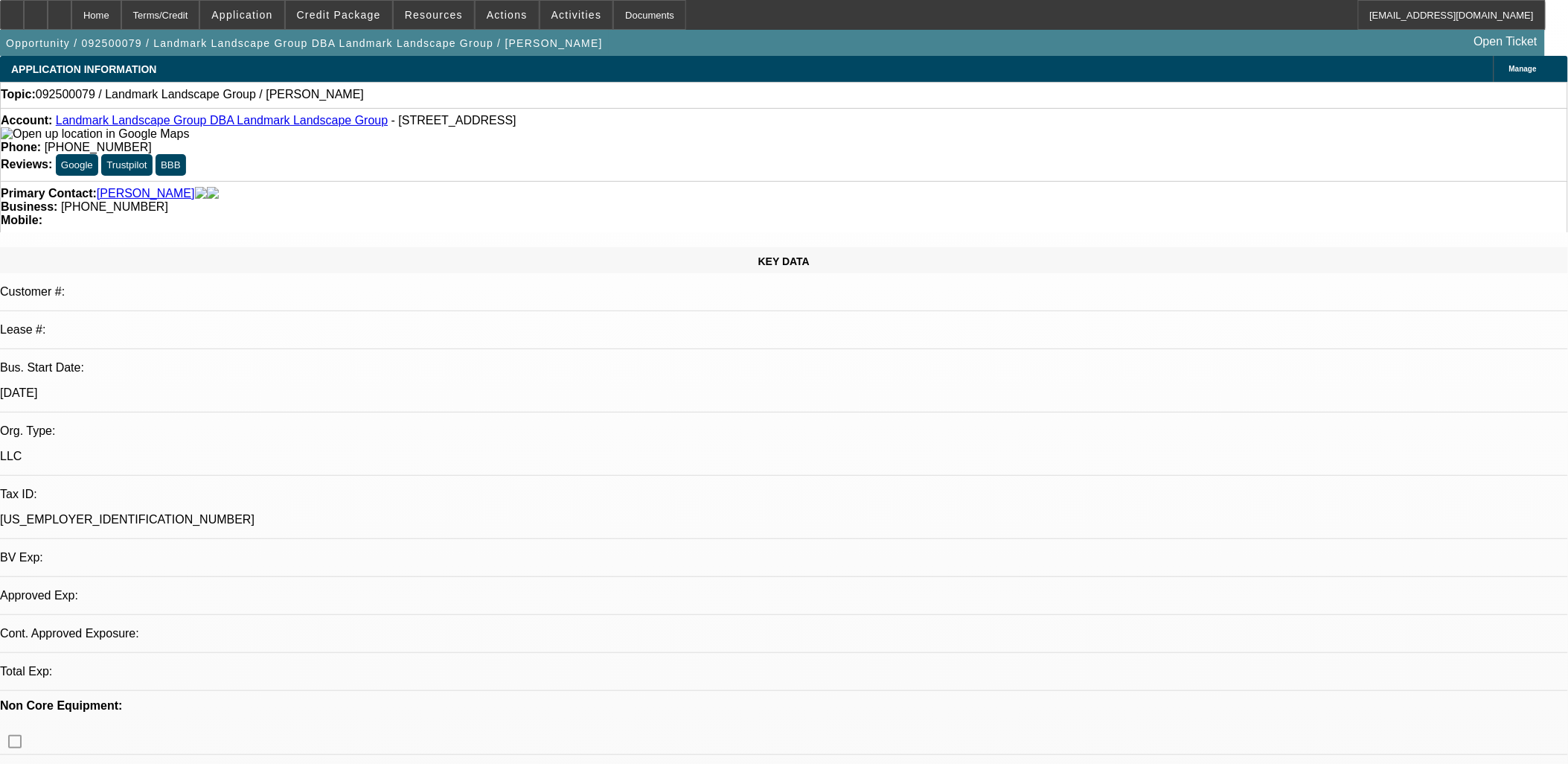
select select "0"
select select "2"
select select "0.1"
select select "1"
select select "2"
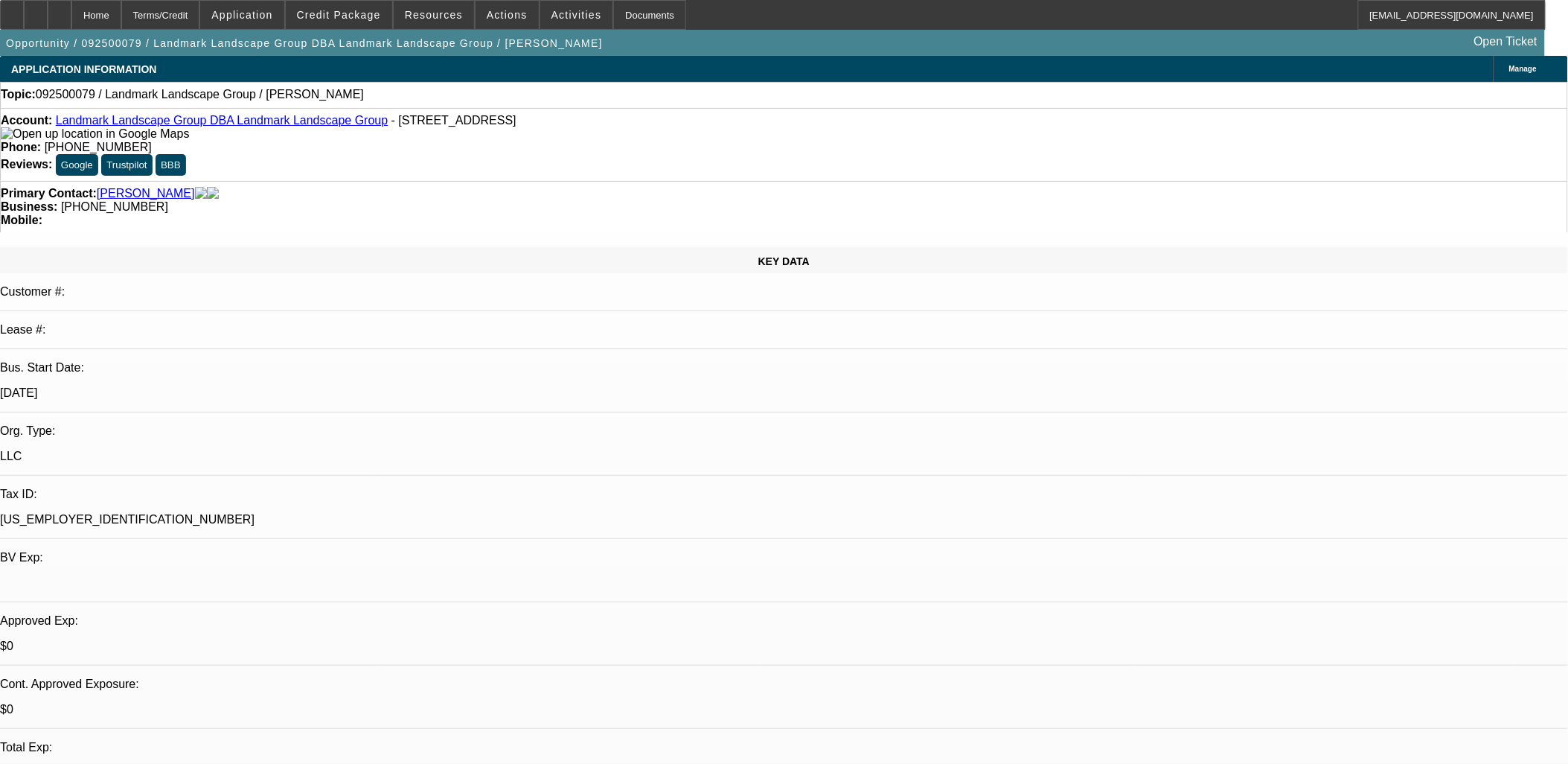
select select "4"
drag, startPoint x: 622, startPoint y: 399, endPoint x: 354, endPoint y: 343, distance: 273.8
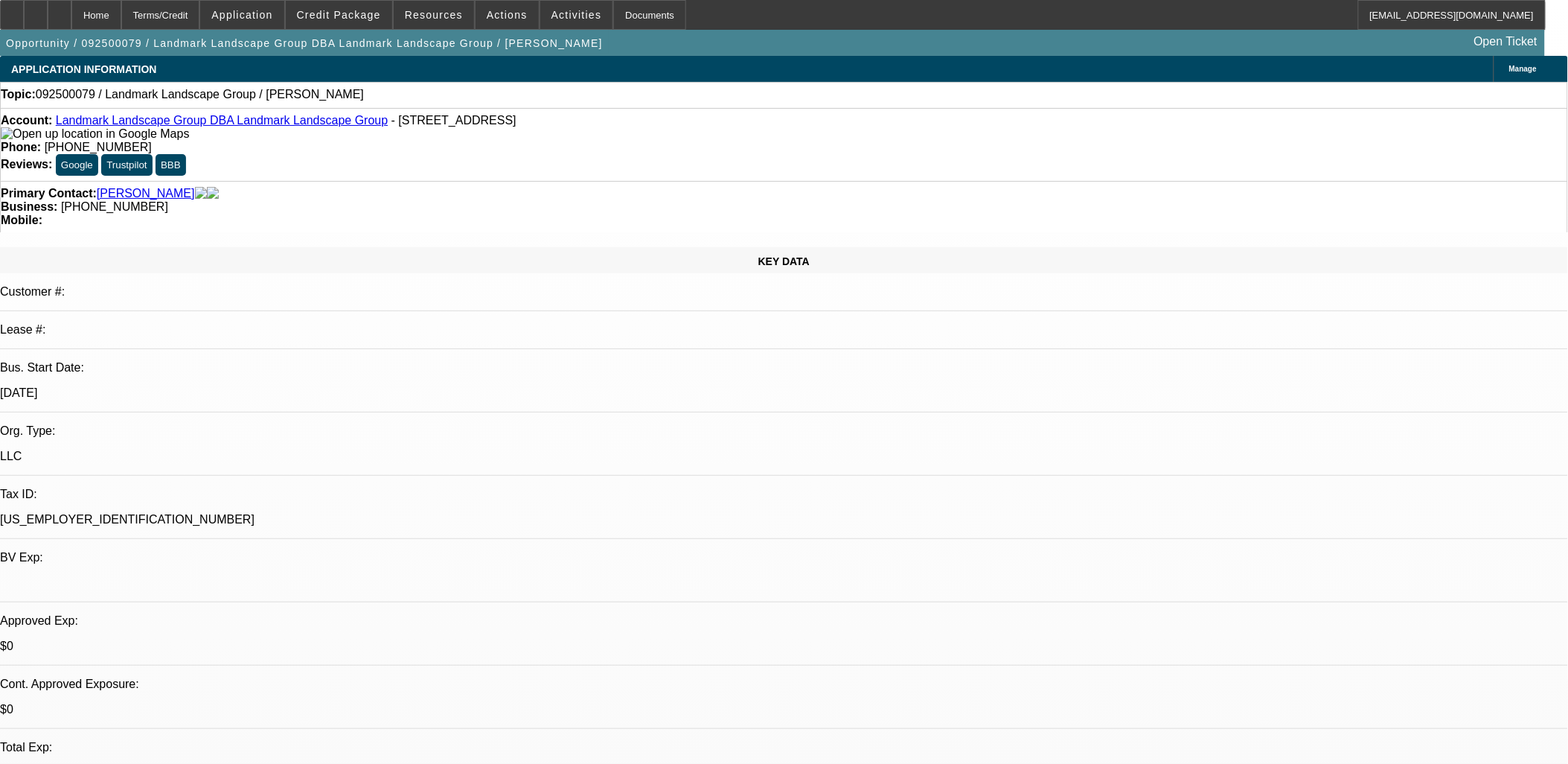
drag, startPoint x: 357, startPoint y: 339, endPoint x: 612, endPoint y: 402, distance: 262.7
drag, startPoint x: 612, startPoint y: 402, endPoint x: 359, endPoint y: 343, distance: 259.8
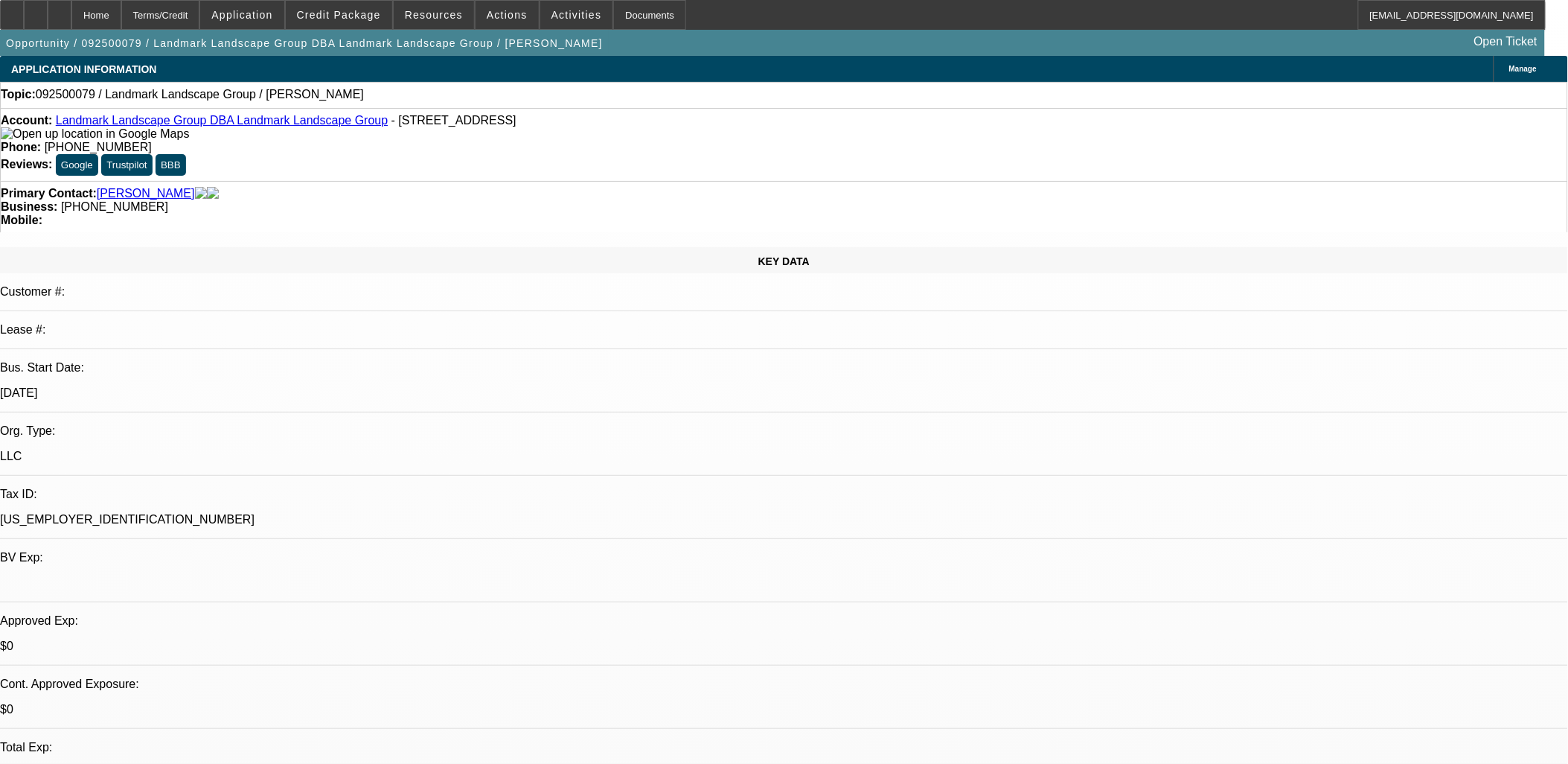
drag, startPoint x: 359, startPoint y: 343, endPoint x: 658, endPoint y: 390, distance: 302.7
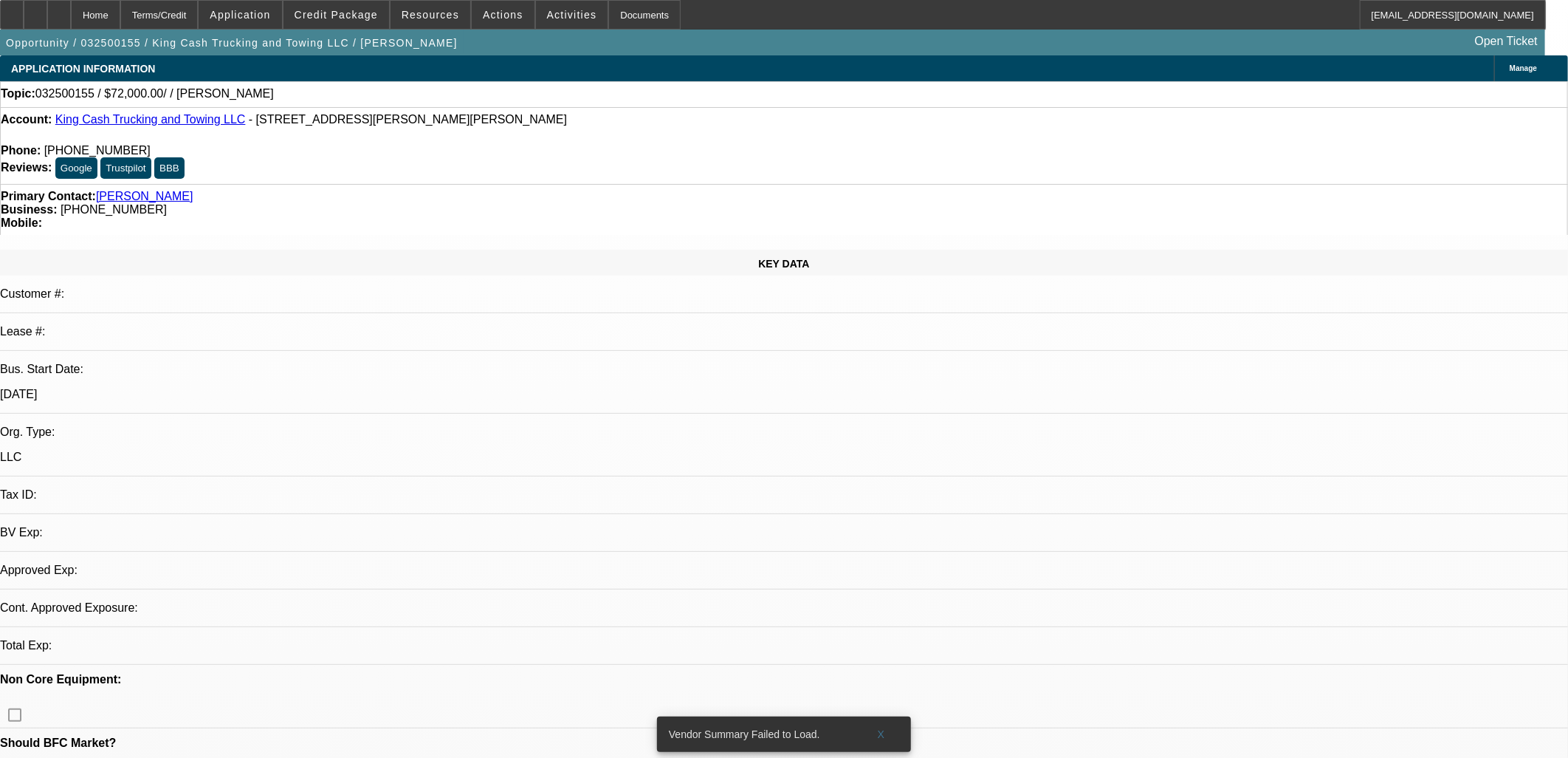
select select "0"
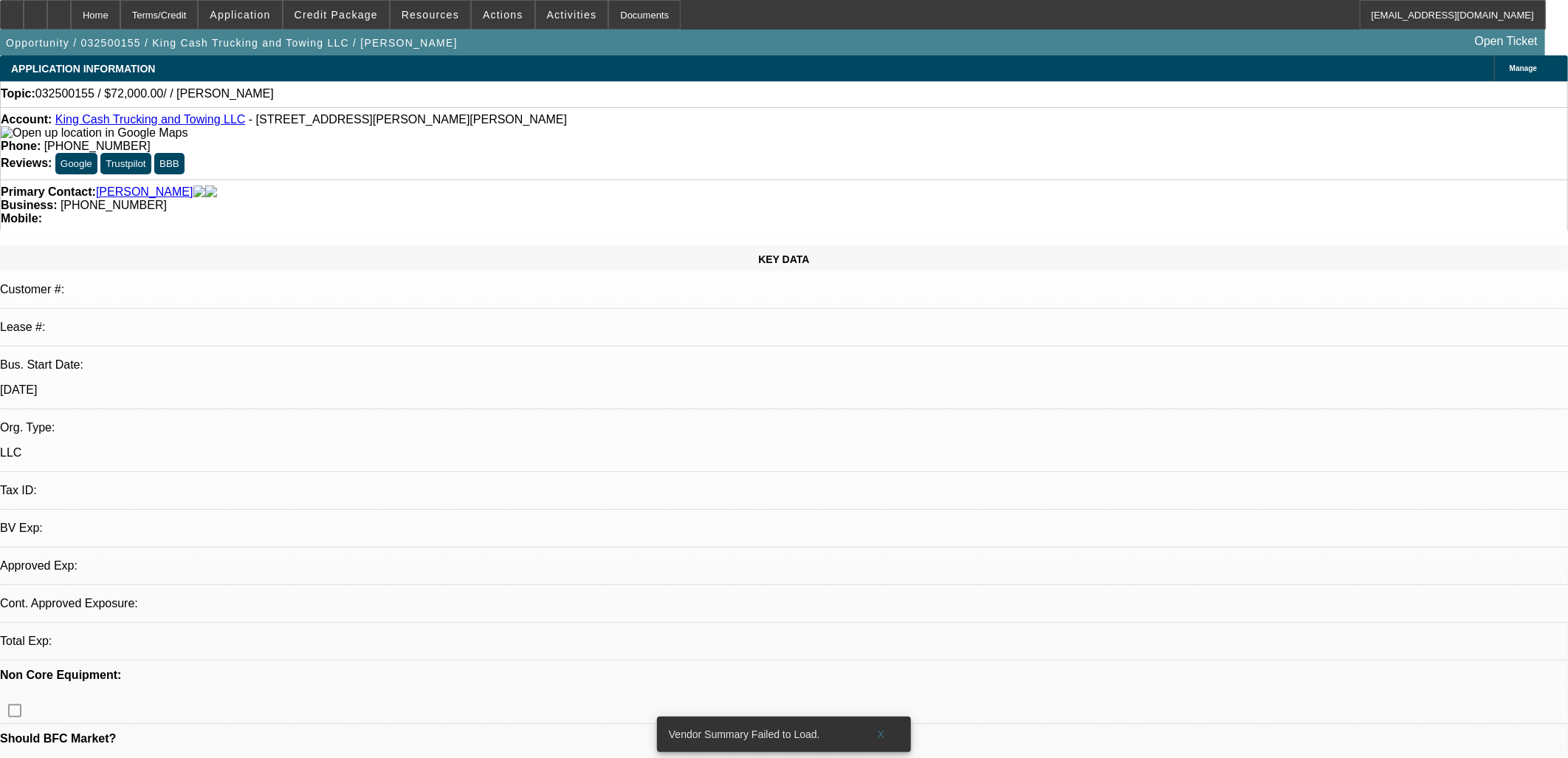
select select "2"
select select "0.1"
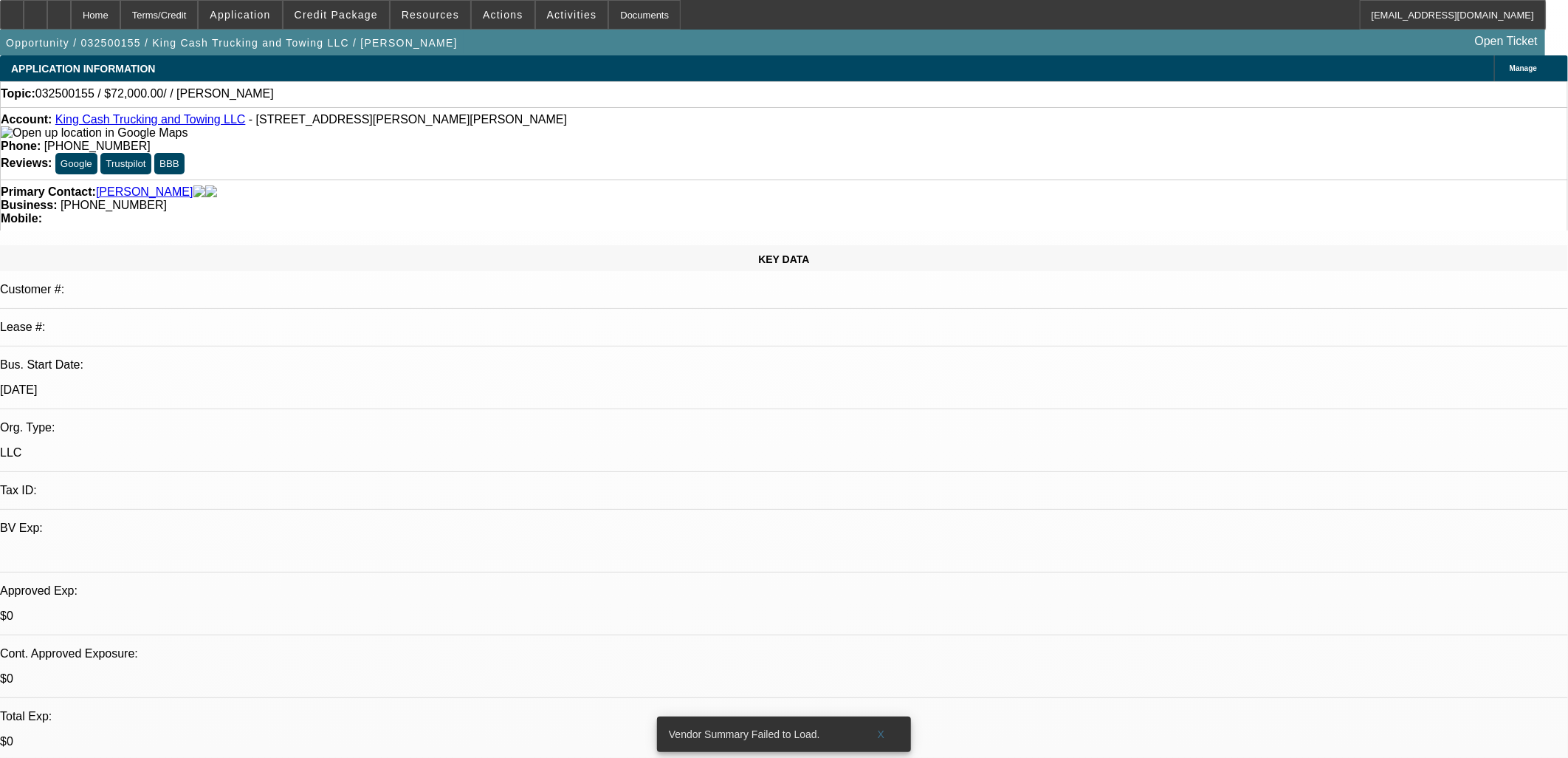
select select "1"
select select "2"
select select "4"
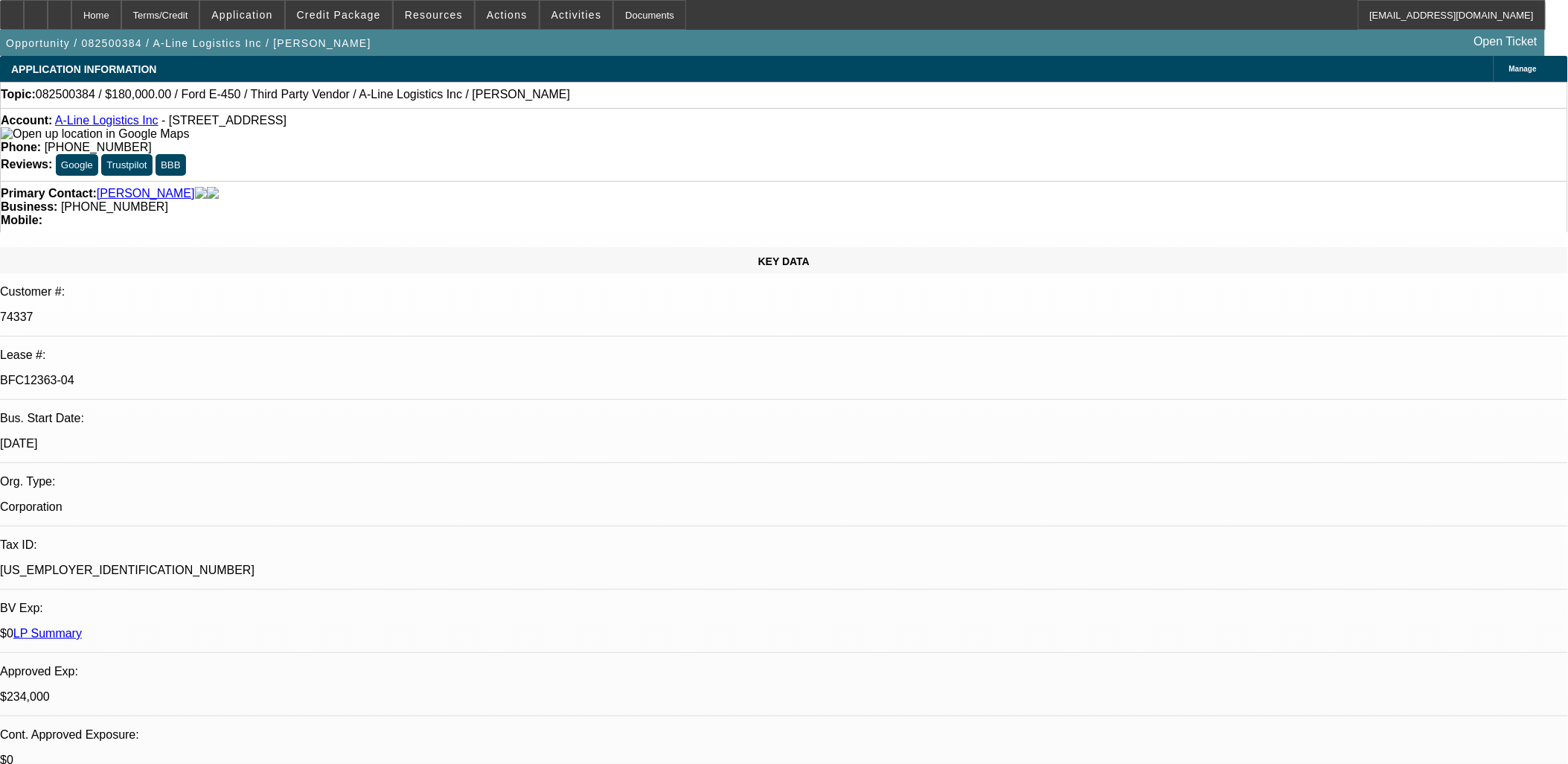
select select "0"
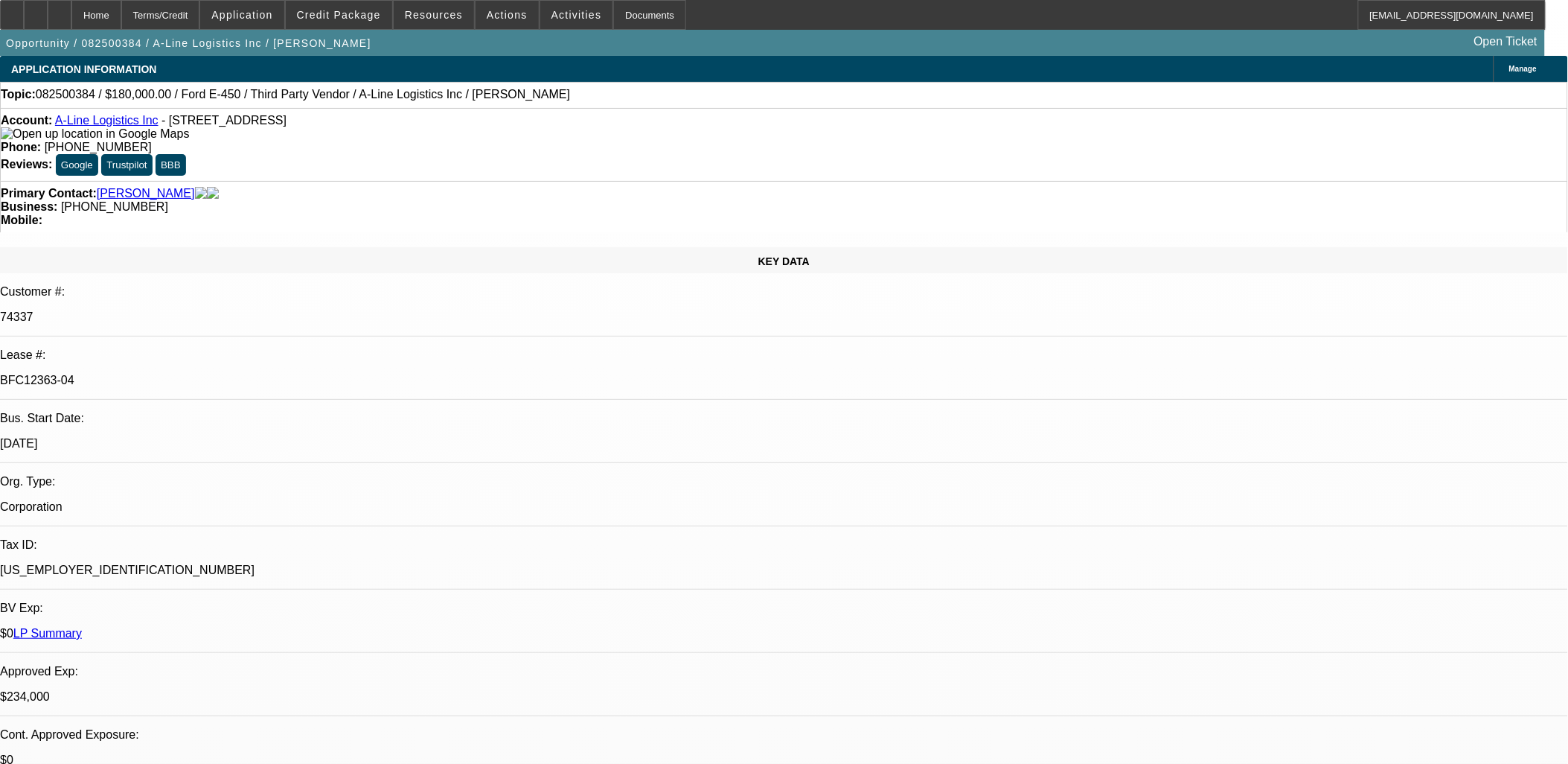
select select "0.1"
select select "0"
select select "0.1"
select select "0"
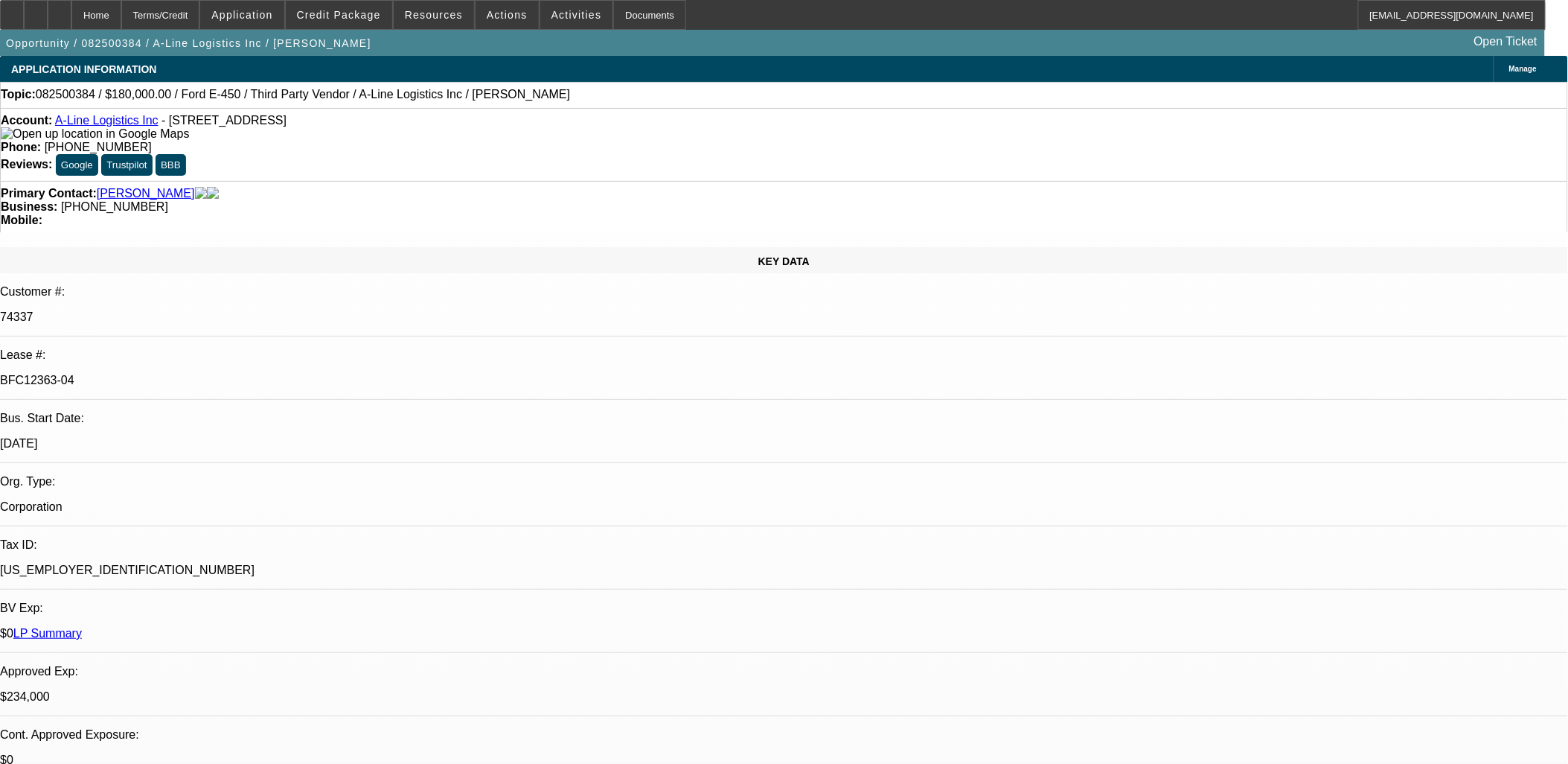
select select "0"
select select "0.1"
select select "1"
select select "6"
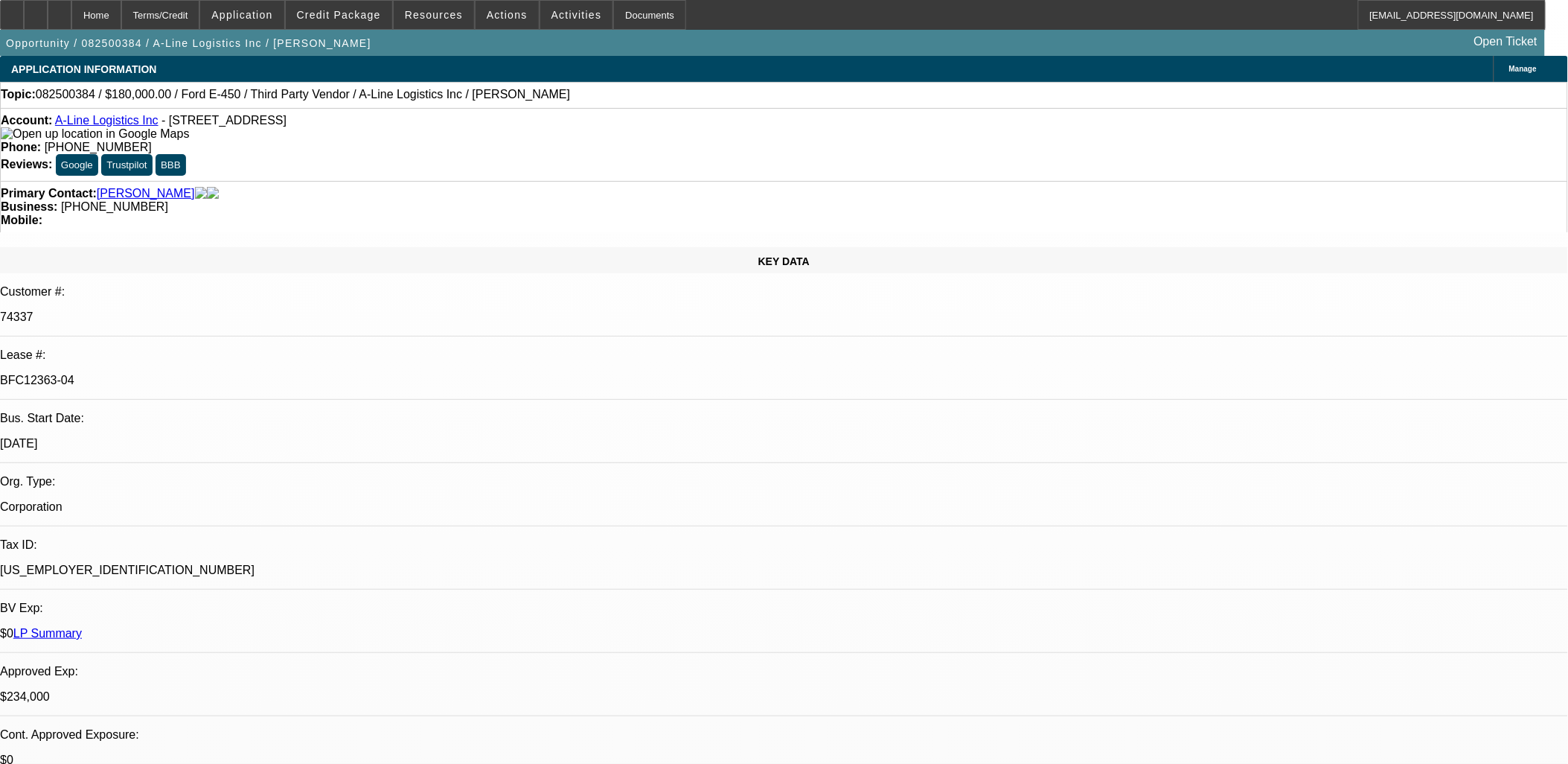
select select "1"
select select "4"
select select "1"
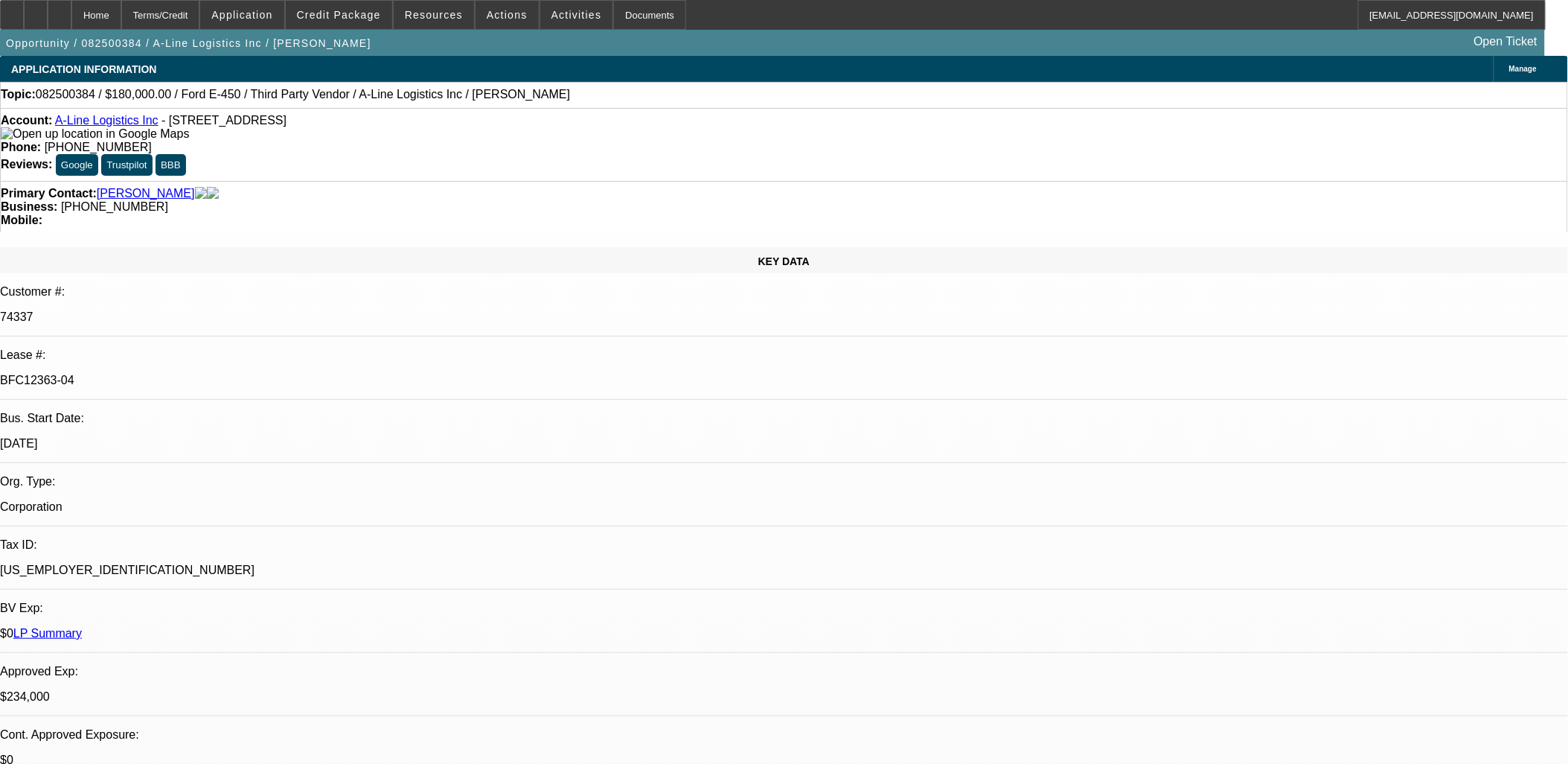
select select "4"
select select "1"
select select "4"
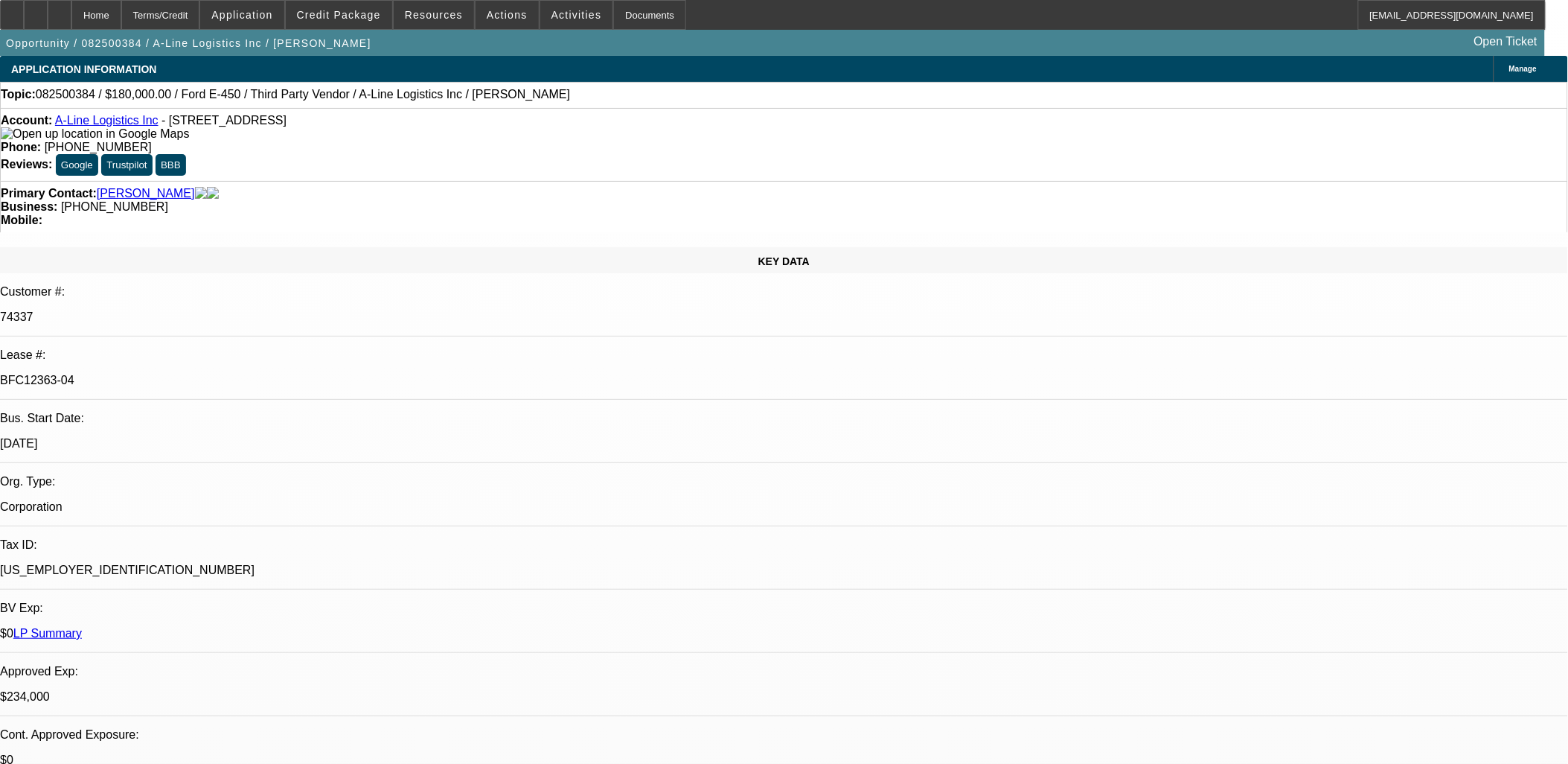
scroll to position [83, 0]
drag, startPoint x: 1183, startPoint y: 274, endPoint x: 1184, endPoint y: 282, distance: 8.1
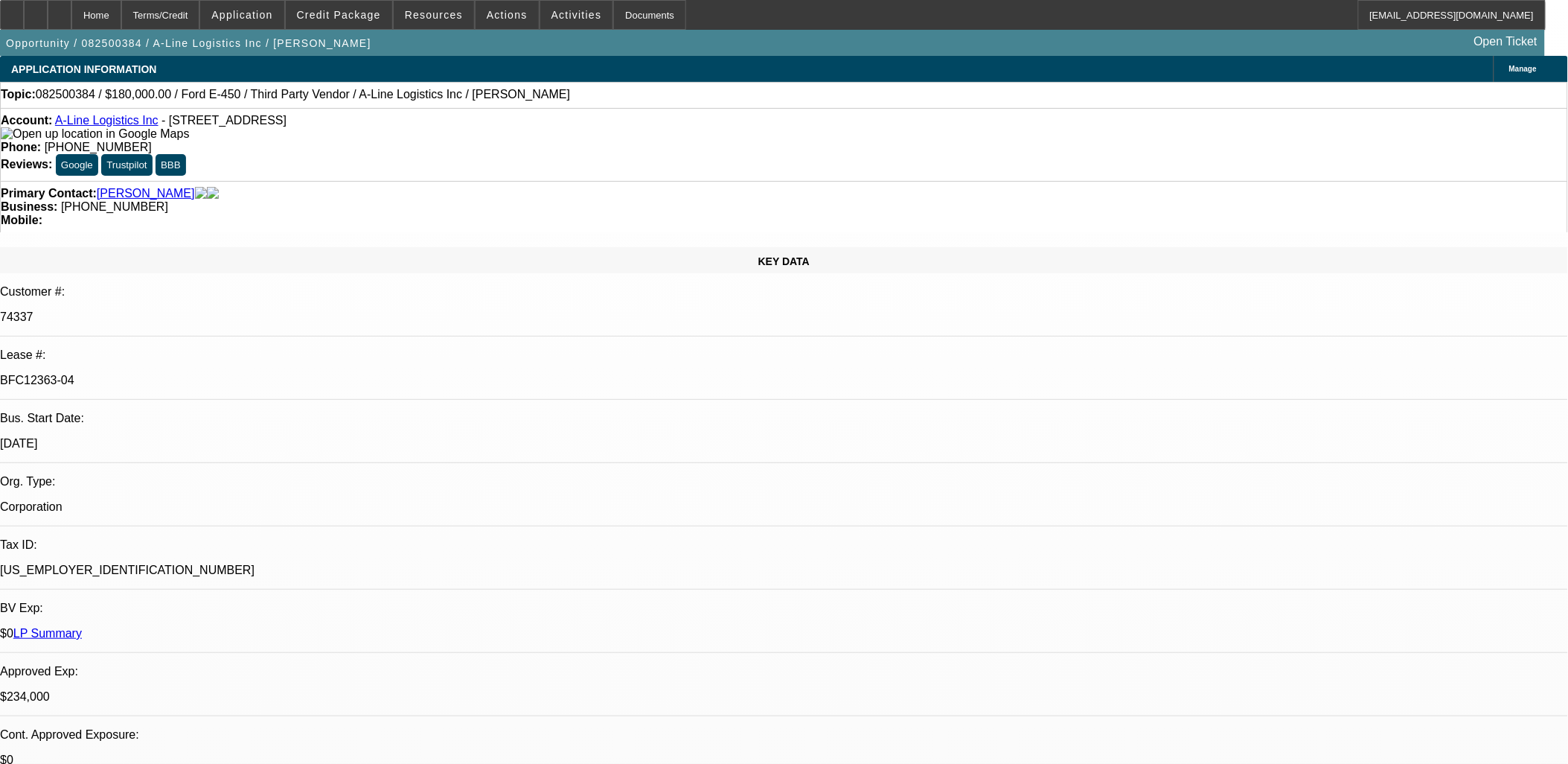
scroll to position [1350, 0]
drag, startPoint x: 1183, startPoint y: 373, endPoint x: 1185, endPoint y: 356, distance: 17.1
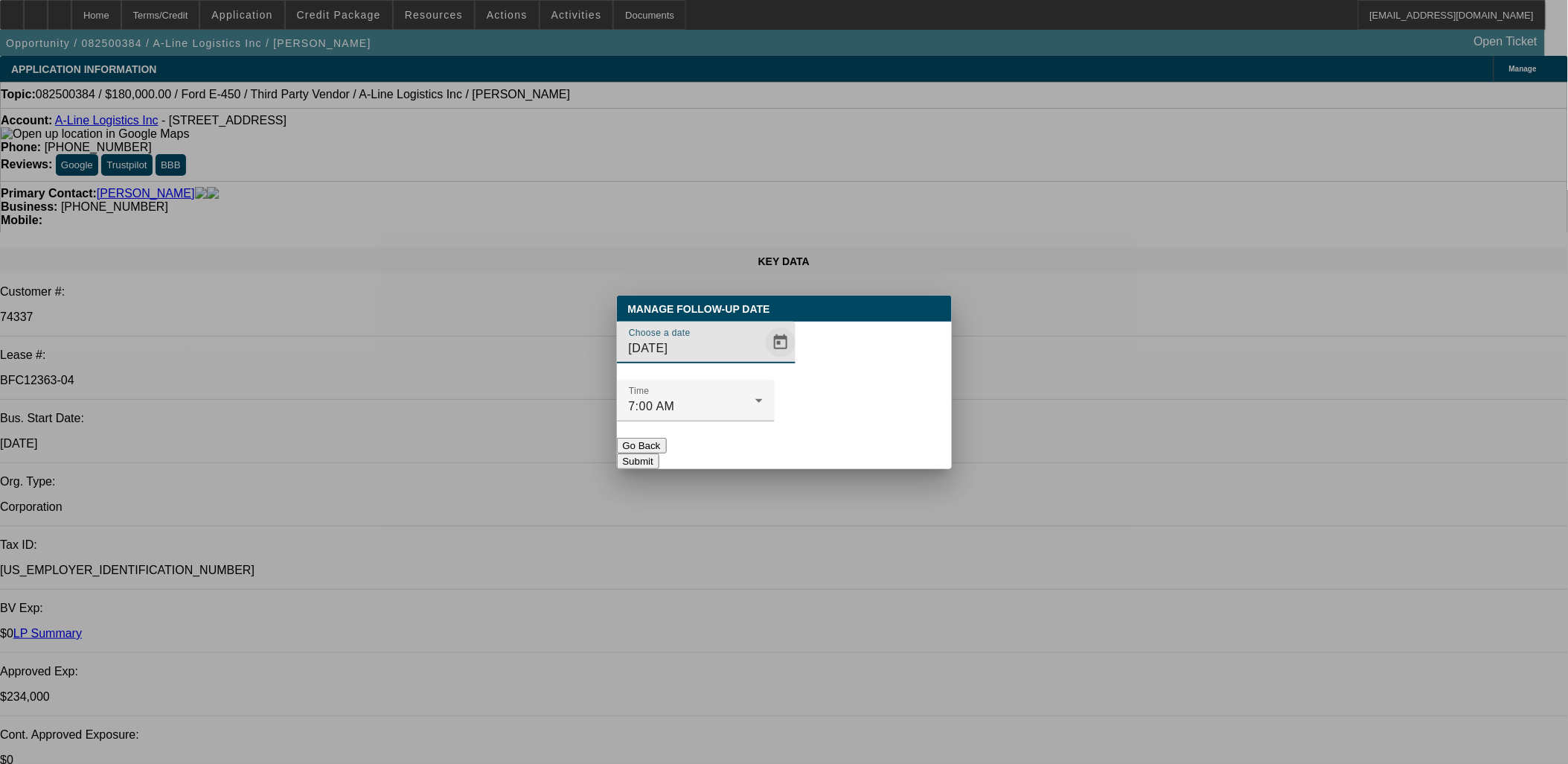
click at [763, 360] on span "Open calendar" at bounding box center [780, 342] width 36 height 36
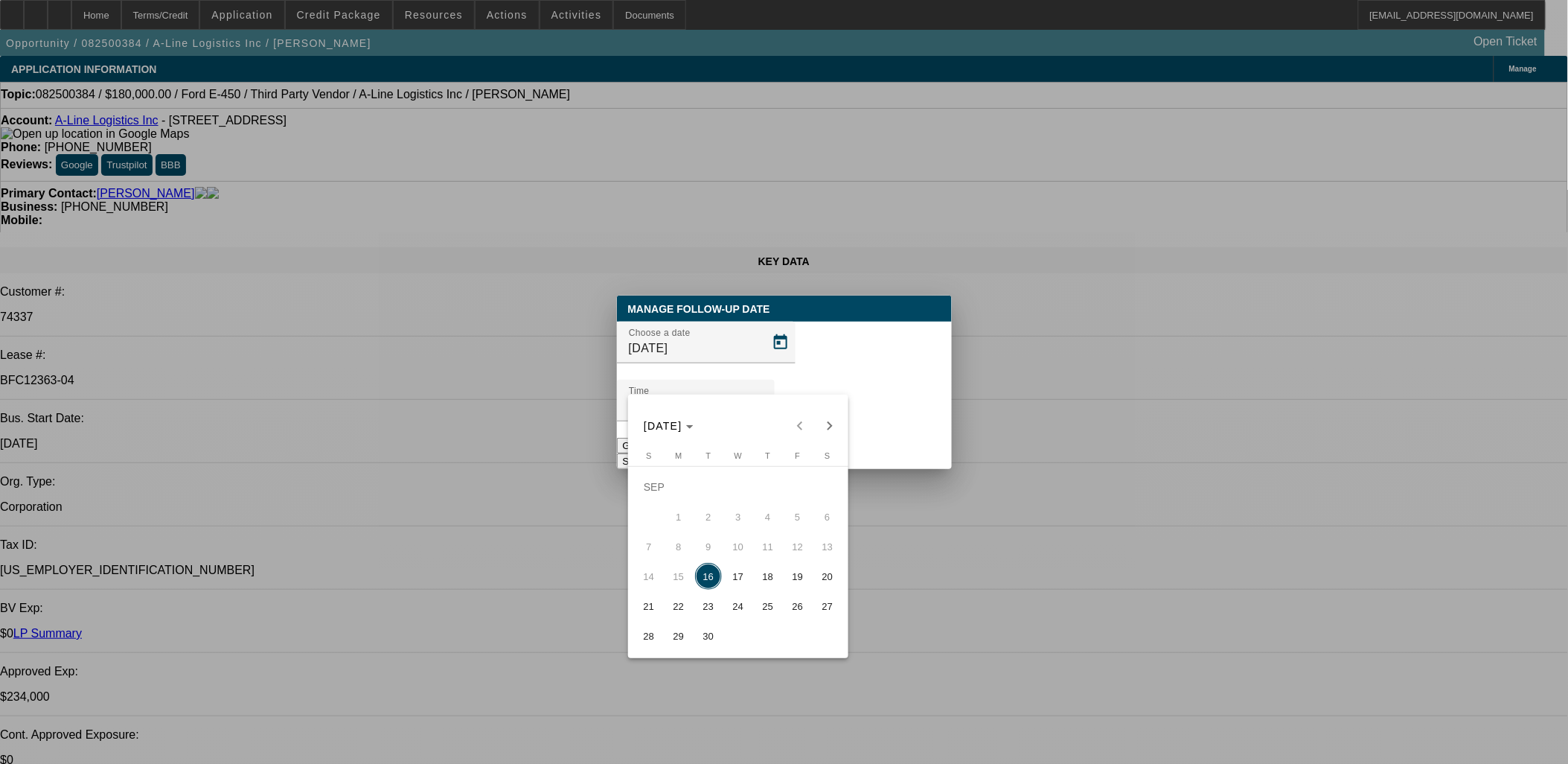
click at [745, 581] on span "17" at bounding box center [738, 576] width 27 height 27
type input "9/17/2025"
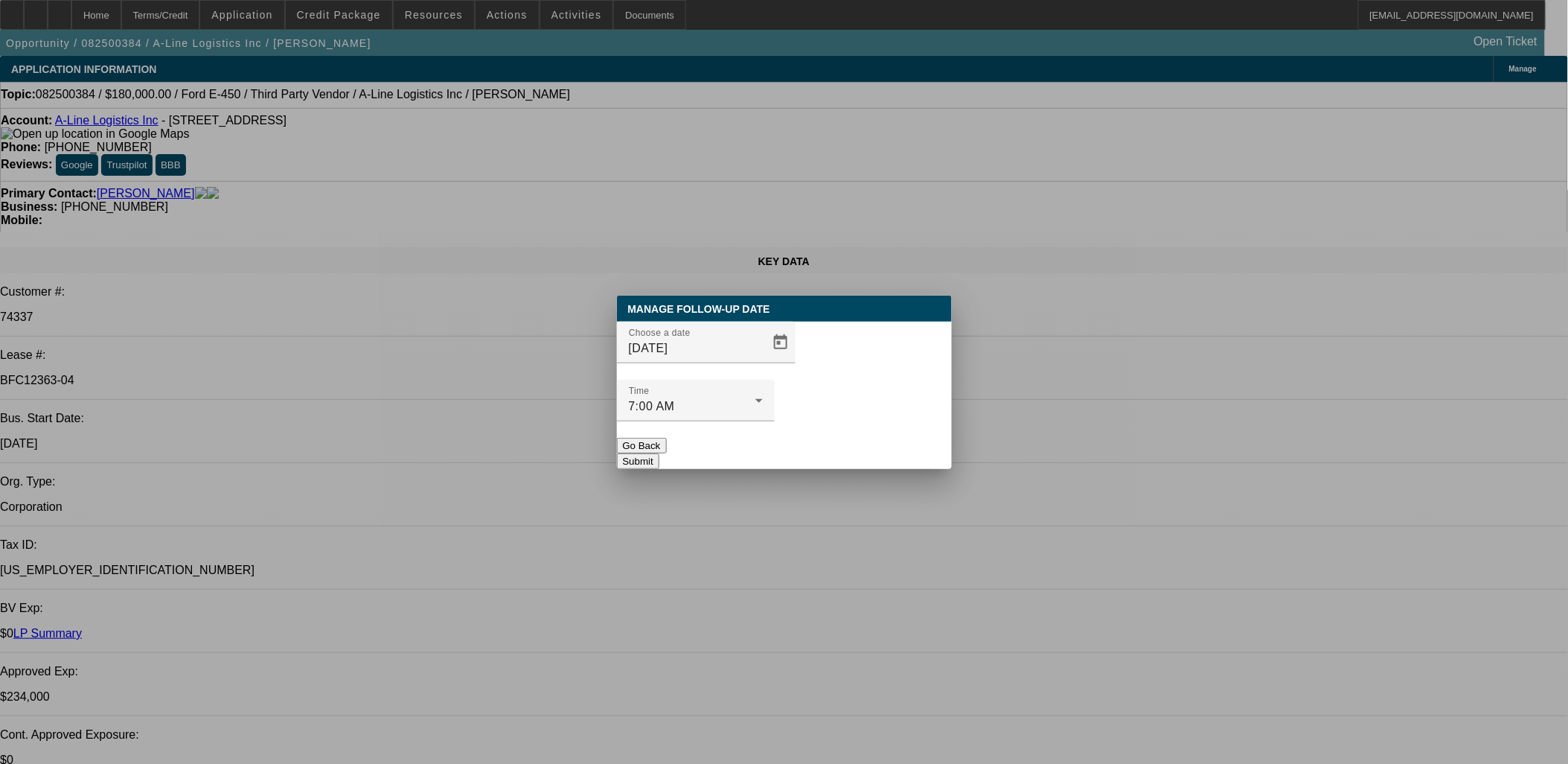
drag, startPoint x: 868, startPoint y: 407, endPoint x: 851, endPoint y: 425, distance: 24.8
click at [775, 421] on div at bounding box center [696, 430] width 158 height 17
click at [660, 453] on button "Submit" at bounding box center [638, 461] width 43 height 16
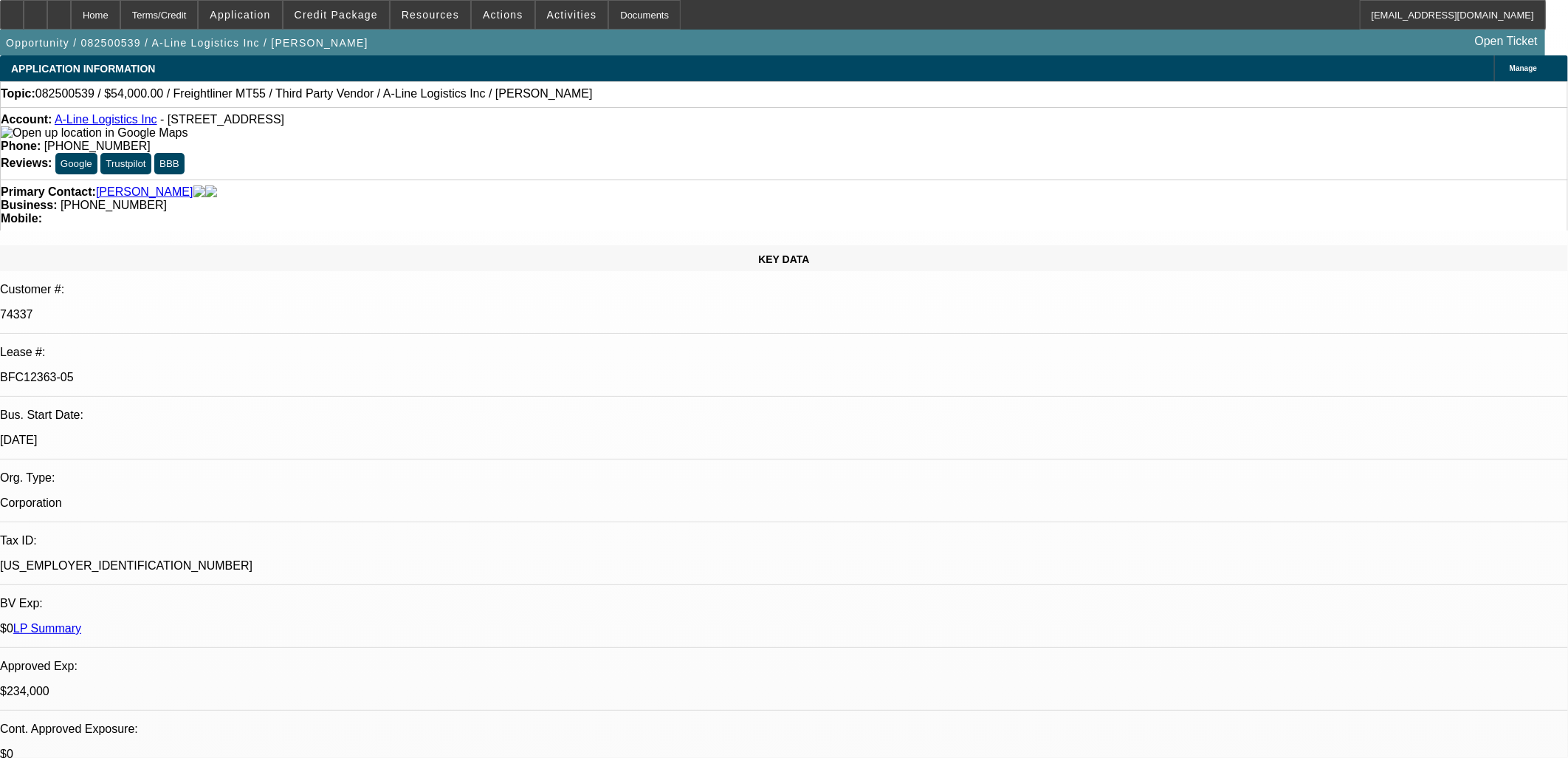
select select "0"
select select "6"
select select "0"
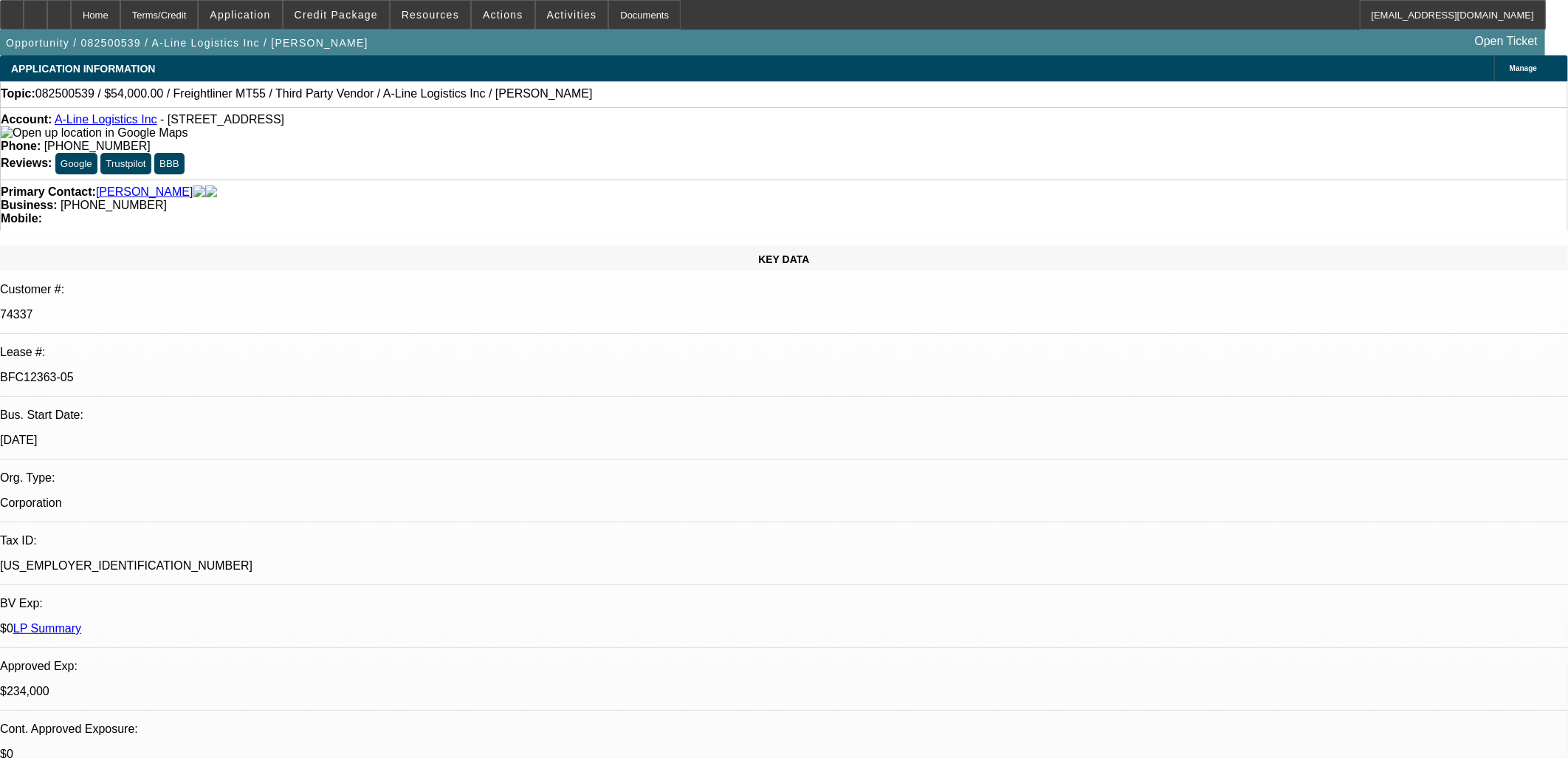
select select "0"
select select "0.1"
select select "4"
select select "0"
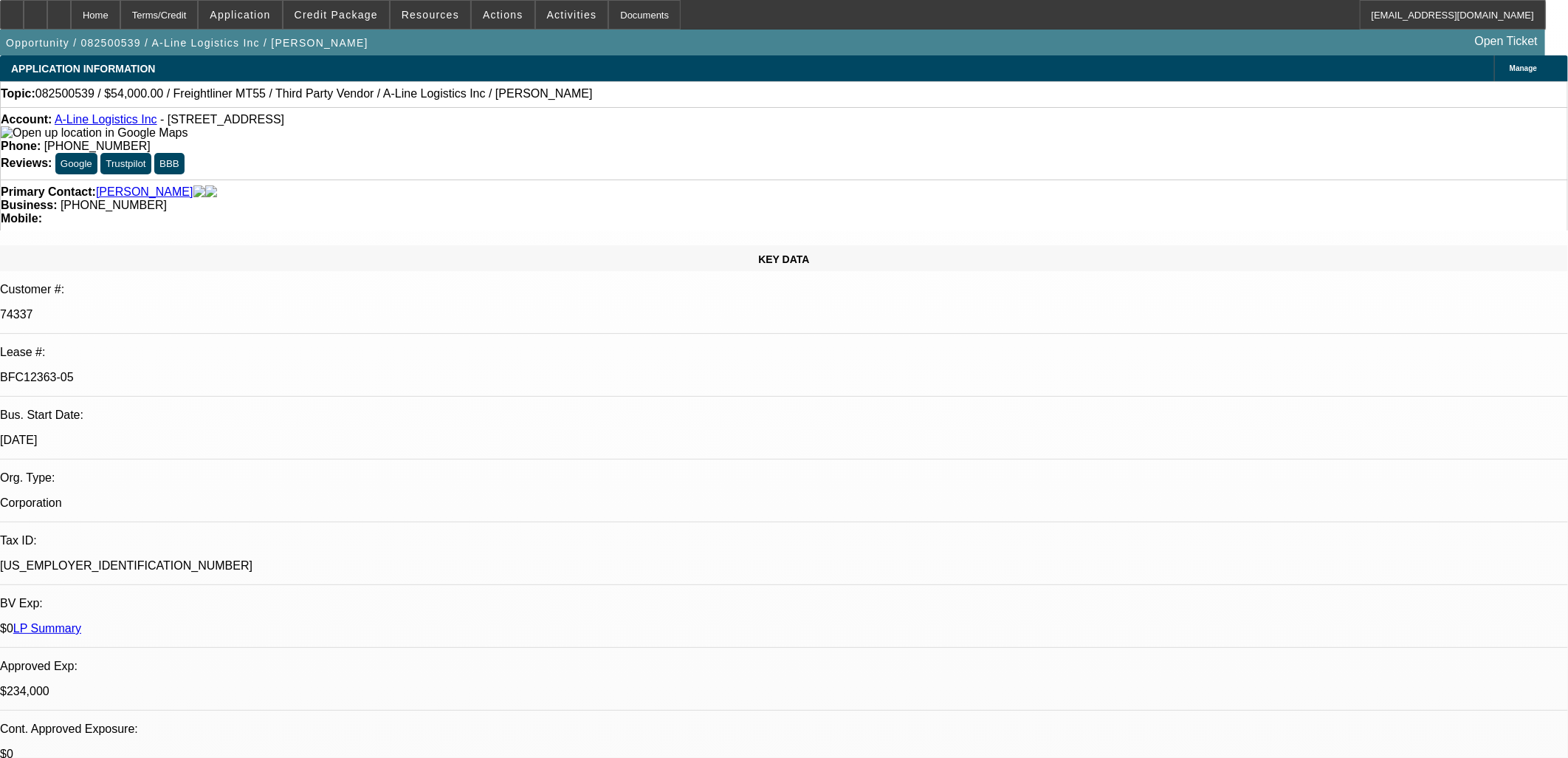
select select "0.1"
select select "4"
select select "0"
select select "0.1"
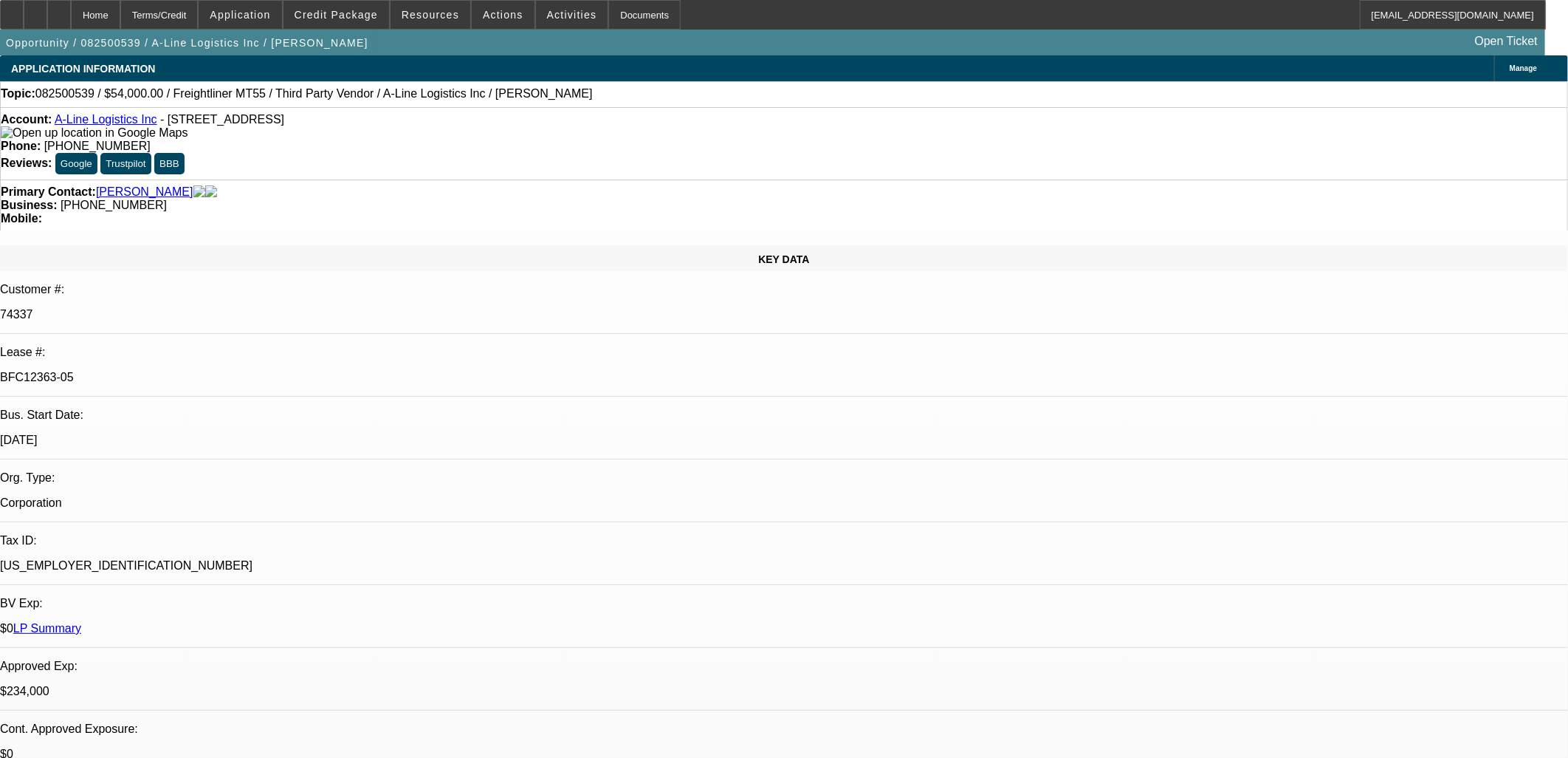
select select "4"
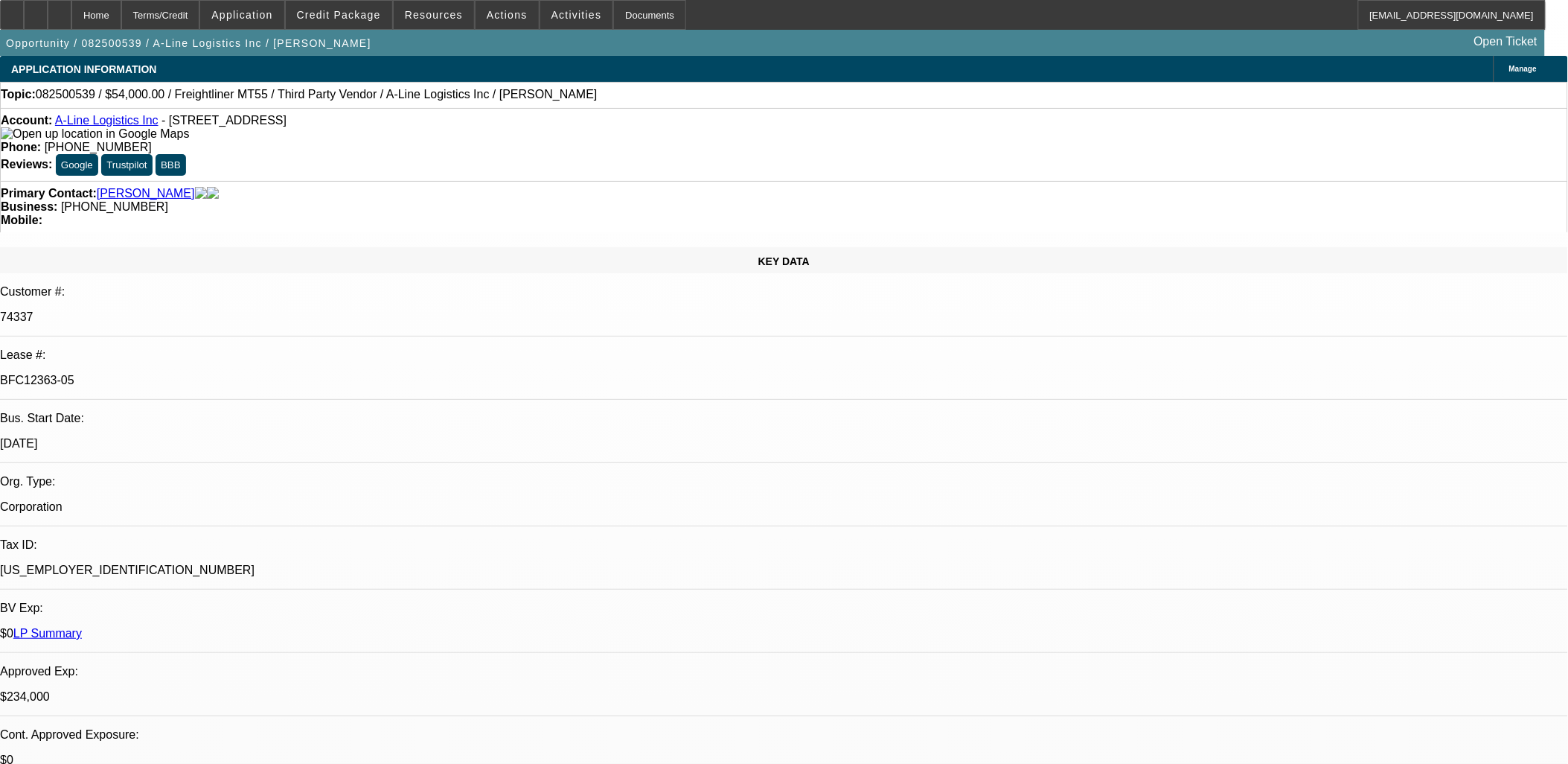
scroll to position [1039, 0]
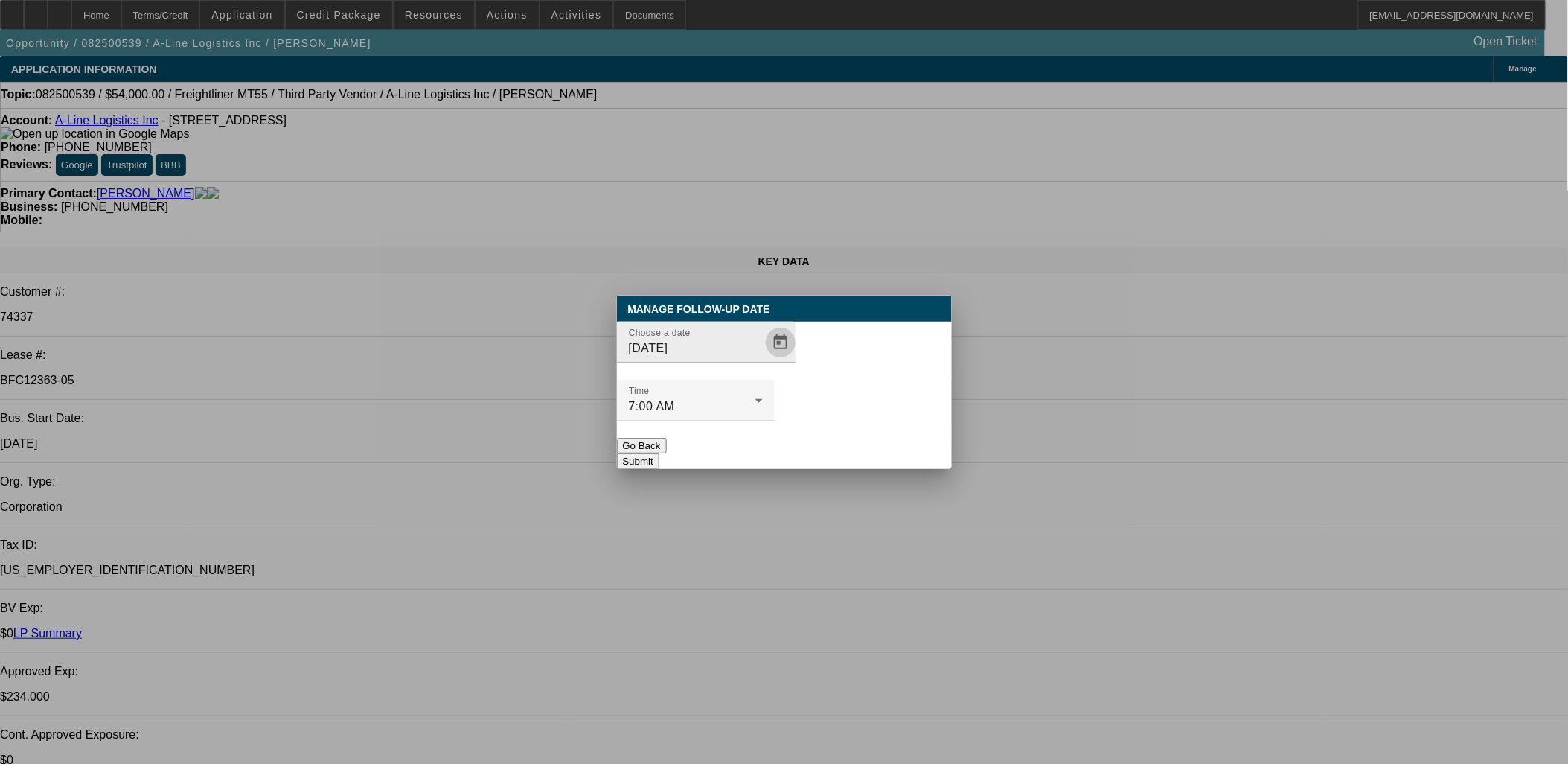
click at [763, 360] on span "Open calendar" at bounding box center [780, 342] width 36 height 36
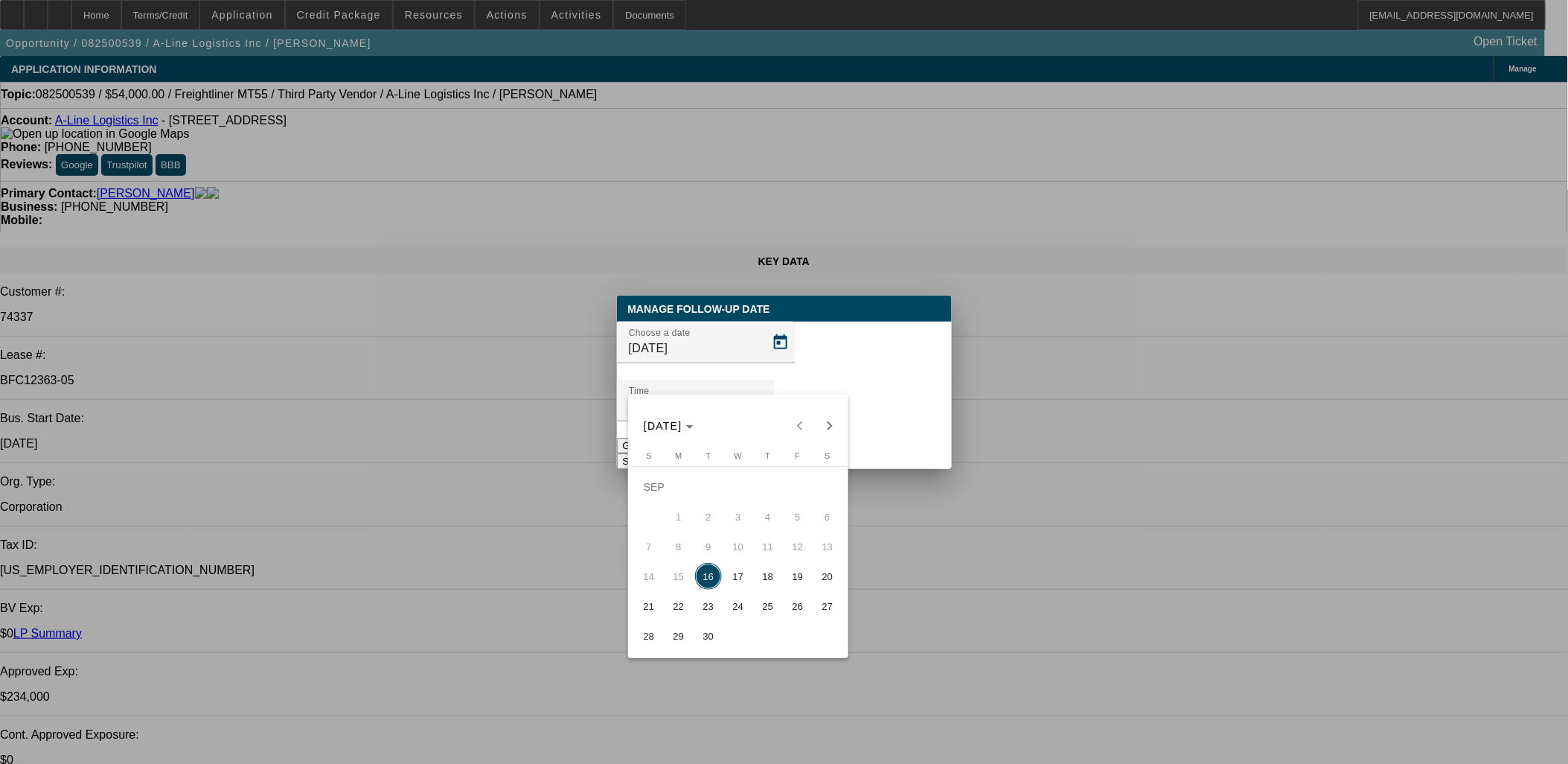
click at [747, 573] on span "17" at bounding box center [738, 576] width 27 height 27
type input "9/17/2025"
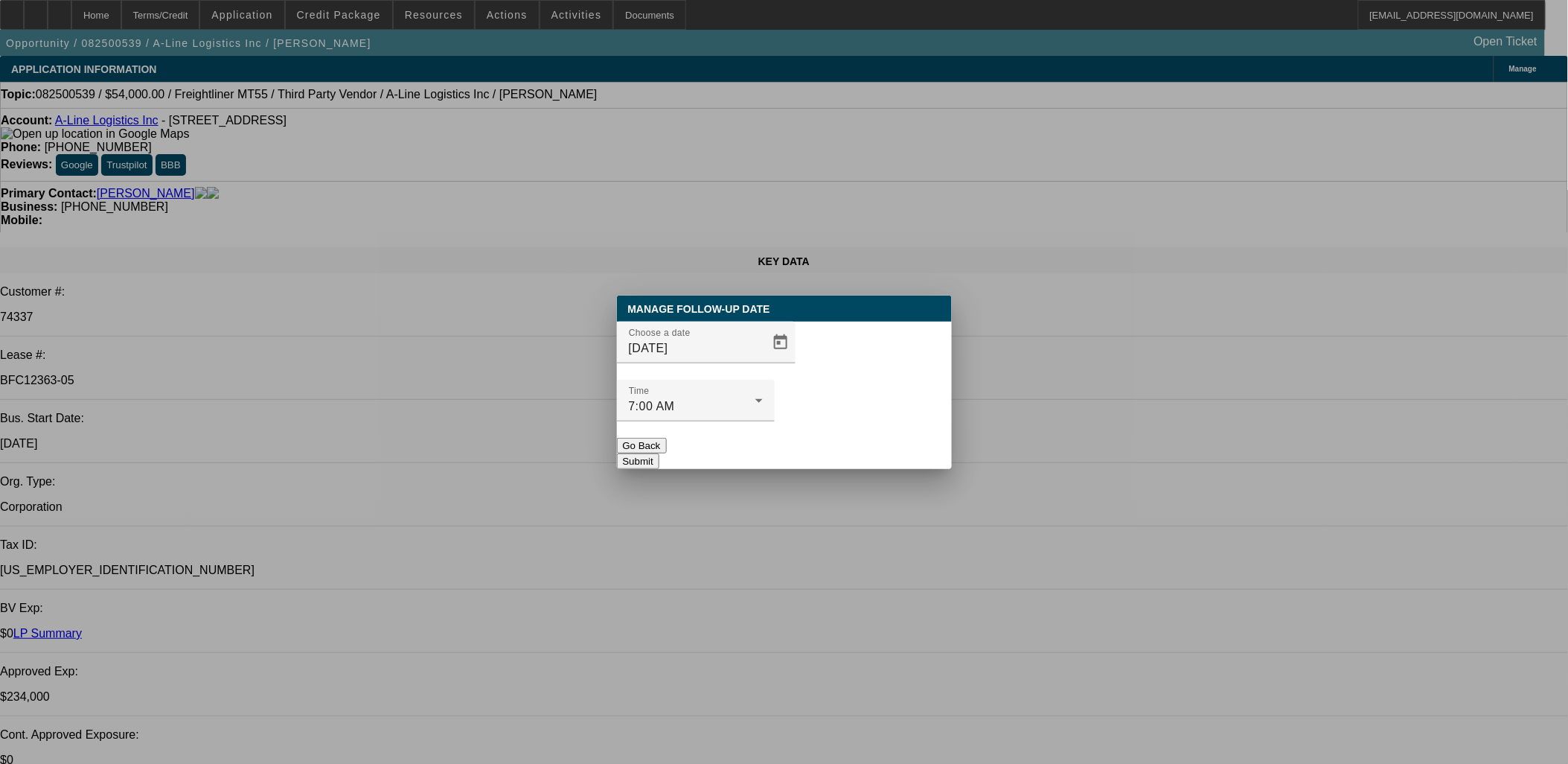
click at [660, 453] on button "Submit" at bounding box center [638, 461] width 43 height 16
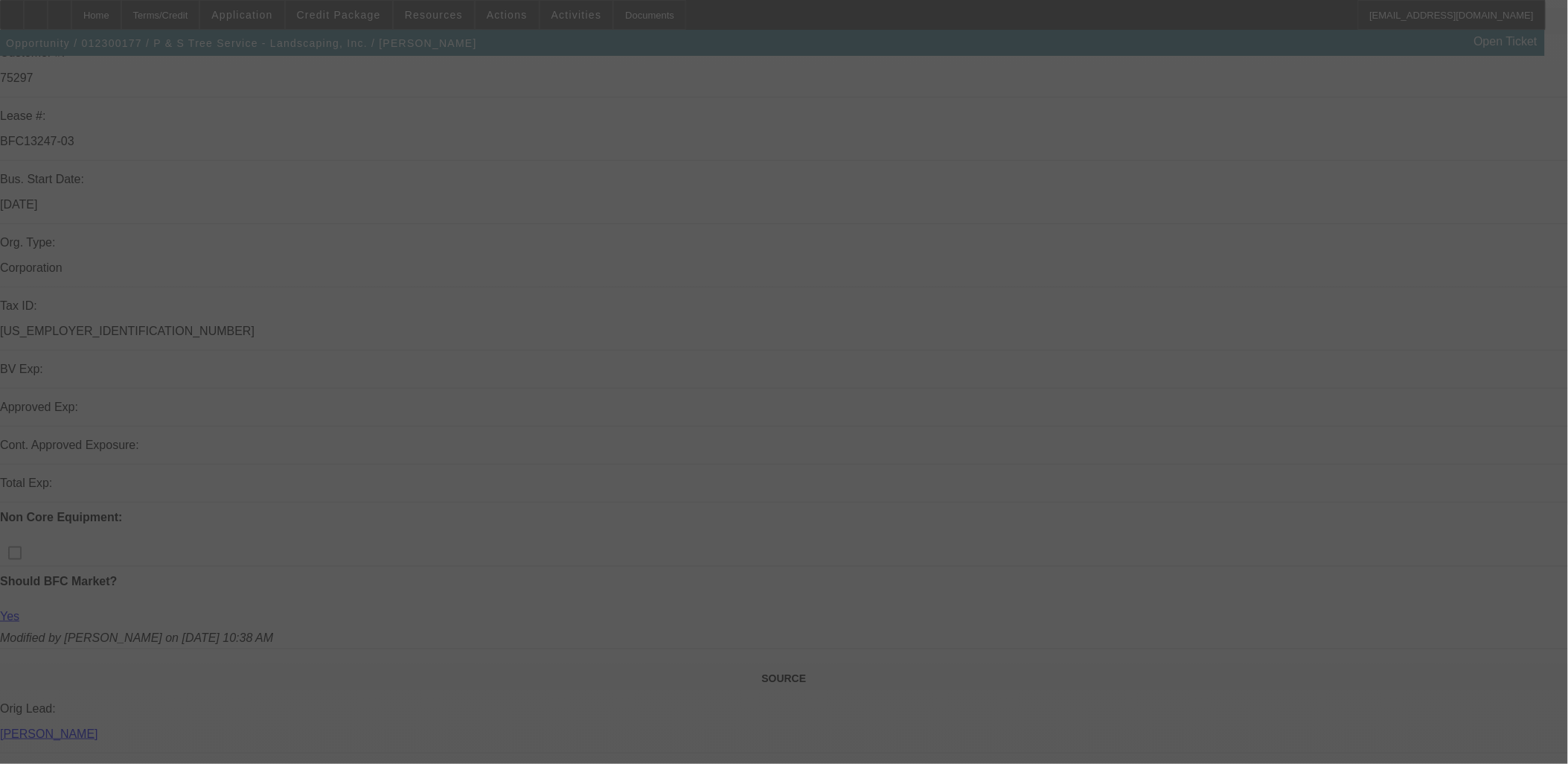
scroll to position [413, 0]
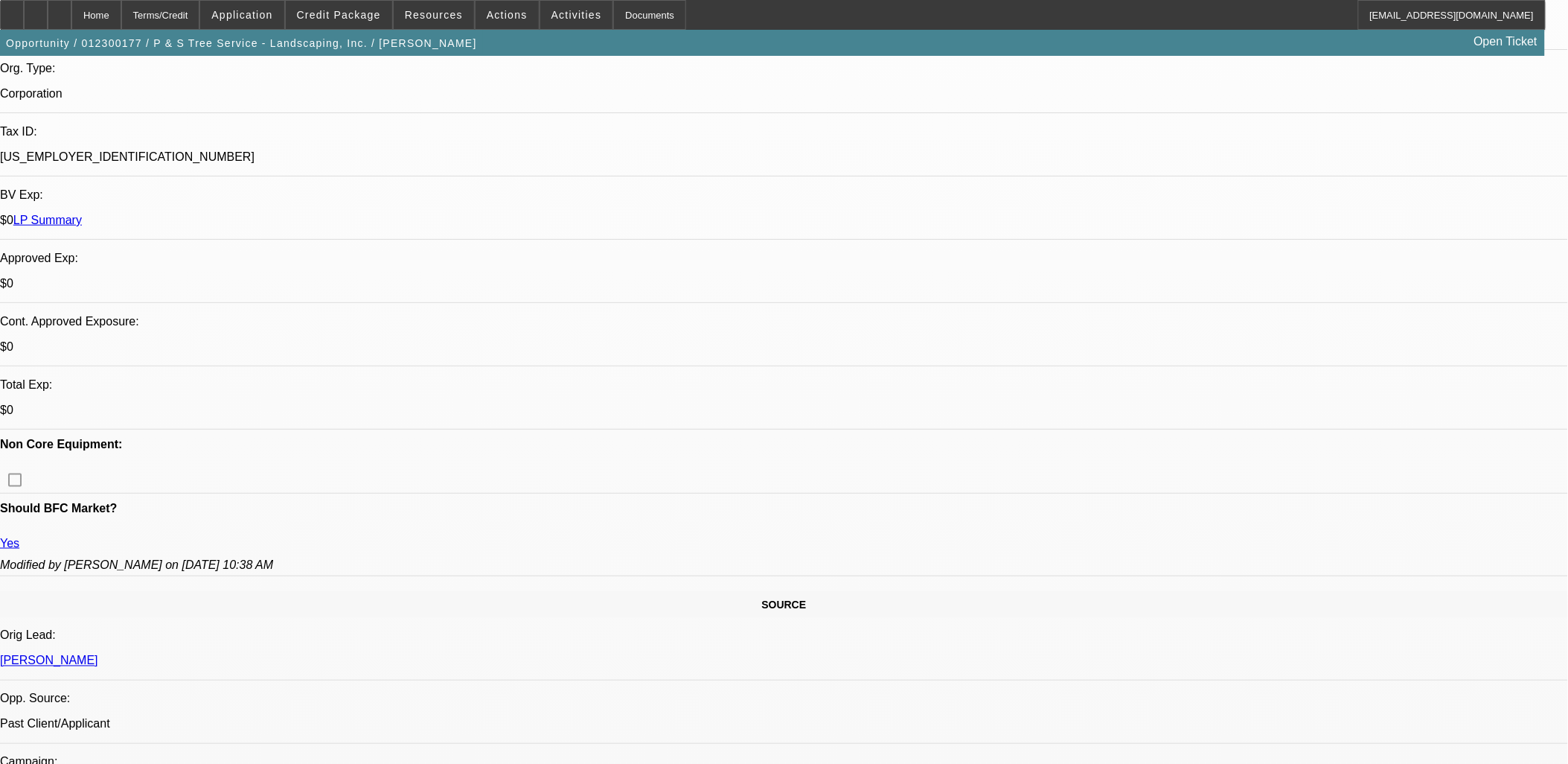
select select "0"
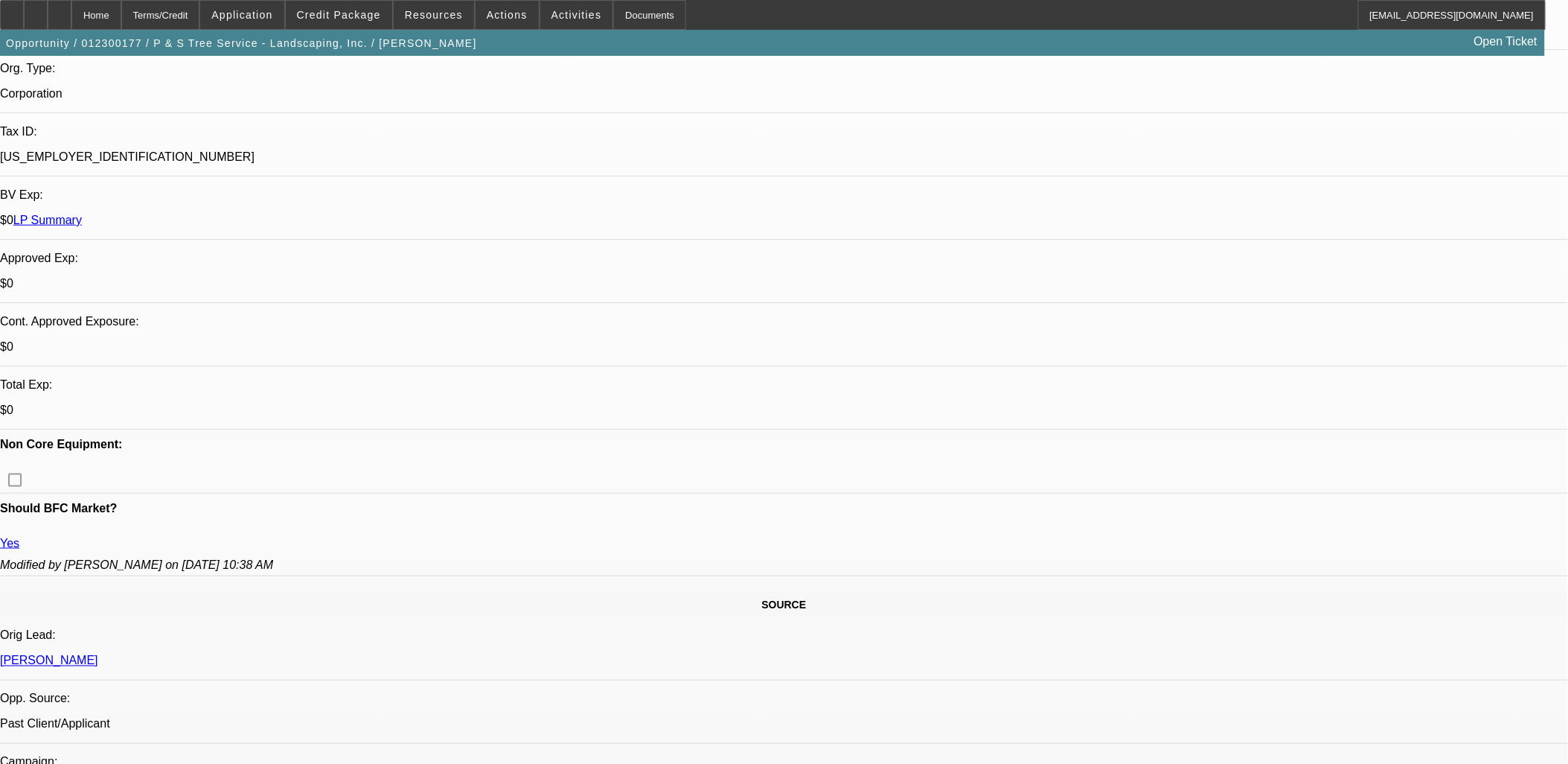
select select "0"
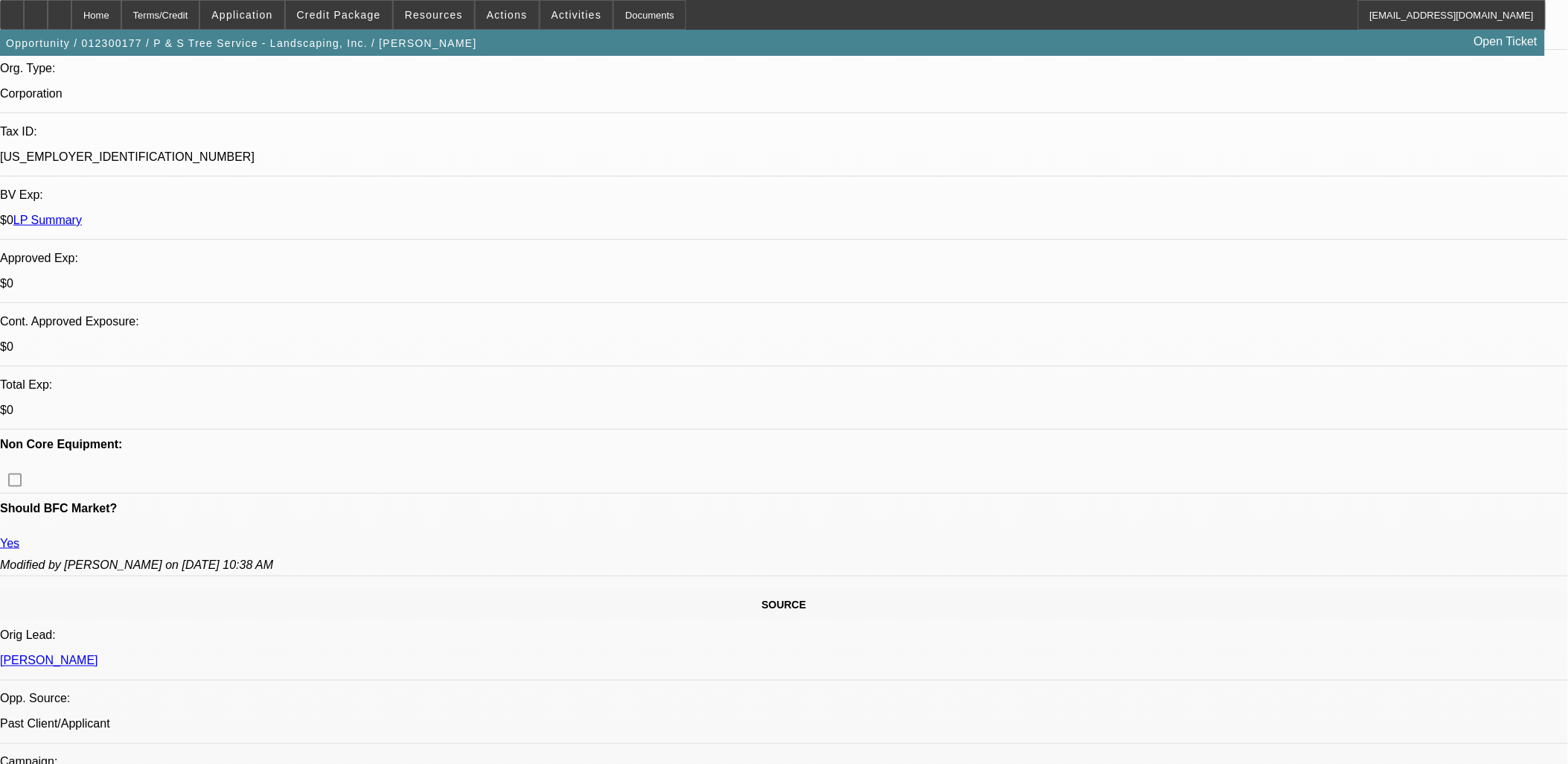
select select "0"
select select "1"
select select "2"
select select "6"
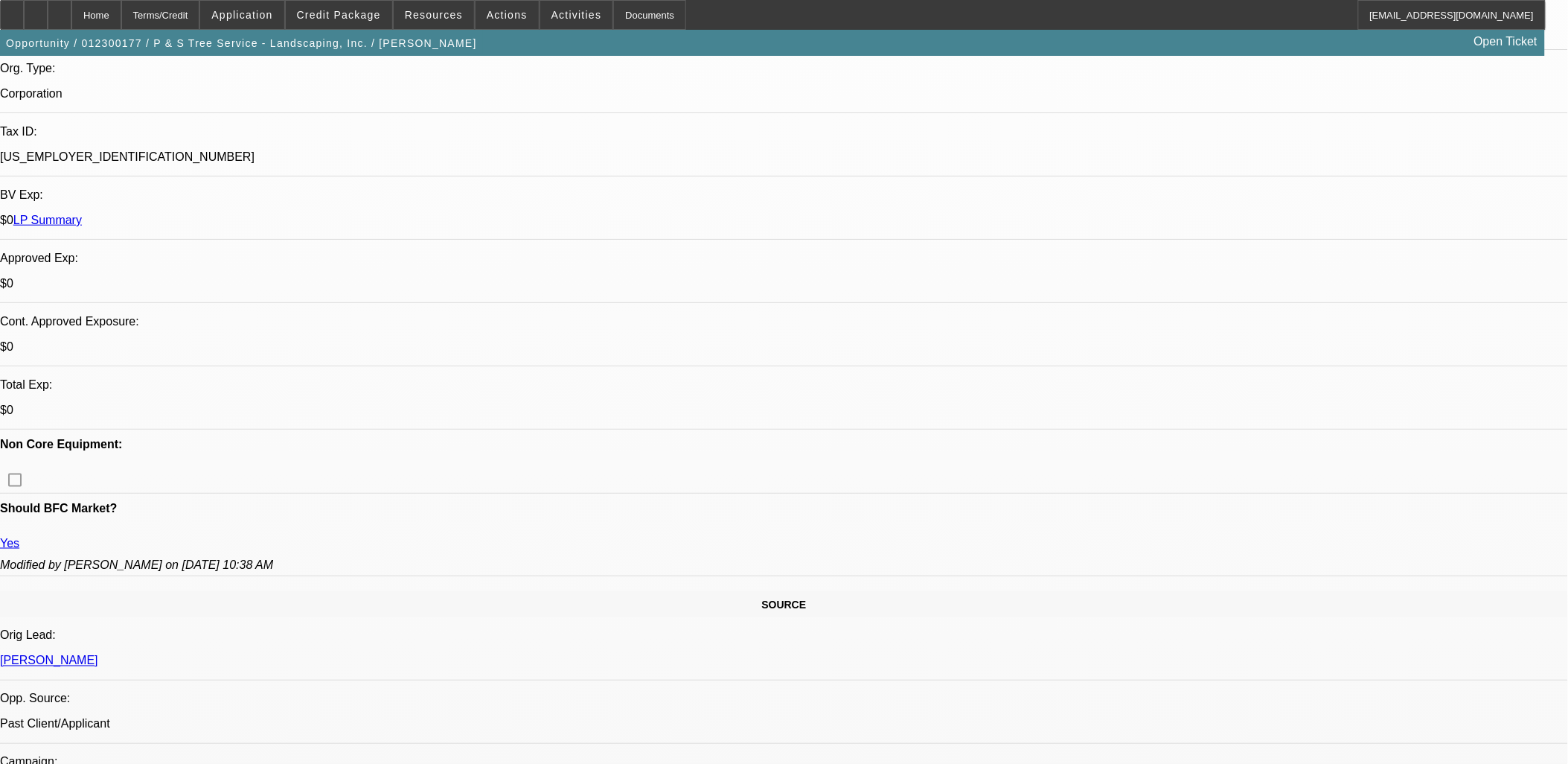
select select "1"
select select "2"
select select "6"
select select "1"
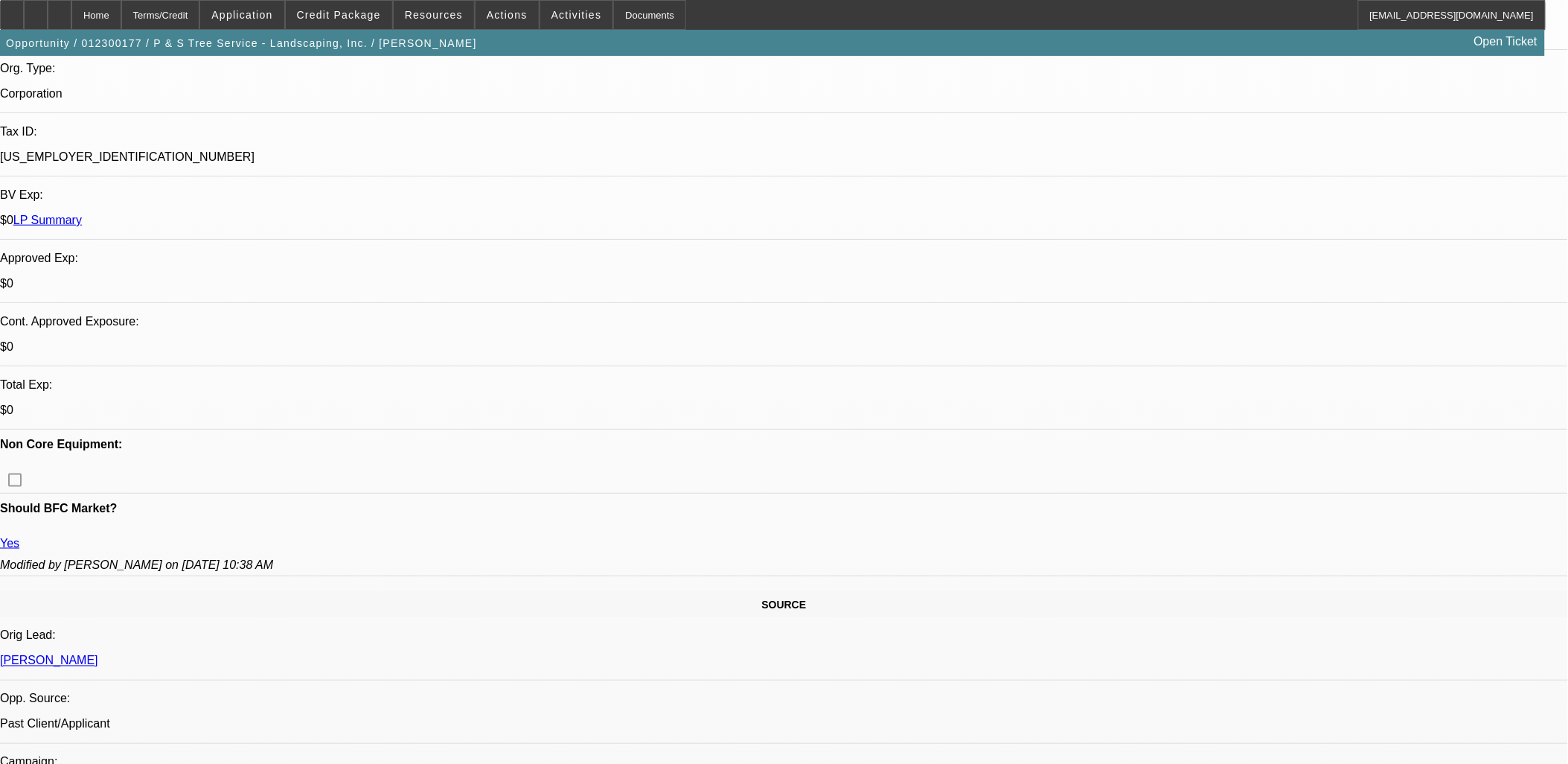
select select "6"
select select "1"
select select "6"
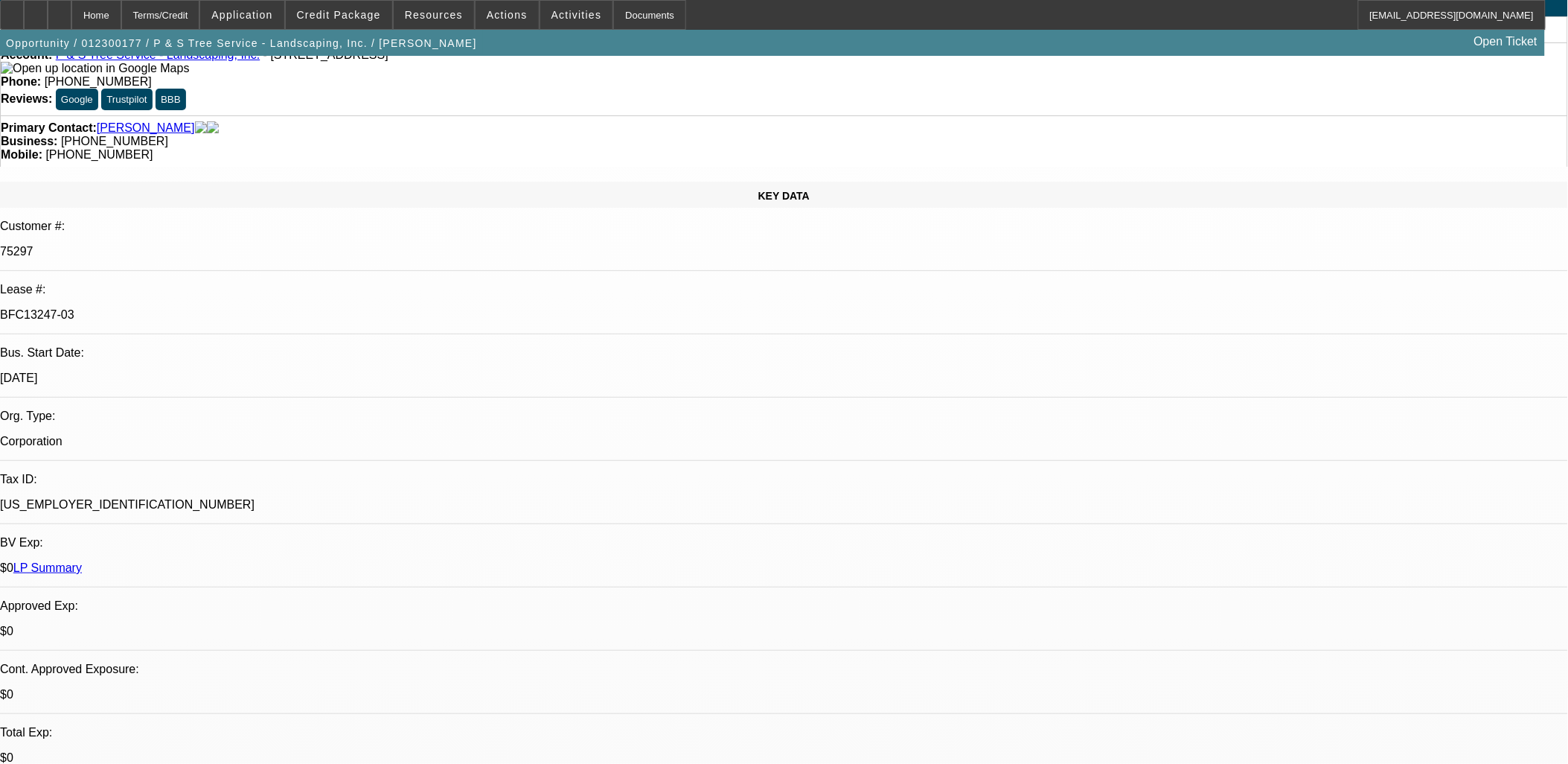
scroll to position [0, 0]
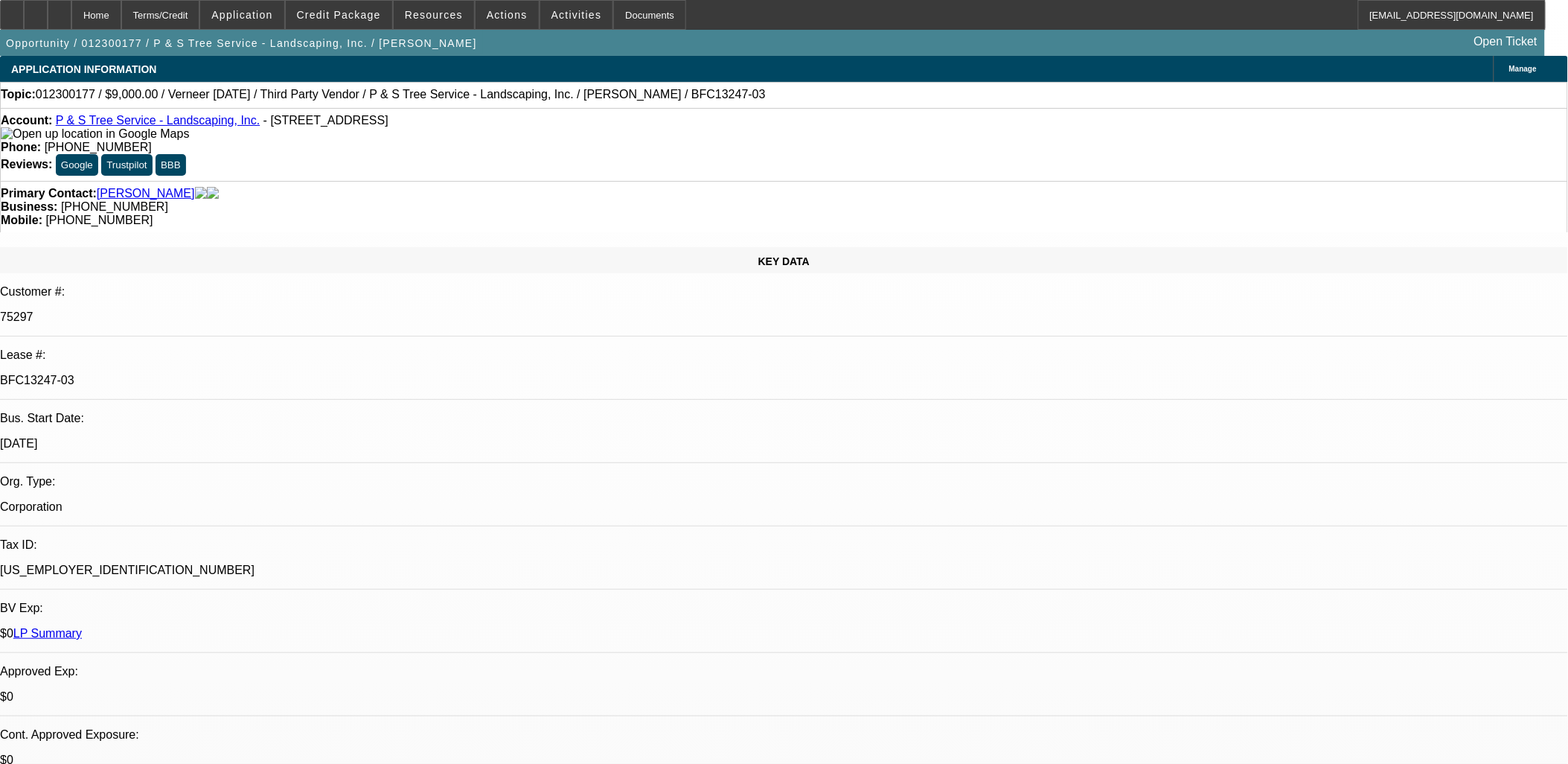
select select "0"
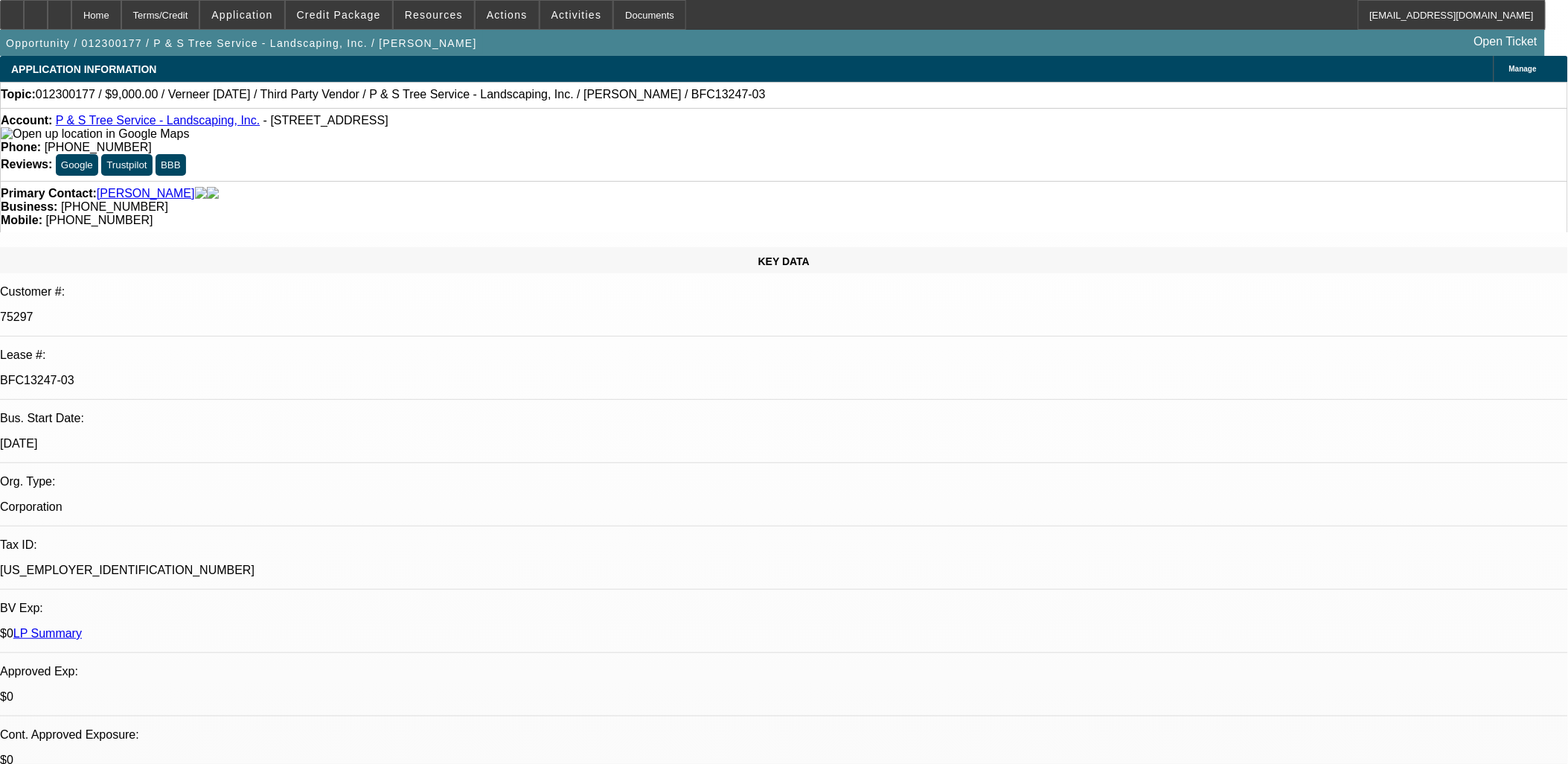
select select "0"
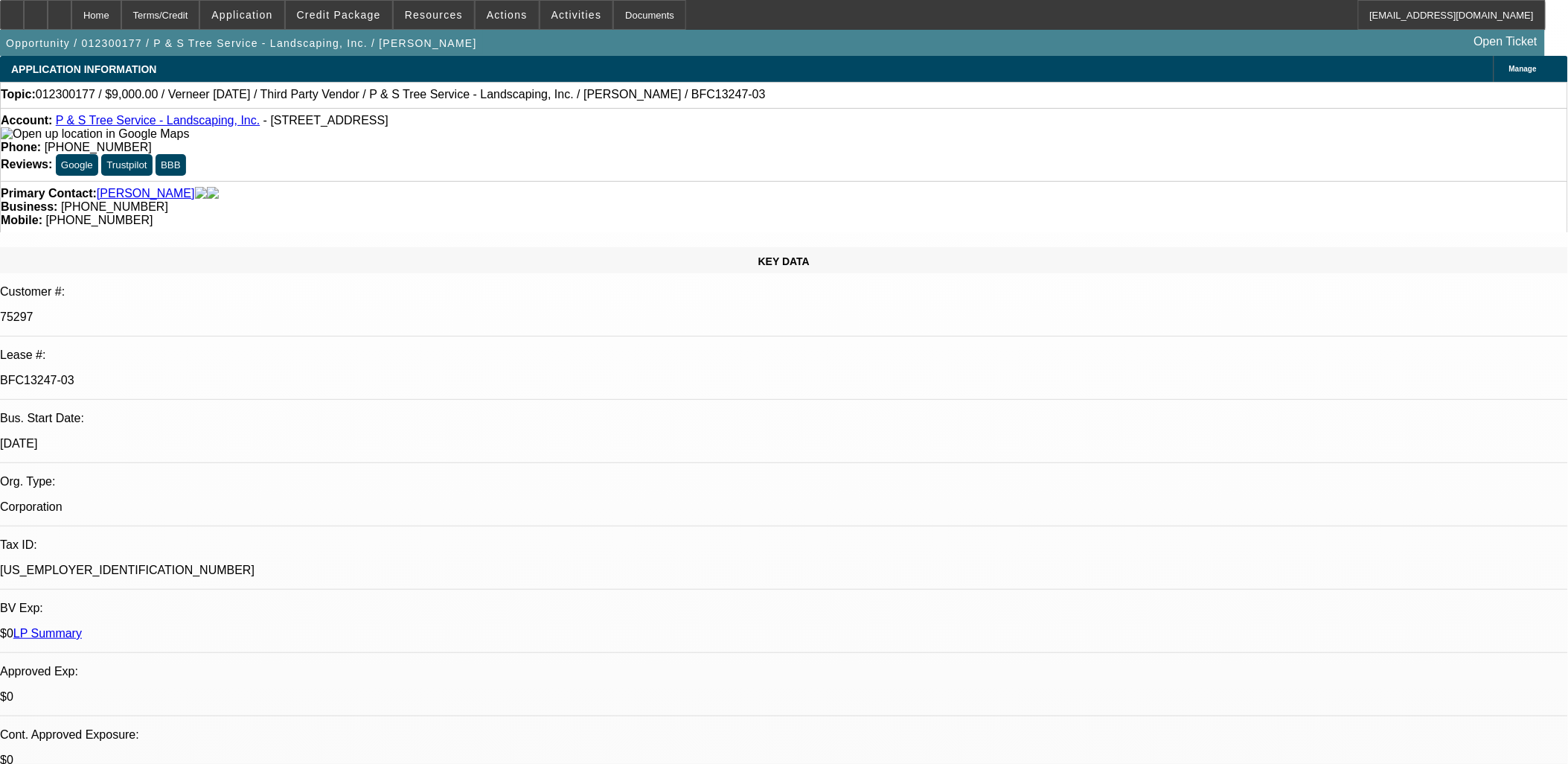
select select "0"
select select "1"
select select "2"
select select "6"
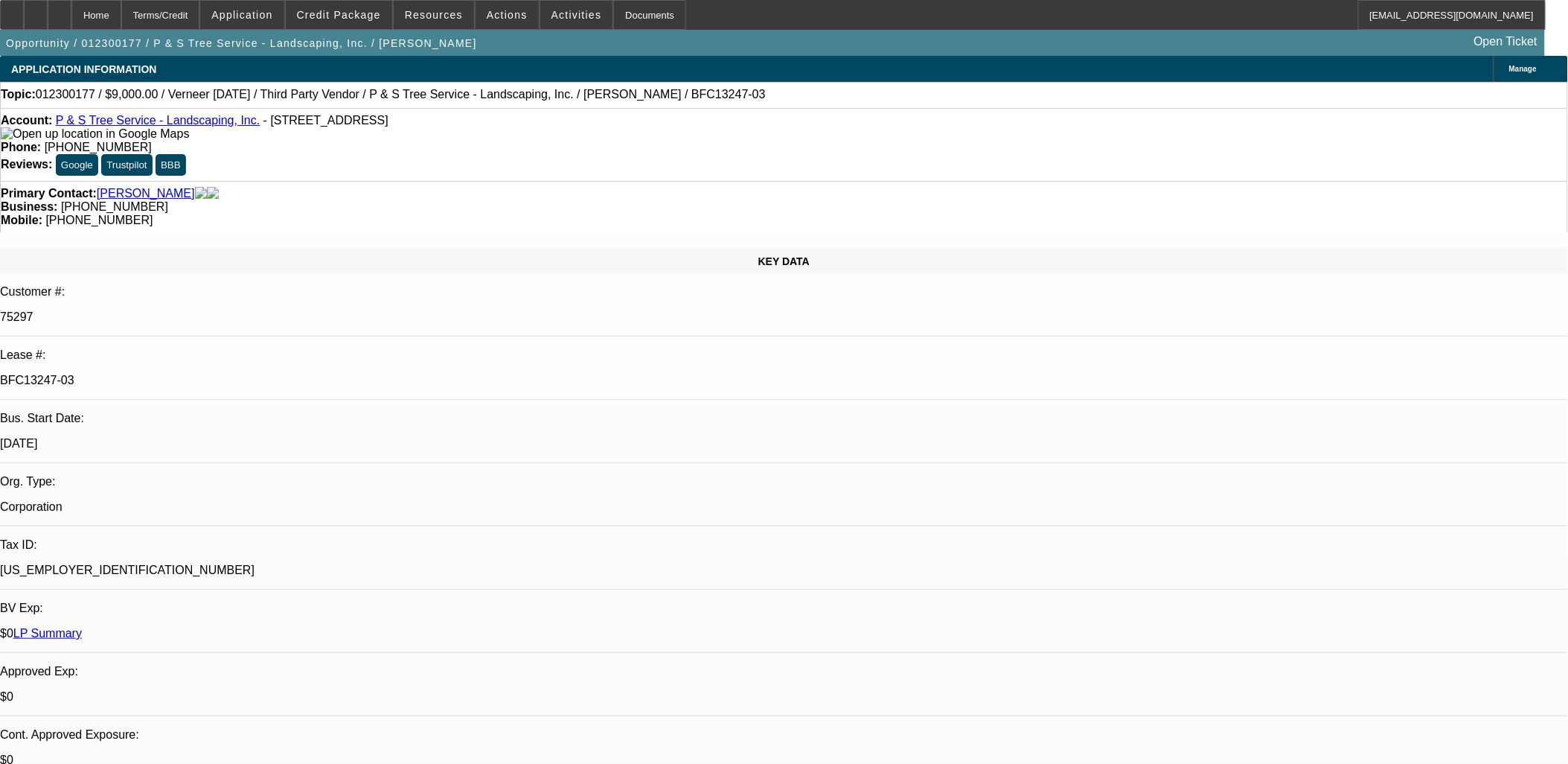
select select "1"
select select "2"
select select "6"
select select "1"
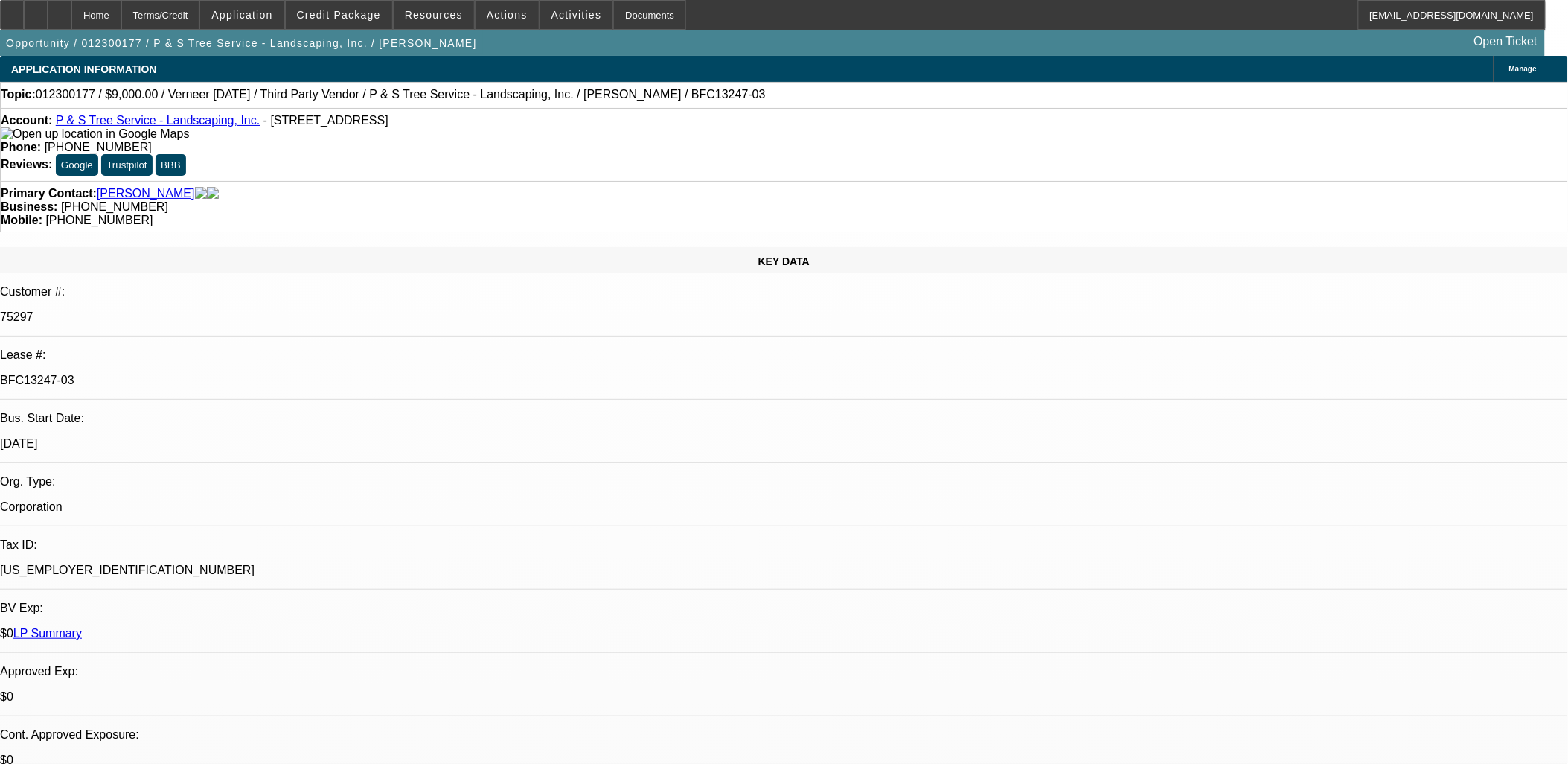
select select "6"
select select "1"
select select "6"
drag, startPoint x: 266, startPoint y: 256, endPoint x: 164, endPoint y: 246, distance: 102.5
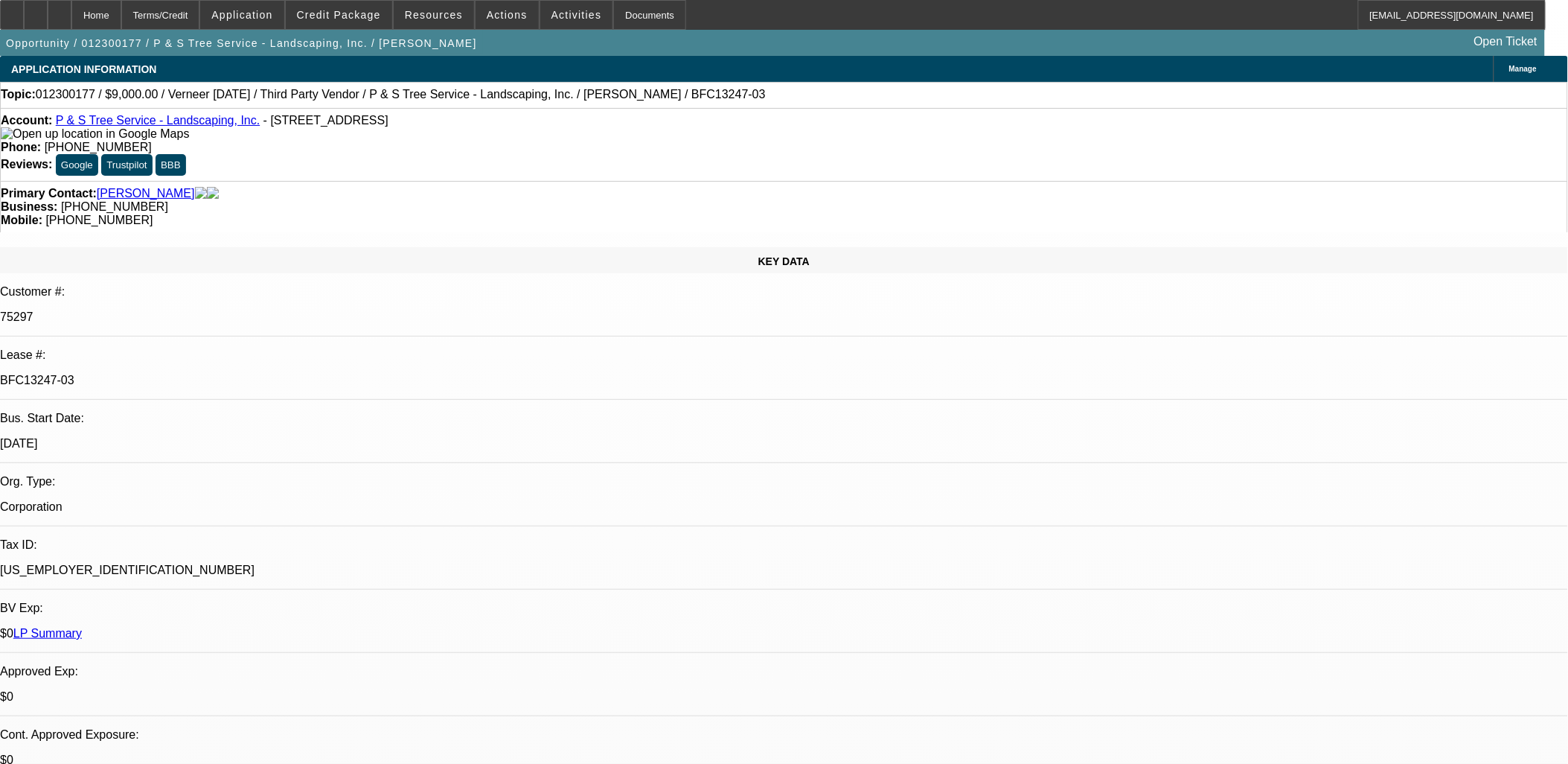
click at [164, 349] on div "Lease #: BFC13247-03" at bounding box center [784, 374] width 1568 height 52
copy div "BFC13247-03"
